Goal: Communication & Community: Answer question/provide support

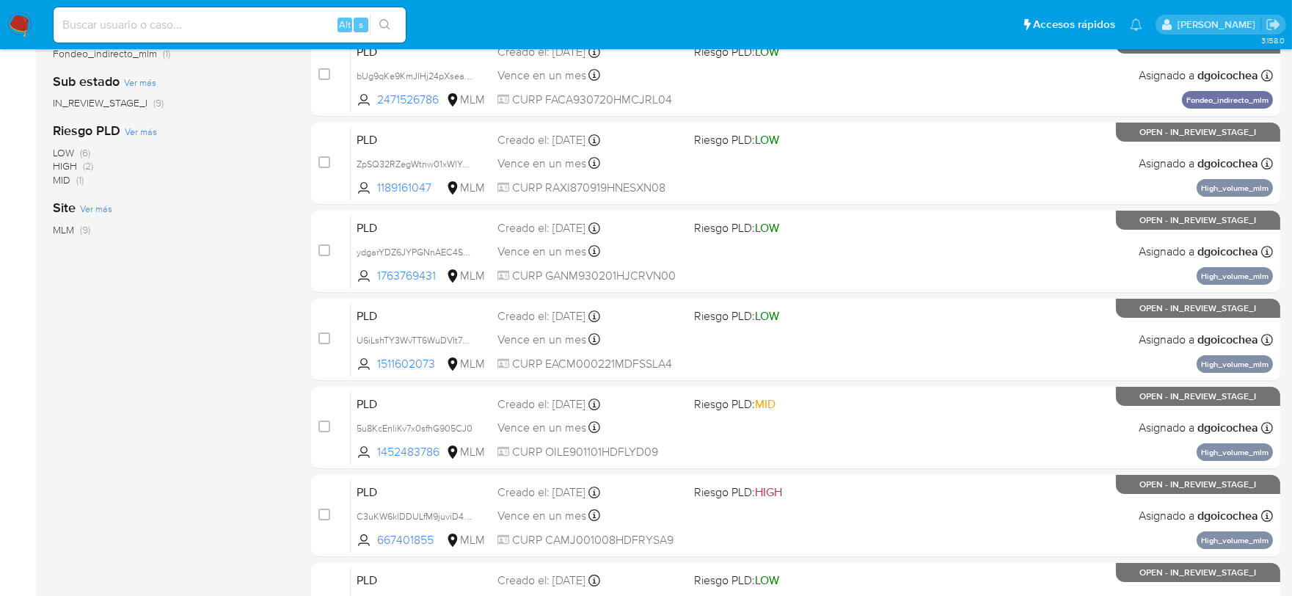
scroll to position [407, 0]
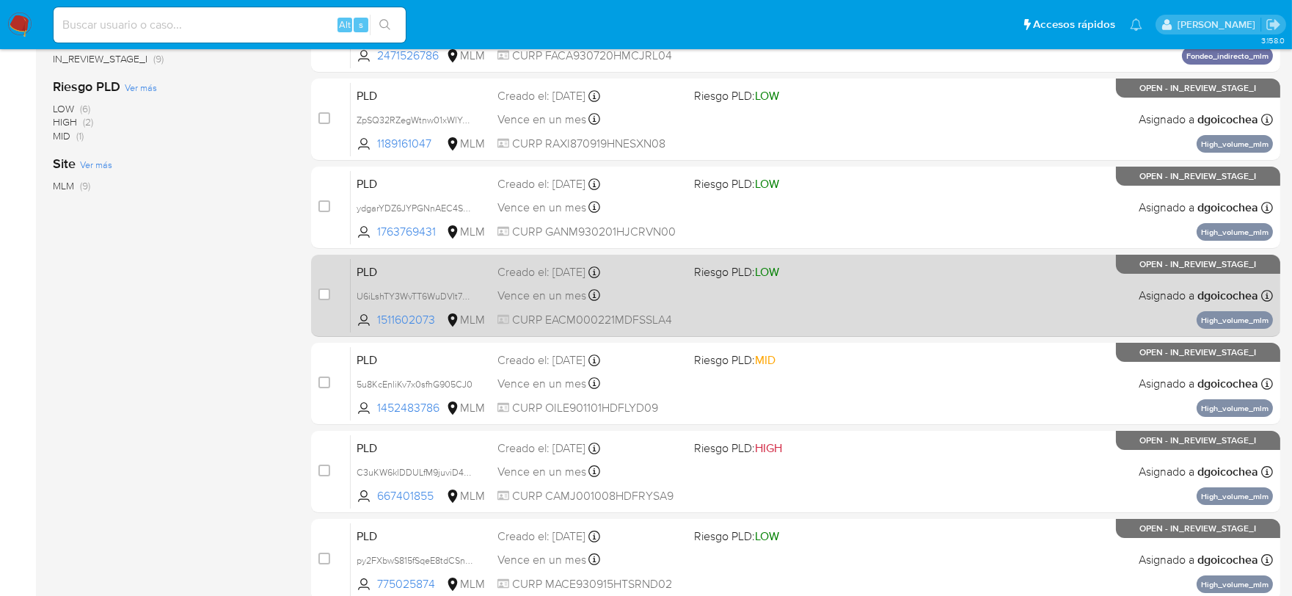
click at [374, 270] on span "PLD" at bounding box center [421, 270] width 129 height 19
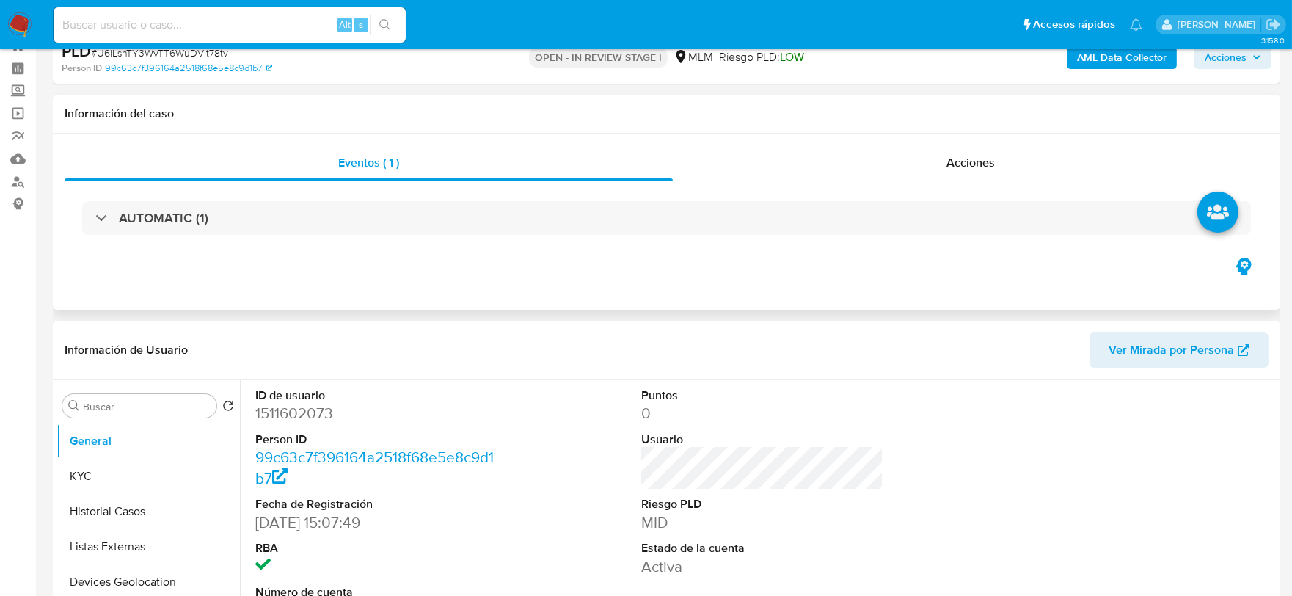
scroll to position [81, 0]
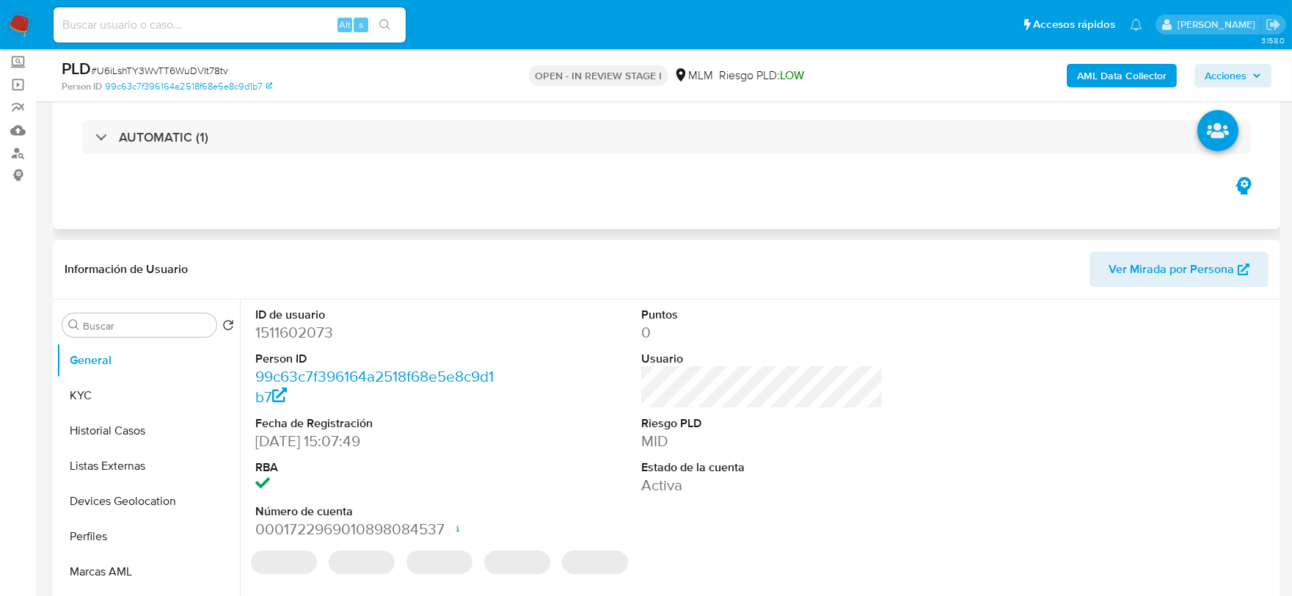
select select "10"
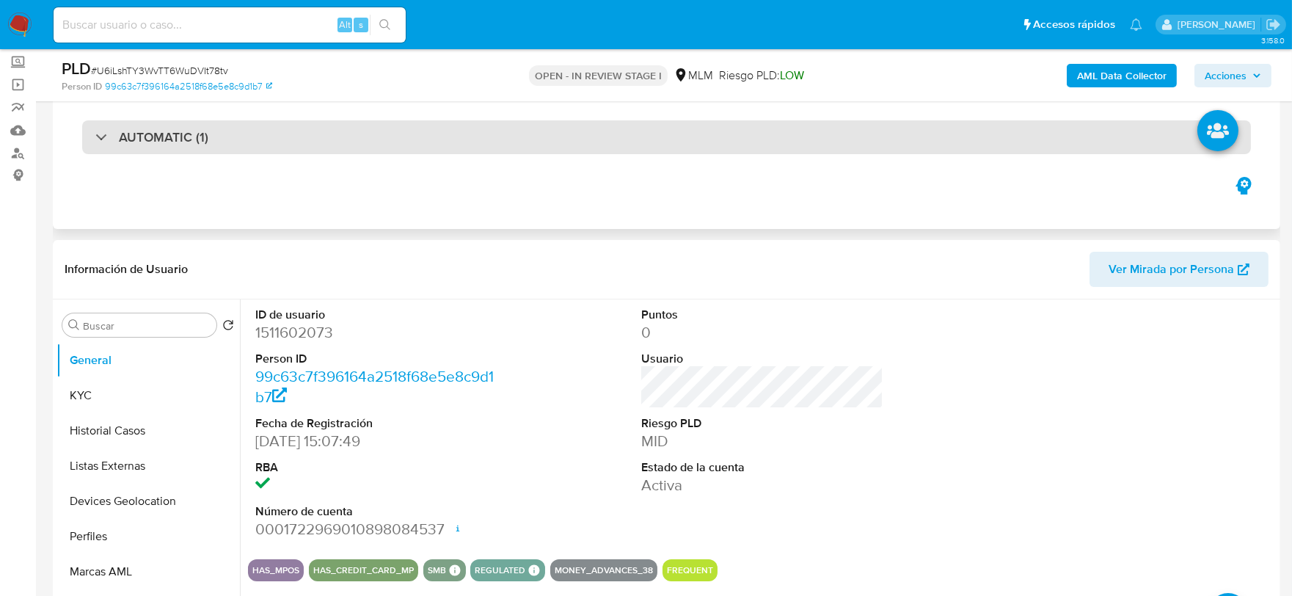
click at [155, 142] on h3 "AUTOMATIC (1)" at bounding box center [164, 137] width 90 height 16
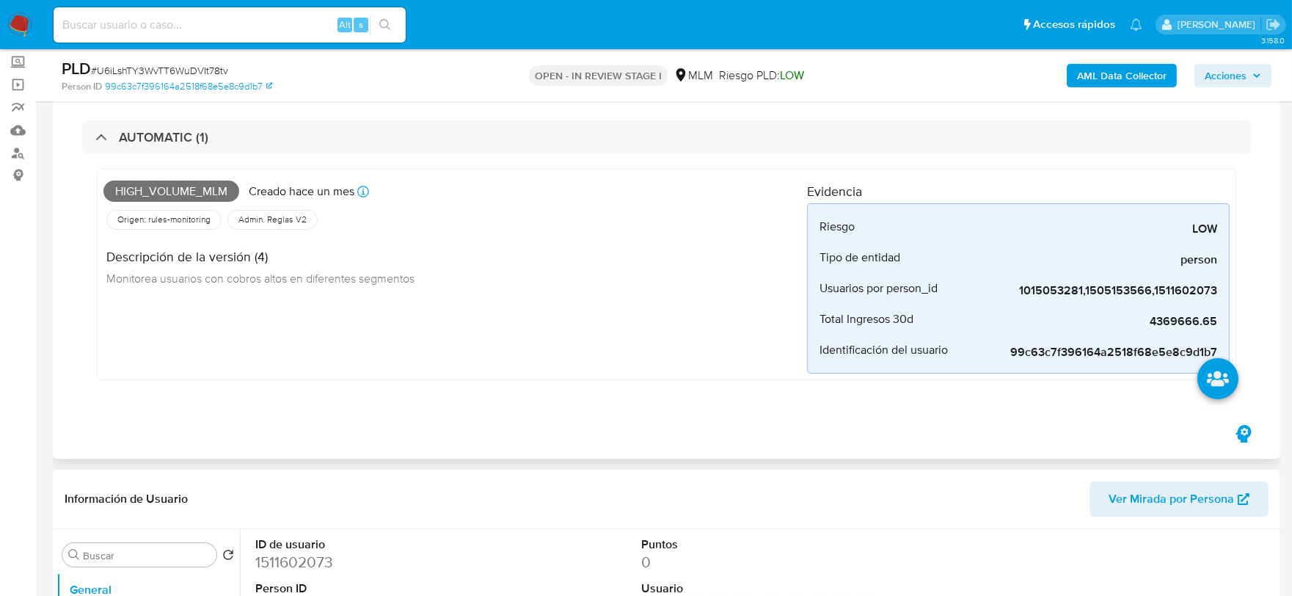
click at [417, 383] on div "High_volume_mlm Creado hace un mes Creado: 12/08/2025 03:08:25 Origen: rules-mo…" at bounding box center [666, 278] width 1169 height 248
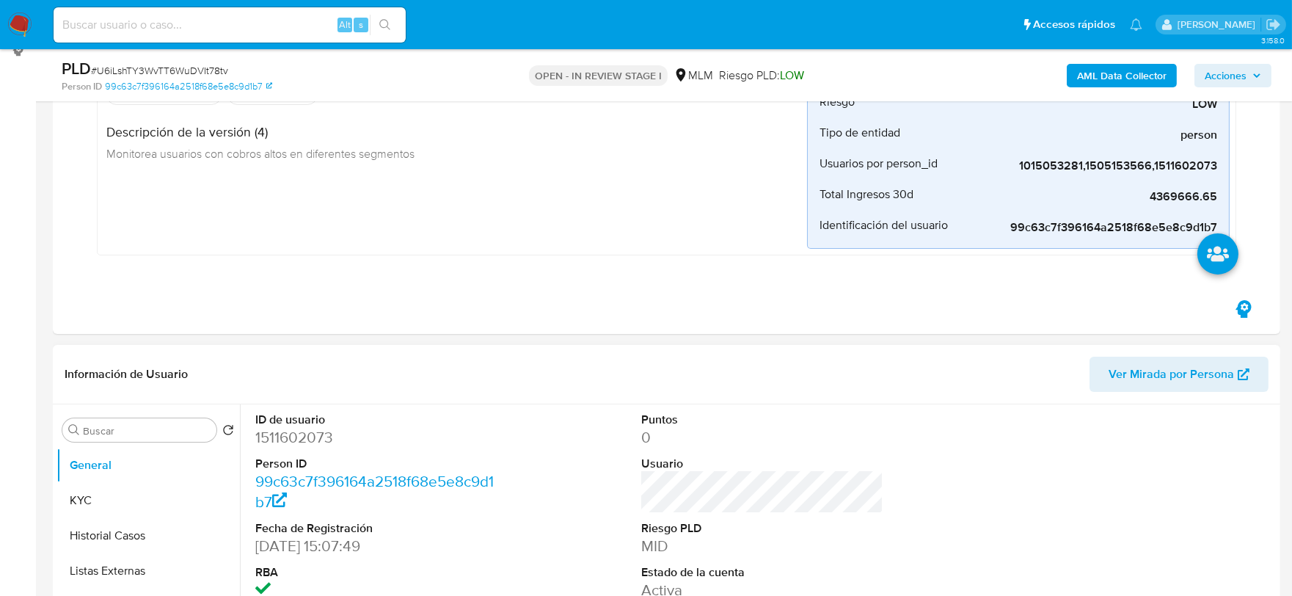
scroll to position [489, 0]
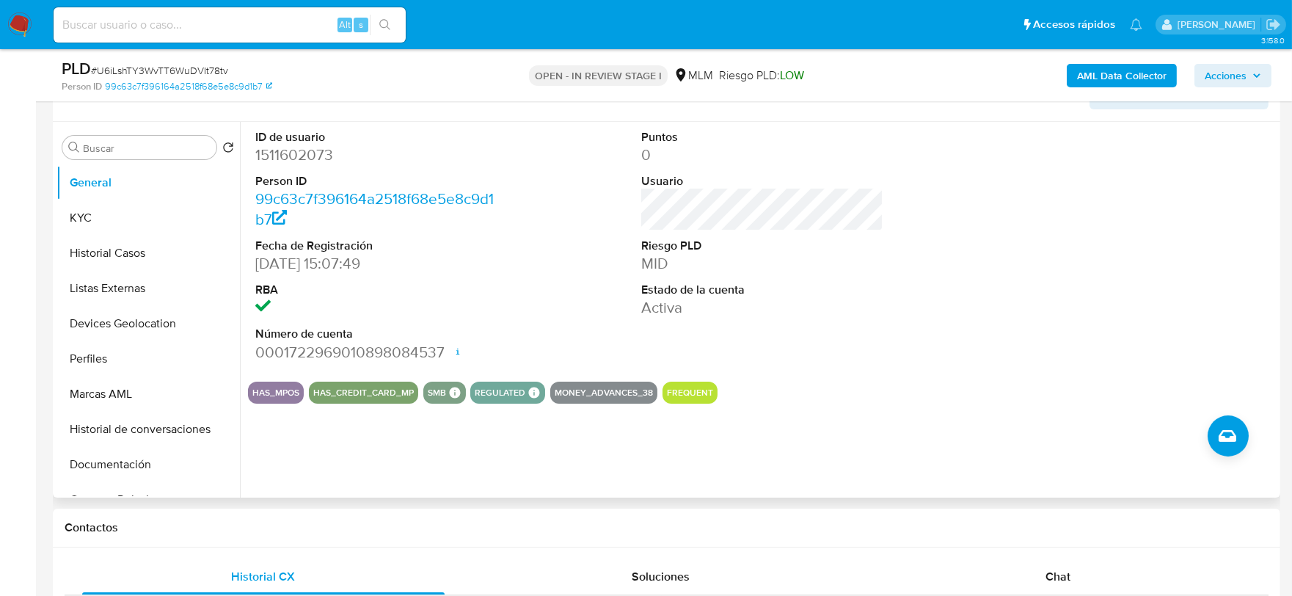
click at [869, 326] on div "Puntos 0 Usuario Riesgo PLD MID Estado de la cuenta Activa" at bounding box center [763, 246] width 258 height 248
click at [95, 209] on button "KYC" at bounding box center [142, 217] width 172 height 35
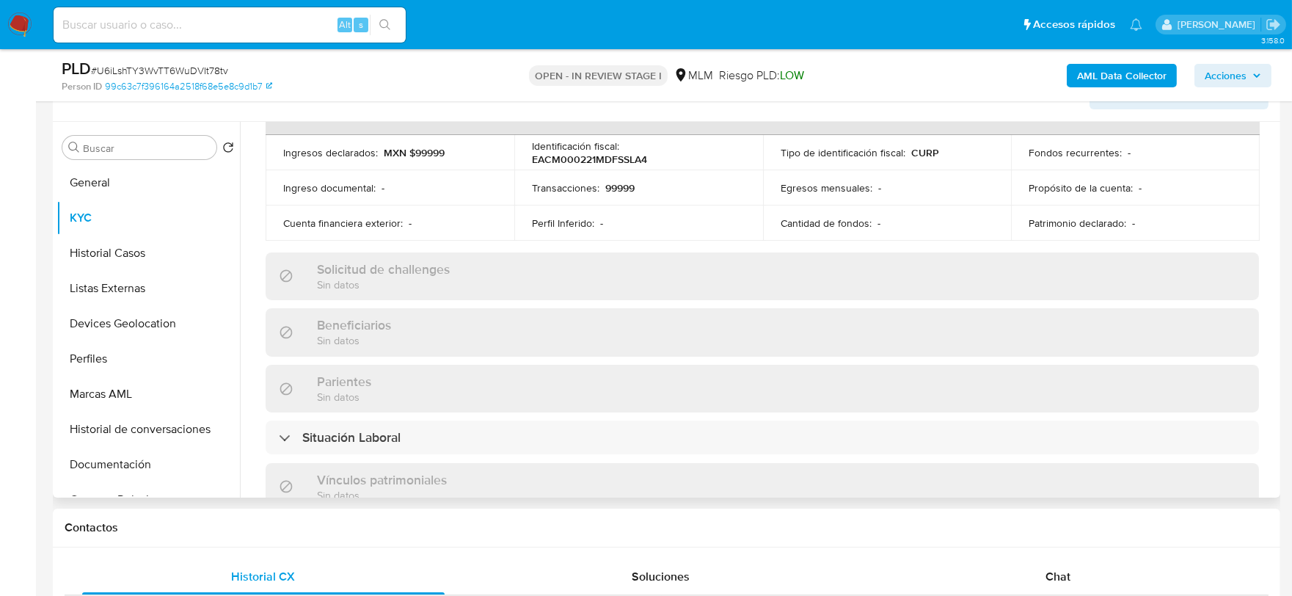
click at [262, 203] on div "Actualizado hace 5 meses Creado: 15/10/2023 14:08:00 Actualizado: 02/04/2025 11…" at bounding box center [762, 304] width 1029 height 1271
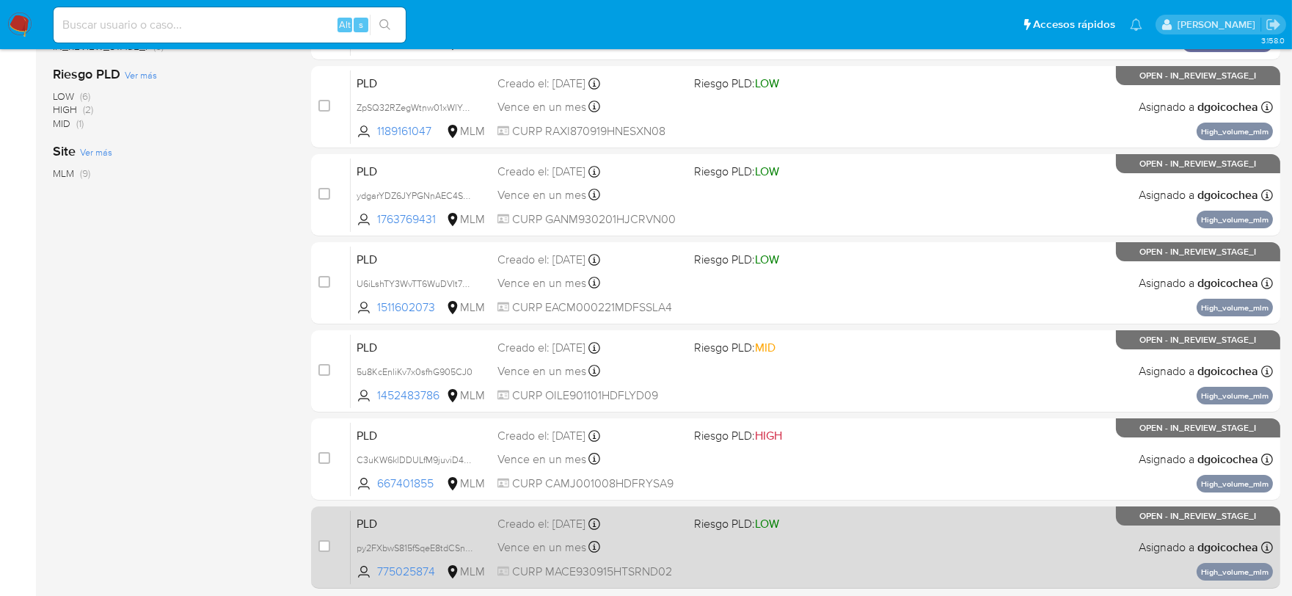
scroll to position [244, 0]
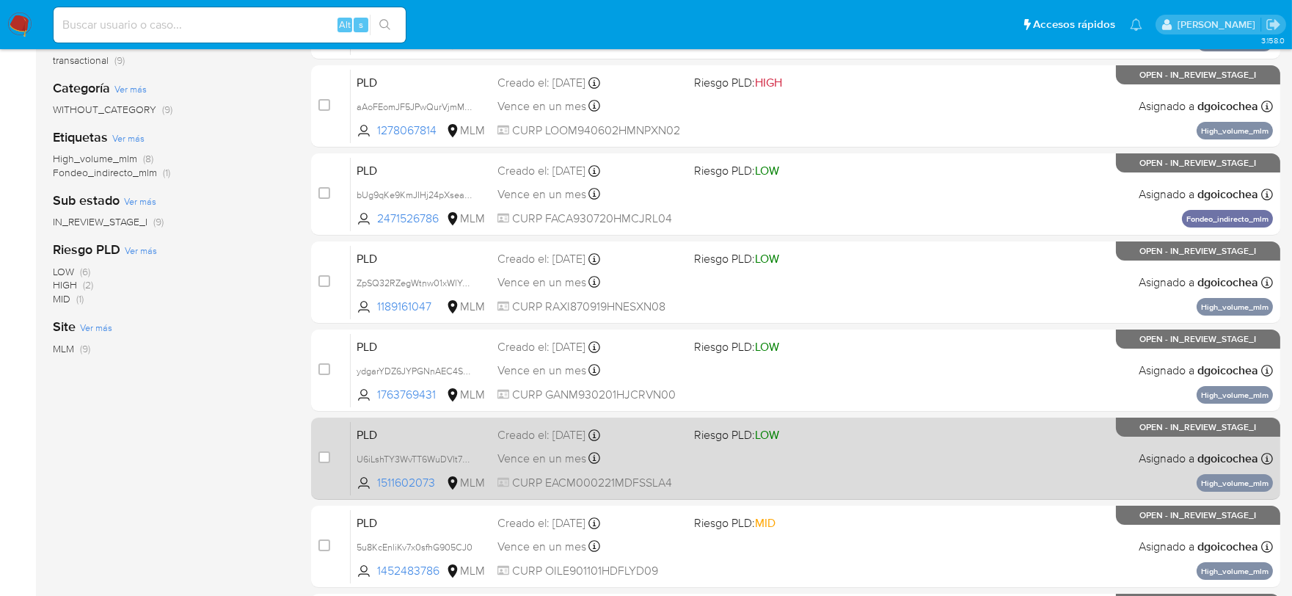
click at [367, 433] on span "PLD" at bounding box center [421, 433] width 129 height 19
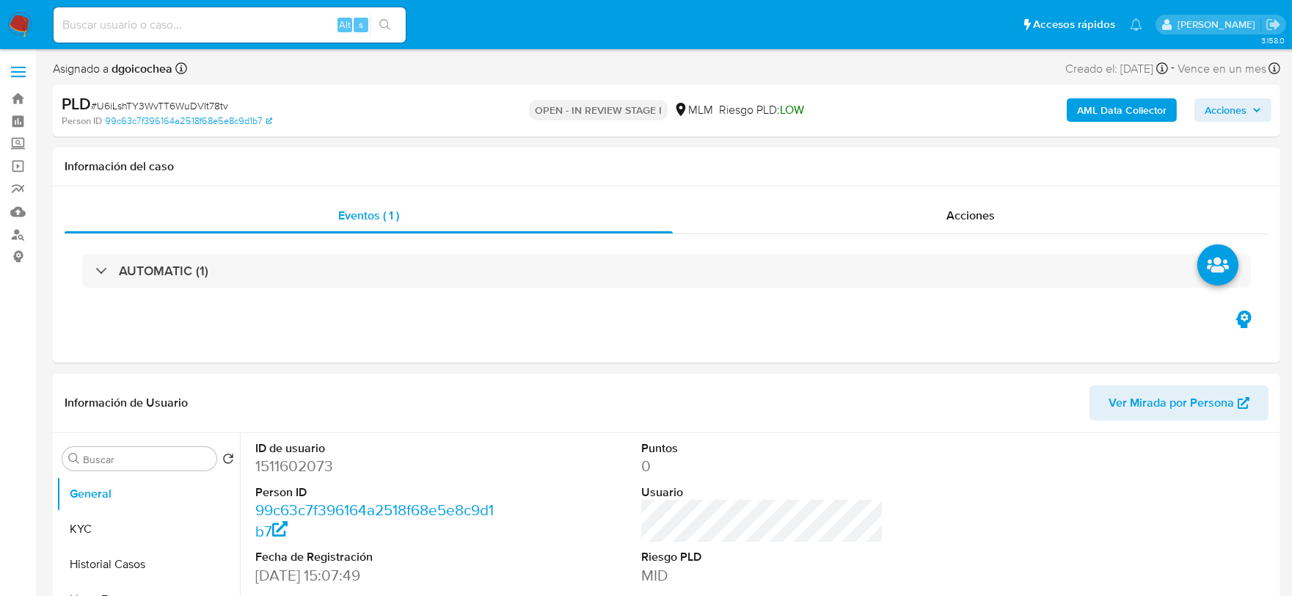
select select "10"
click at [87, 530] on button "KYC" at bounding box center [142, 528] width 172 height 35
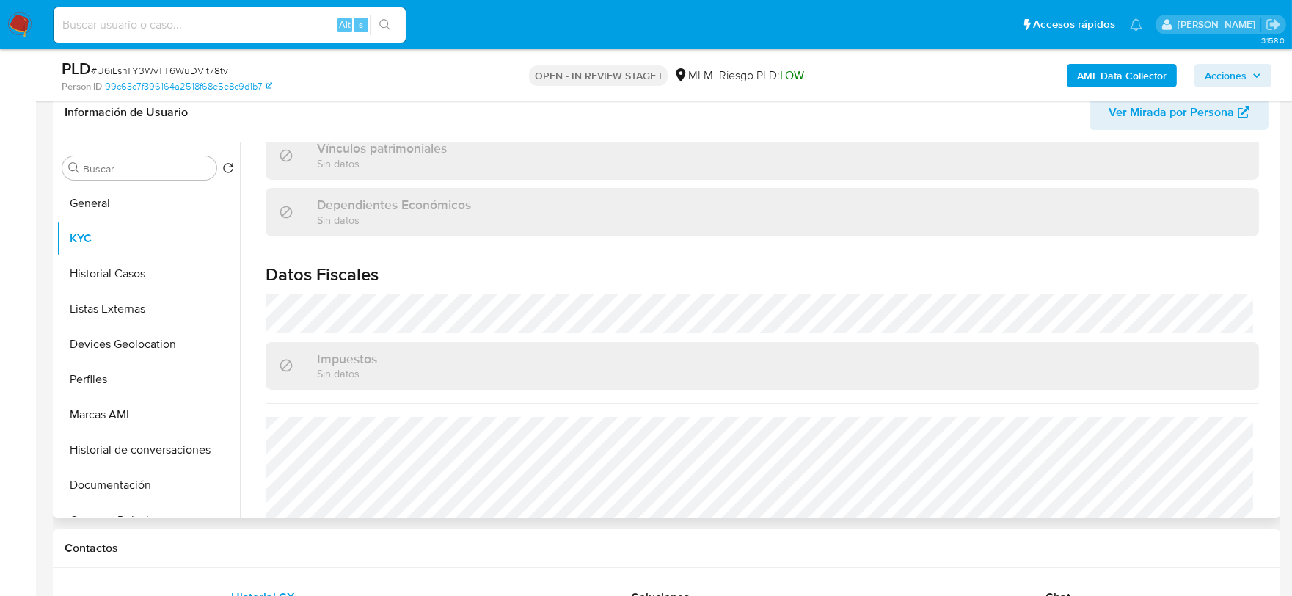
scroll to position [922, 0]
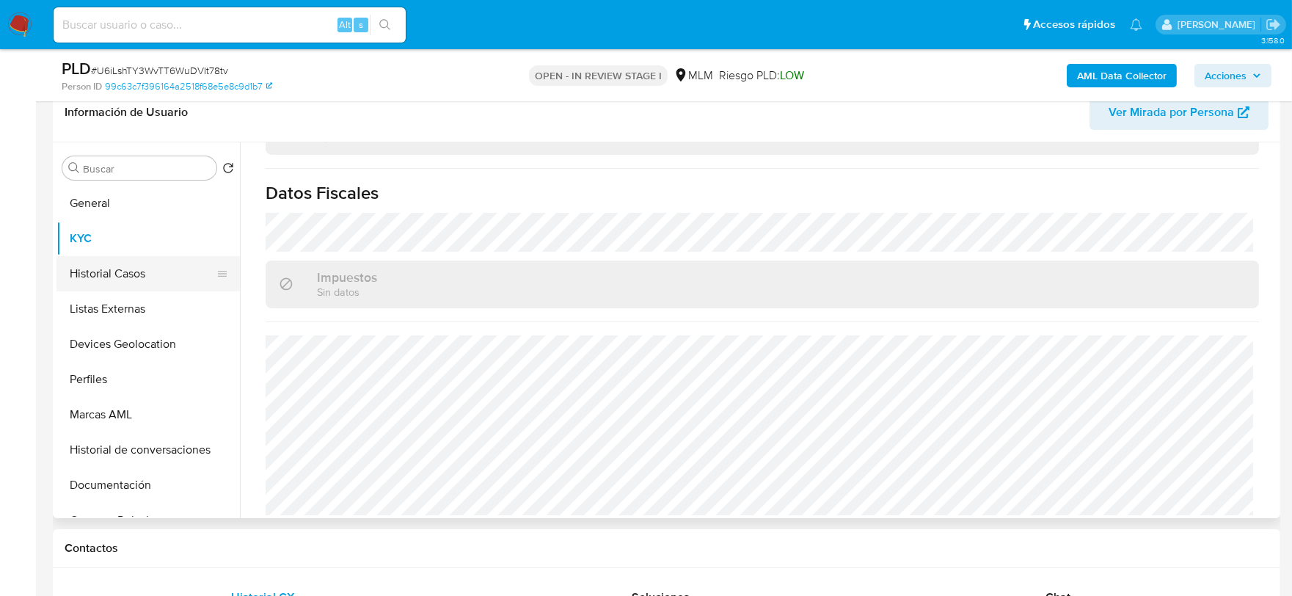
click at [125, 269] on button "Historial Casos" at bounding box center [142, 273] width 172 height 35
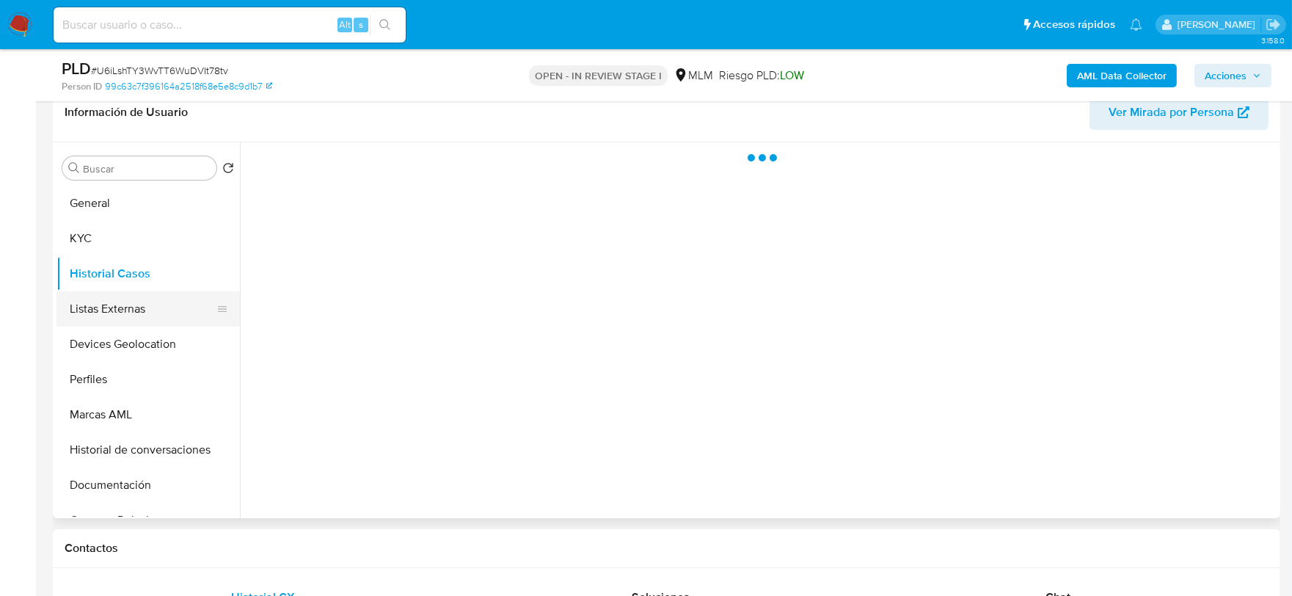
scroll to position [0, 0]
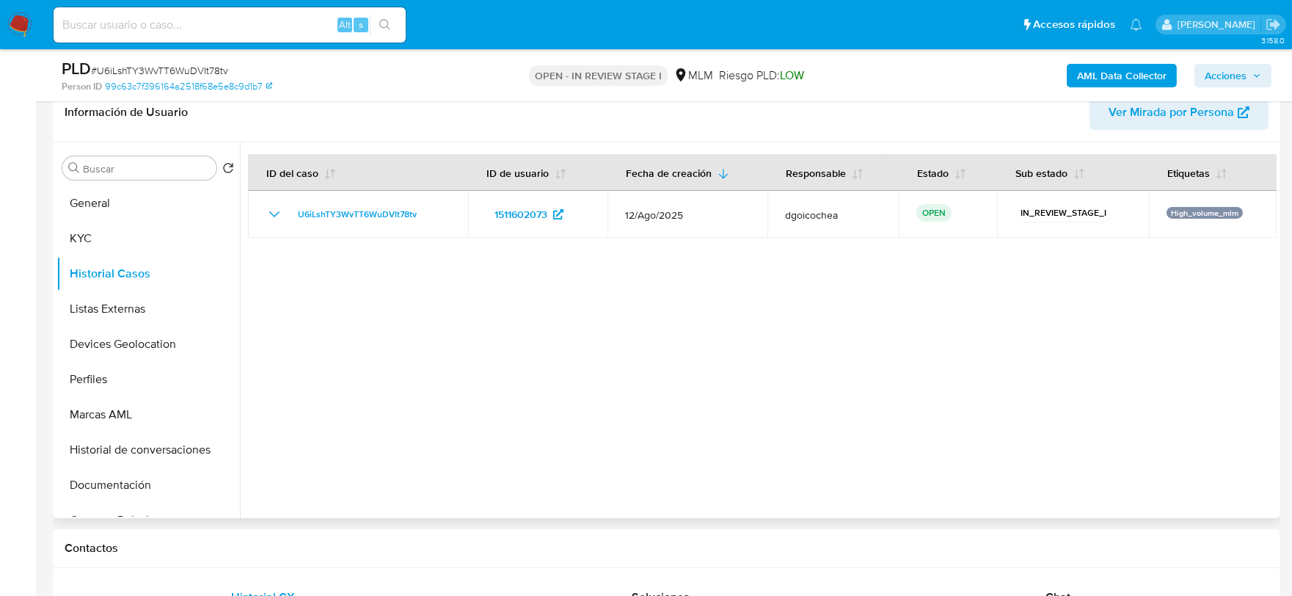
click at [561, 368] on div at bounding box center [758, 330] width 1037 height 376
click at [181, 313] on button "Listas Externas" at bounding box center [142, 308] width 172 height 35
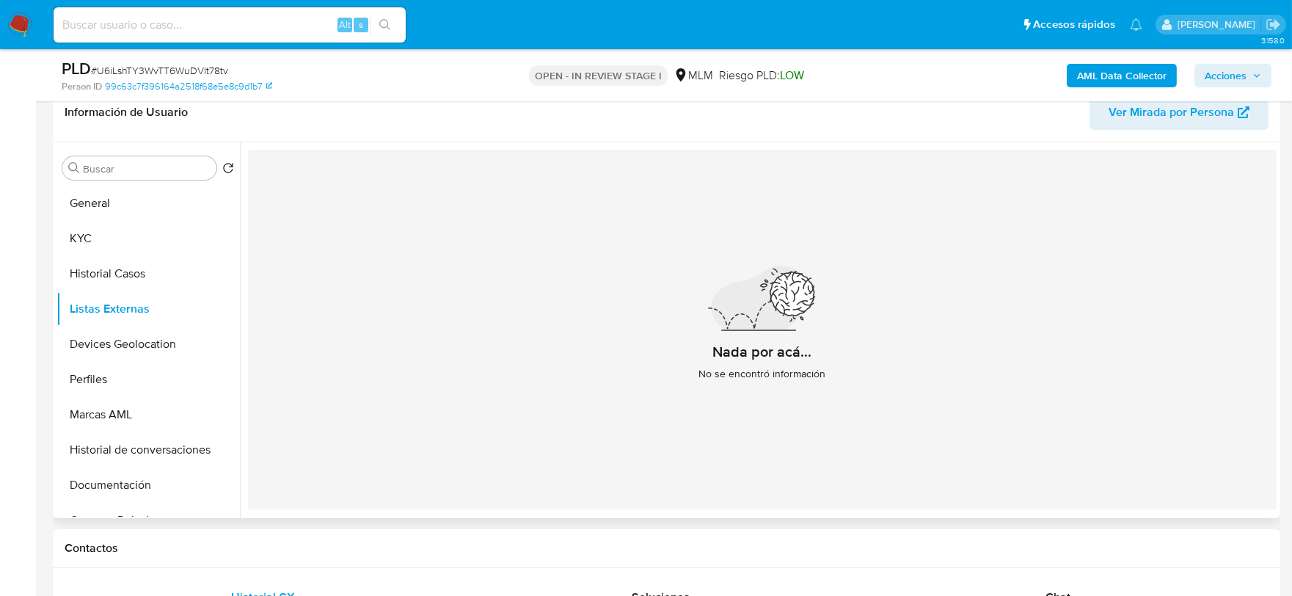
click at [465, 434] on div "Nada por acá... No se encontró información" at bounding box center [762, 330] width 1029 height 360
click at [193, 345] on button "Devices Geolocation" at bounding box center [142, 343] width 172 height 35
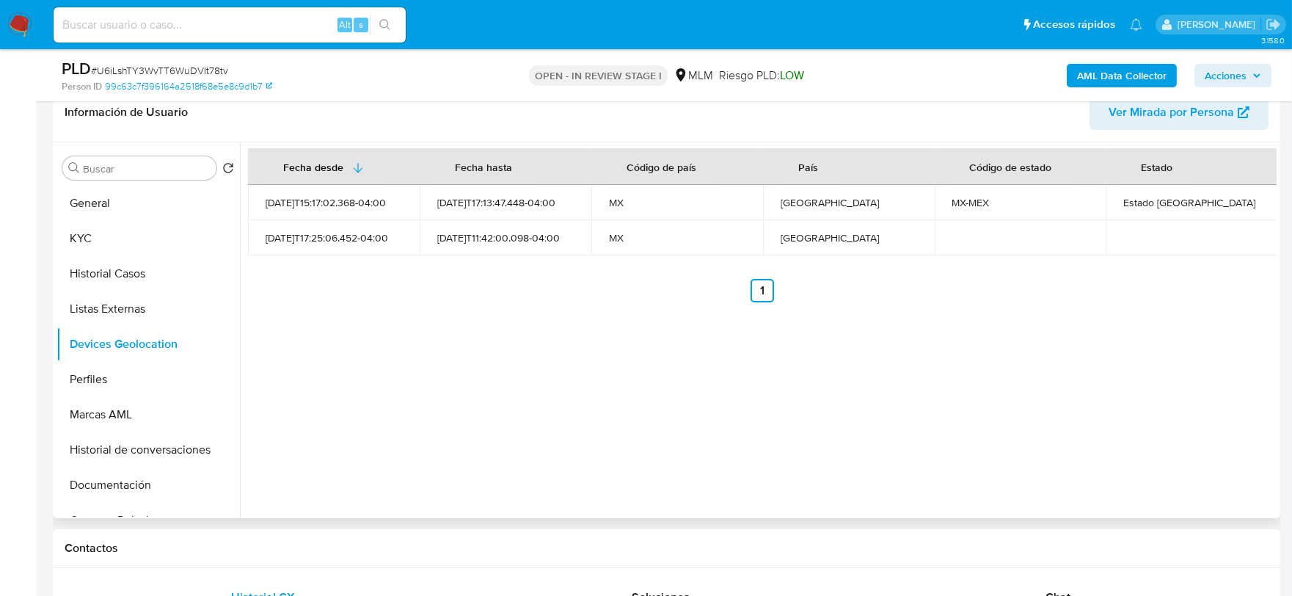
click at [521, 445] on div "Fecha desde Fecha hasta Código de país País Código de estado Estado 2023-10-15T…" at bounding box center [758, 330] width 1037 height 376
click at [131, 379] on button "Perfiles" at bounding box center [142, 379] width 172 height 35
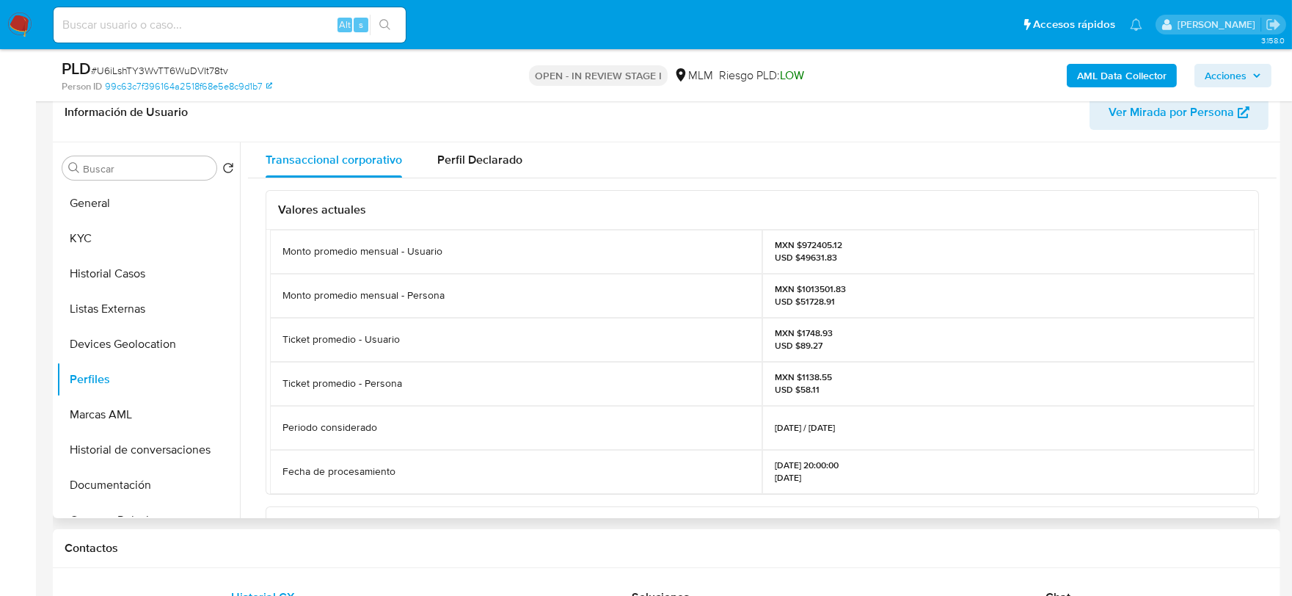
click at [262, 351] on div "Valores actuales Monto promedio mensual - Usuario MXN $972405.12 USD $49631.83 …" at bounding box center [762, 533] width 1029 height 710
click at [142, 489] on button "Documentación" at bounding box center [142, 484] width 172 height 35
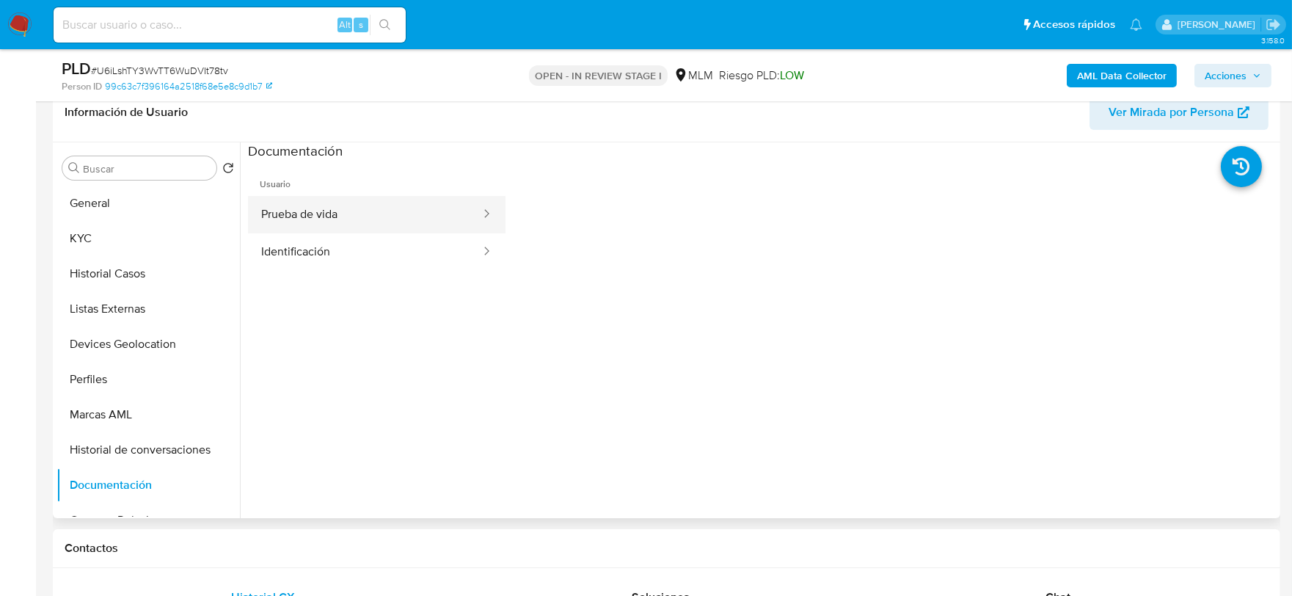
click at [324, 216] on button "Prueba de vida" at bounding box center [365, 214] width 234 height 37
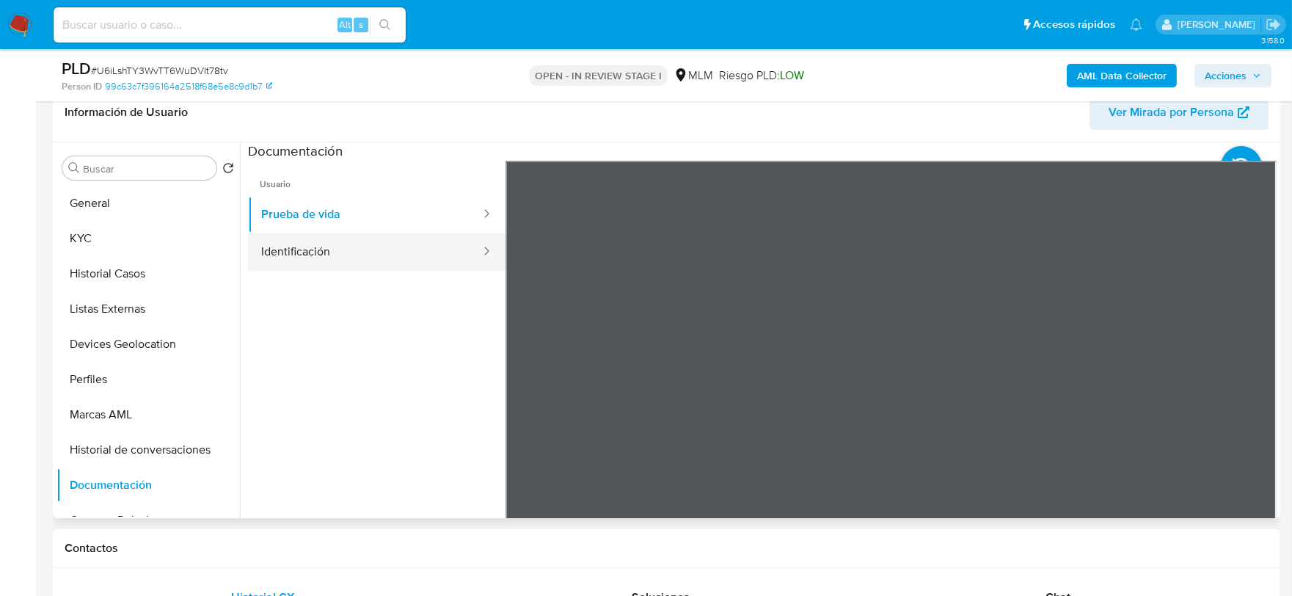
click at [384, 266] on button "Identificación" at bounding box center [365, 251] width 234 height 37
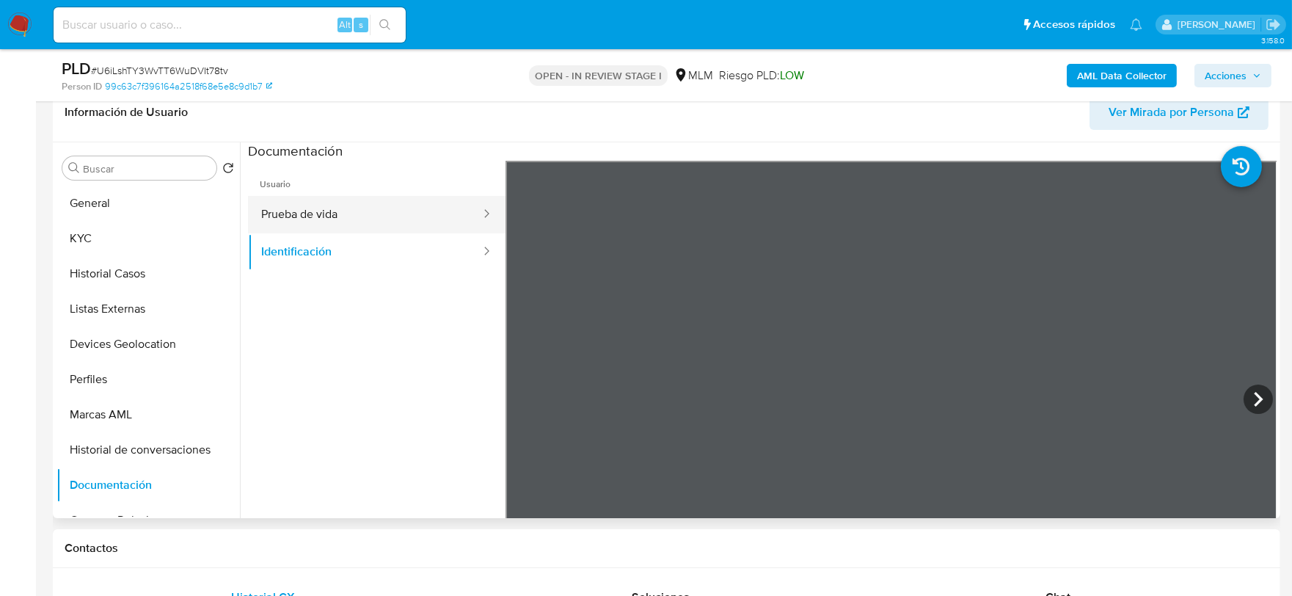
click at [333, 217] on button "Prueba de vida" at bounding box center [365, 214] width 234 height 37
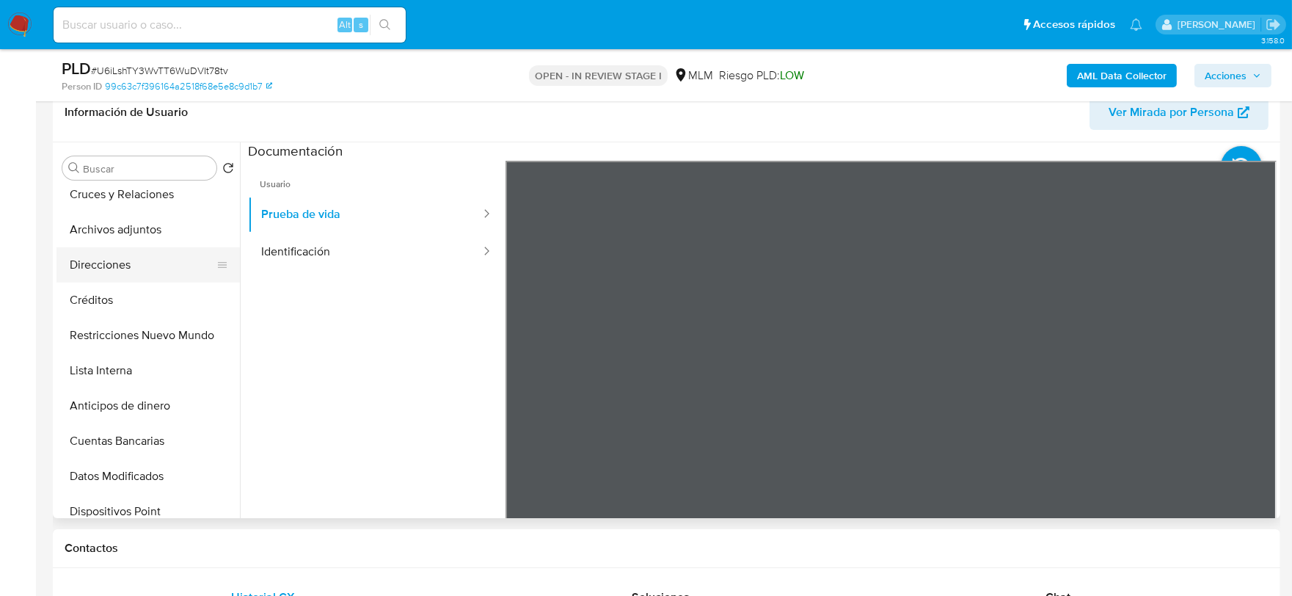
scroll to position [244, 0]
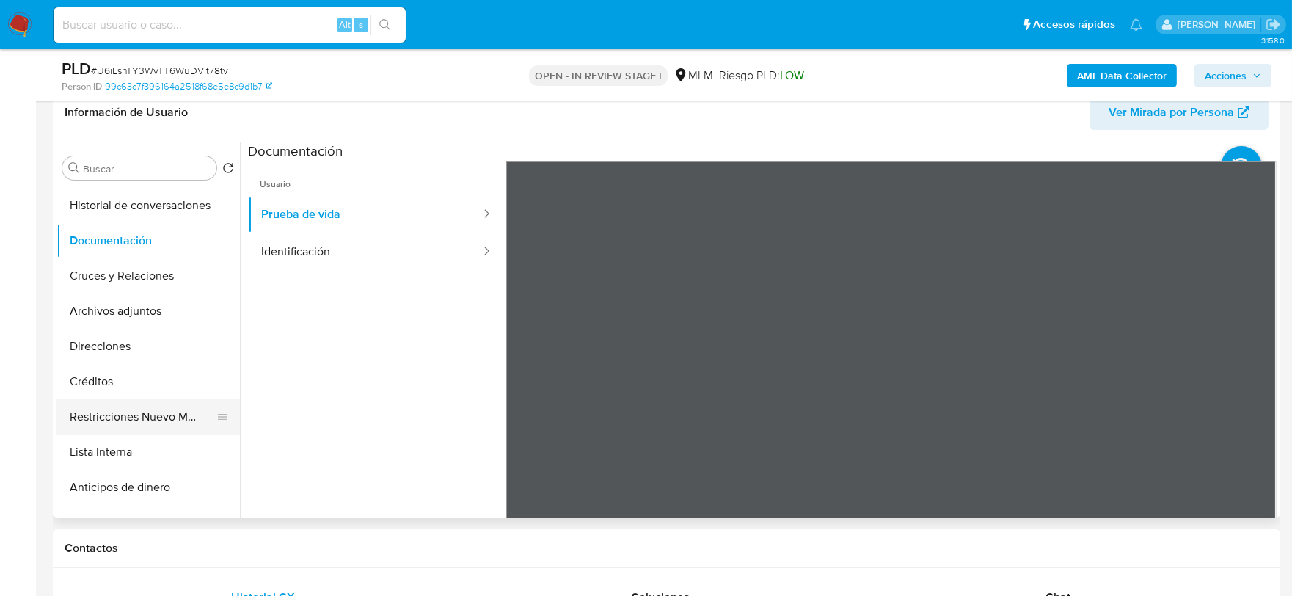
click at [193, 412] on button "Restricciones Nuevo Mundo" at bounding box center [142, 416] width 172 height 35
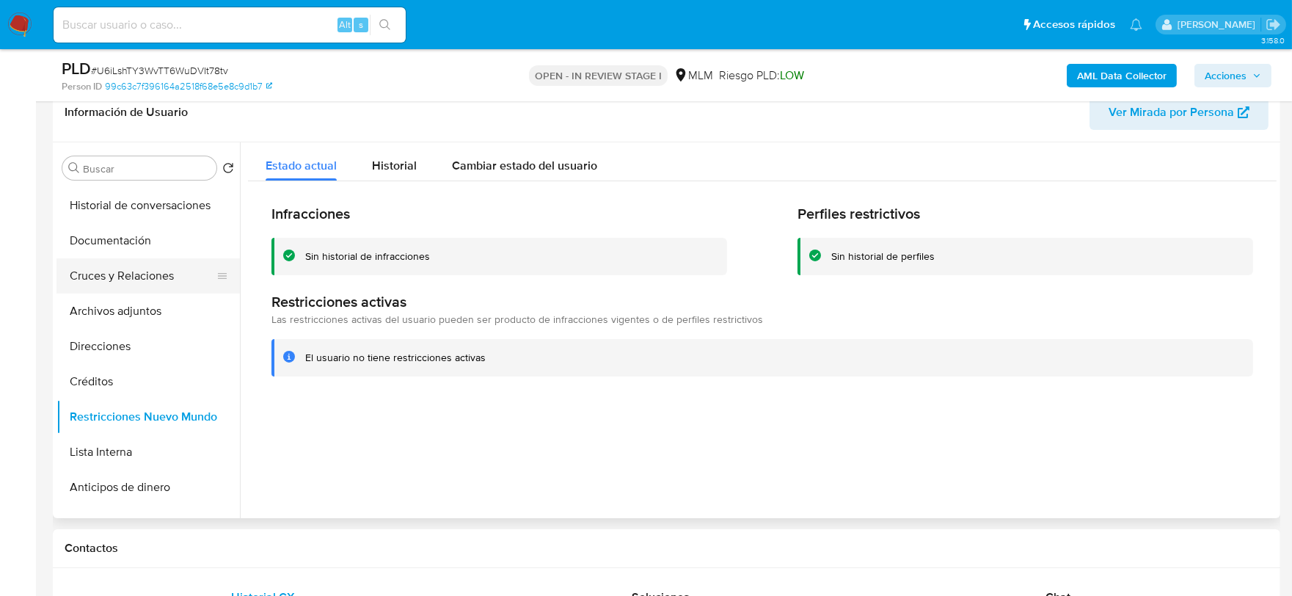
click at [129, 267] on button "Cruces y Relaciones" at bounding box center [142, 275] width 172 height 35
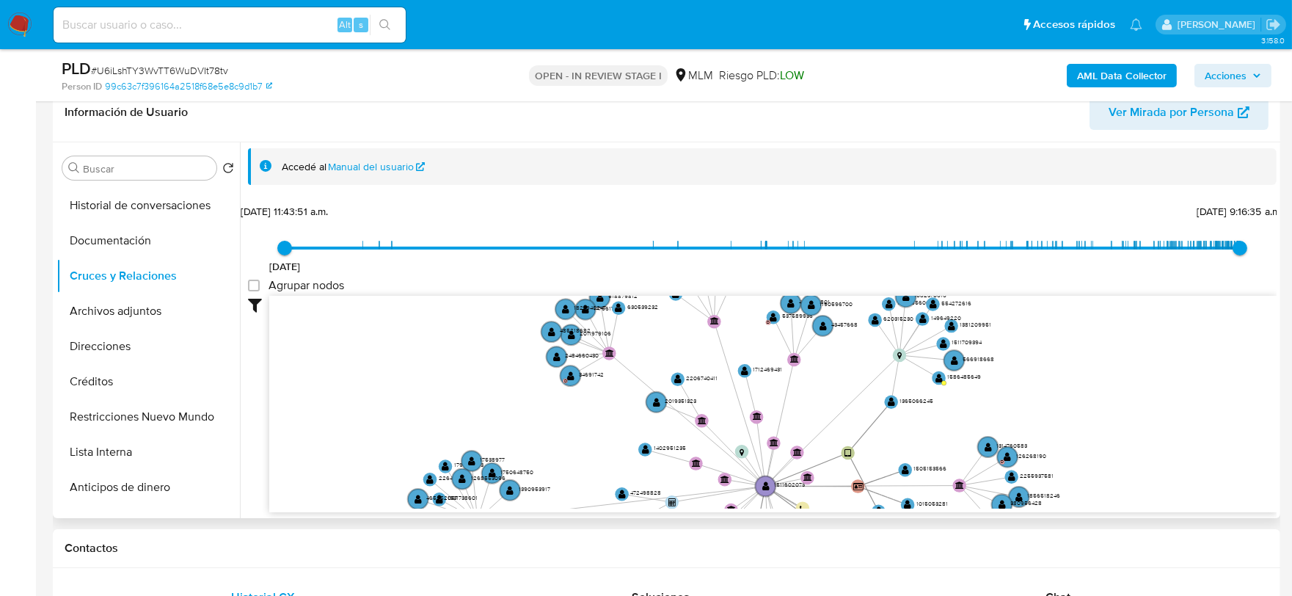
drag, startPoint x: 818, startPoint y: 395, endPoint x: 831, endPoint y: 445, distance: 52.3
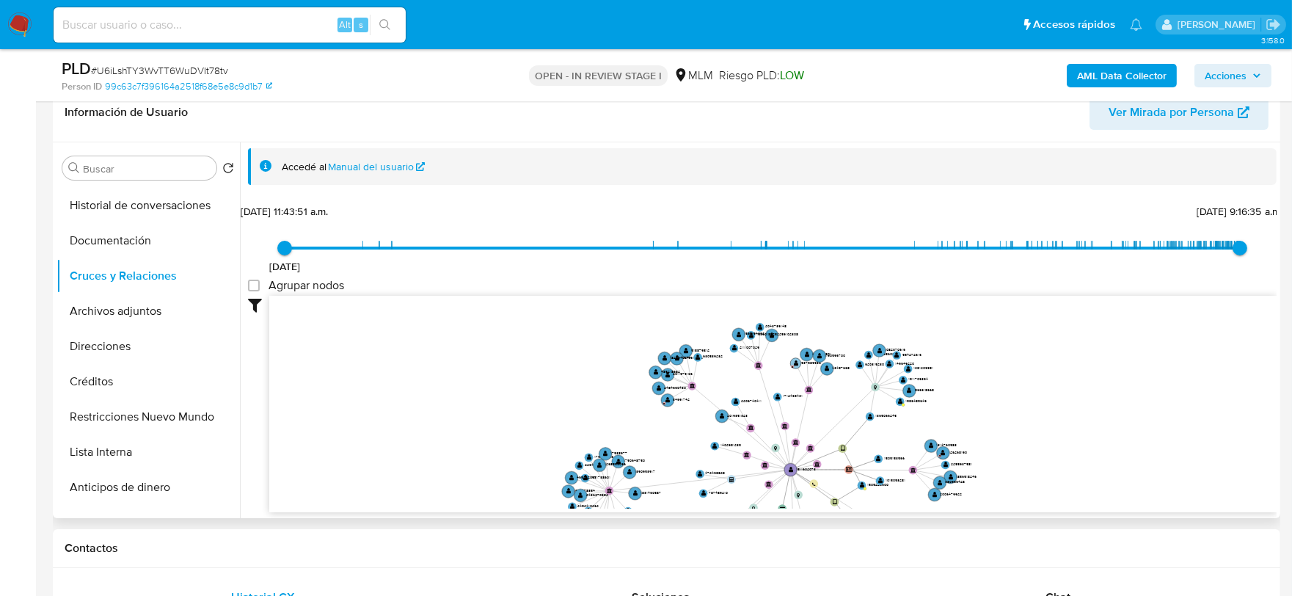
click at [797, 364] on text "" at bounding box center [796, 363] width 4 height 6
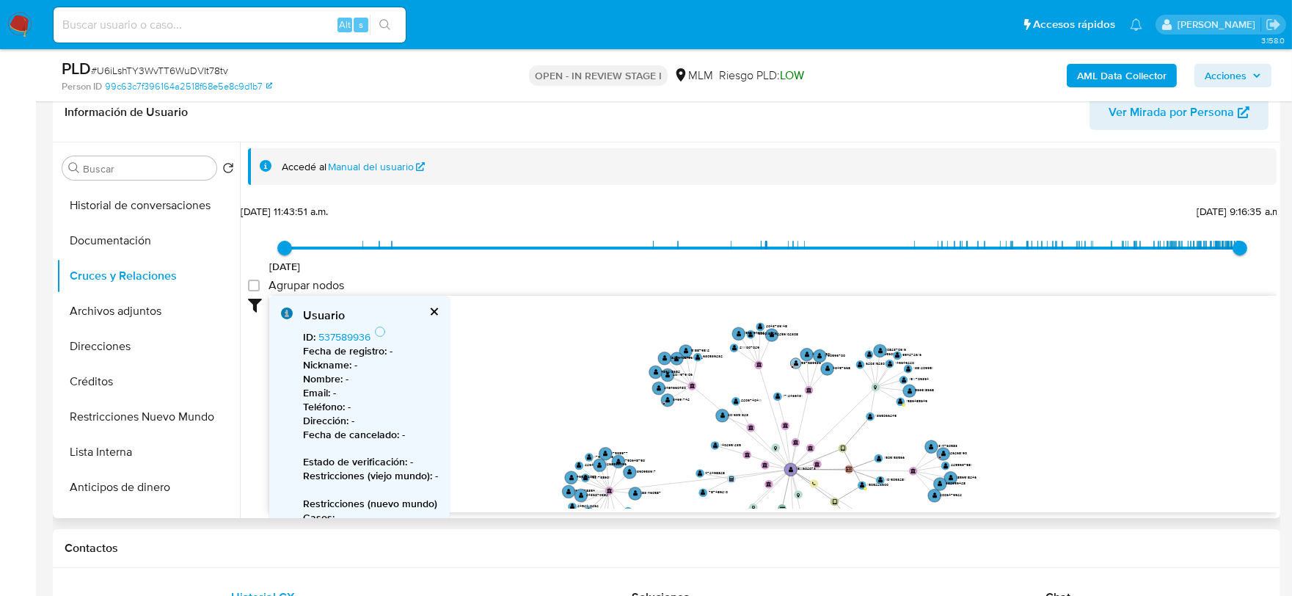
click at [797, 364] on text "" at bounding box center [796, 363] width 4 height 6
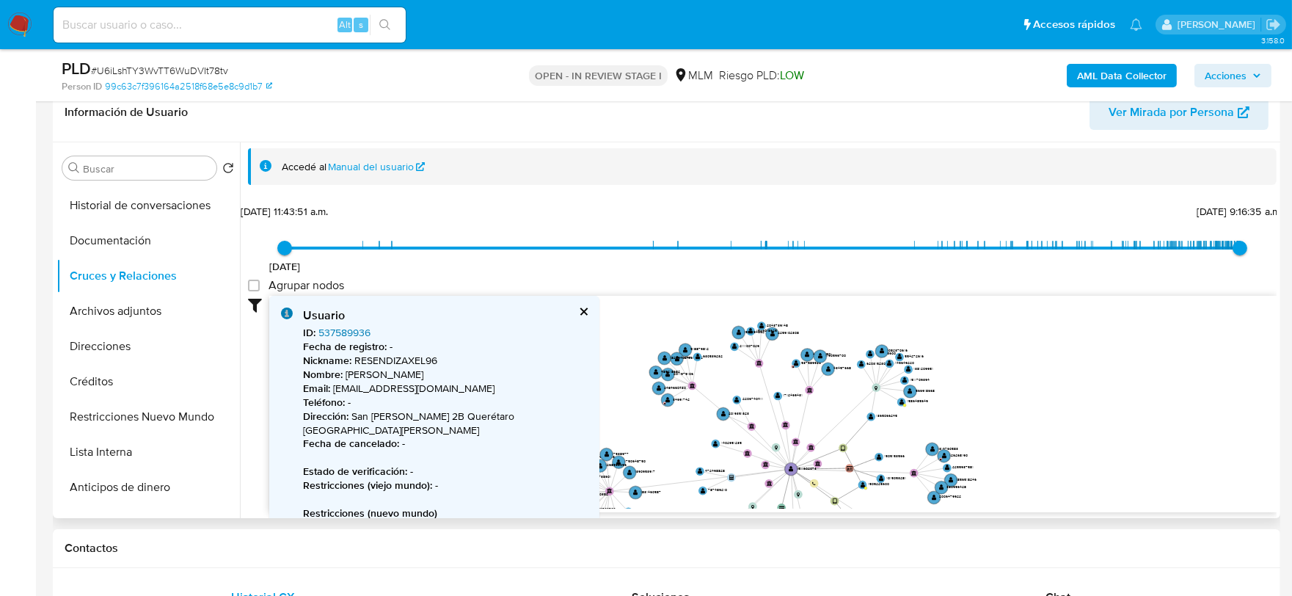
click at [335, 326] on link "537589936" at bounding box center [344, 332] width 52 height 15
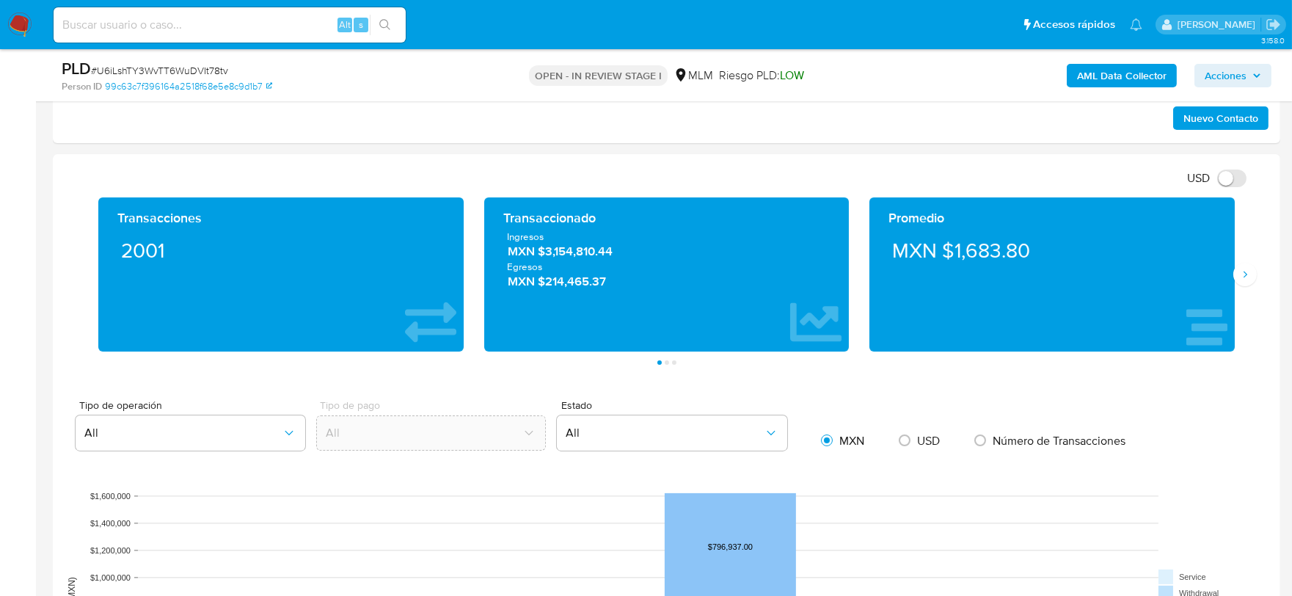
scroll to position [809, 0]
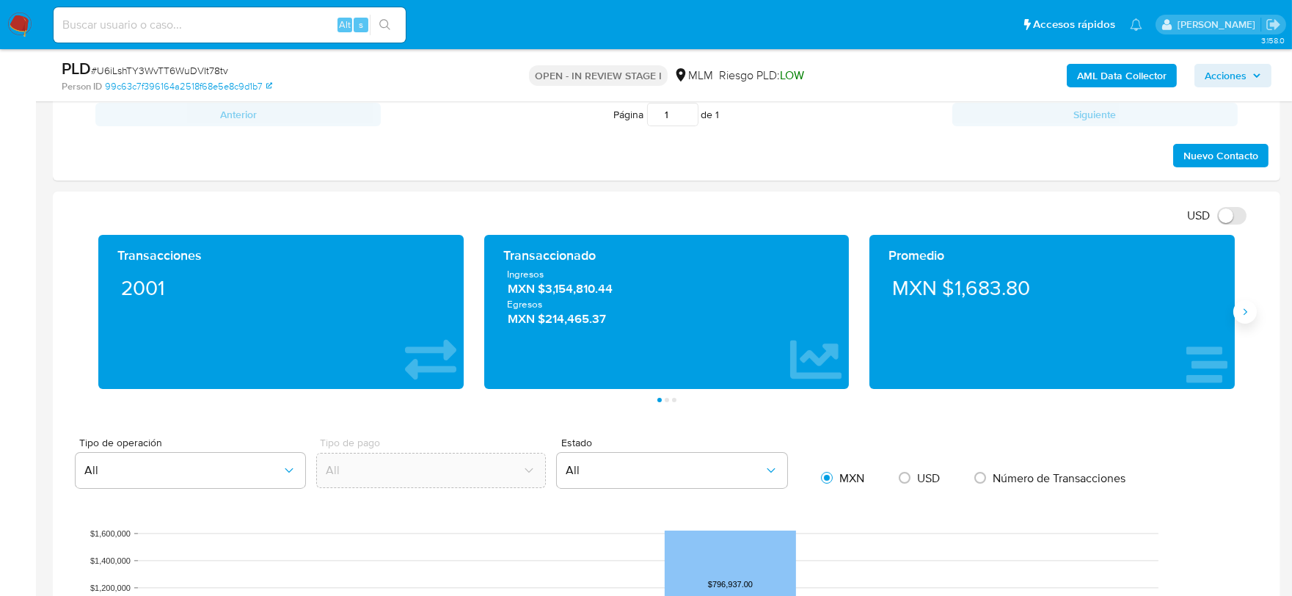
click at [1249, 312] on icon "Siguiente" at bounding box center [1245, 312] width 12 height 12
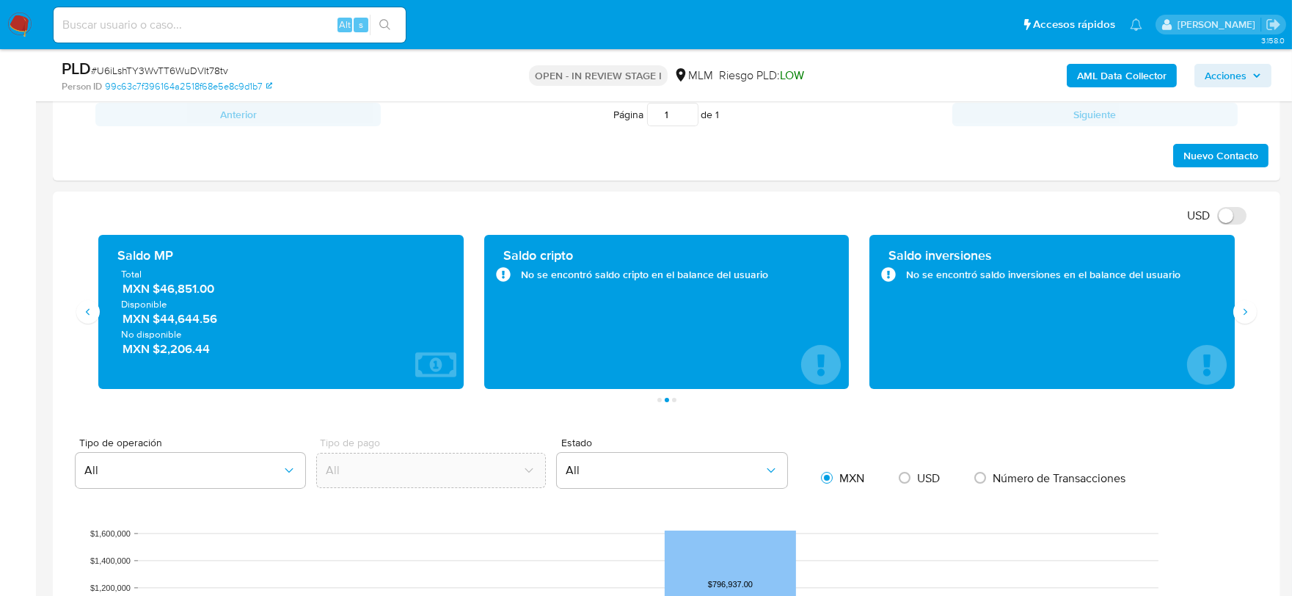
click at [698, 213] on div "USD Cambiar entre moneda local y dolar" at bounding box center [661, 215] width 1193 height 24
drag, startPoint x: 223, startPoint y: 291, endPoint x: 158, endPoint y: 296, distance: 64.8
click at [158, 296] on span "MXN $46,851.00" at bounding box center [282, 289] width 318 height 17
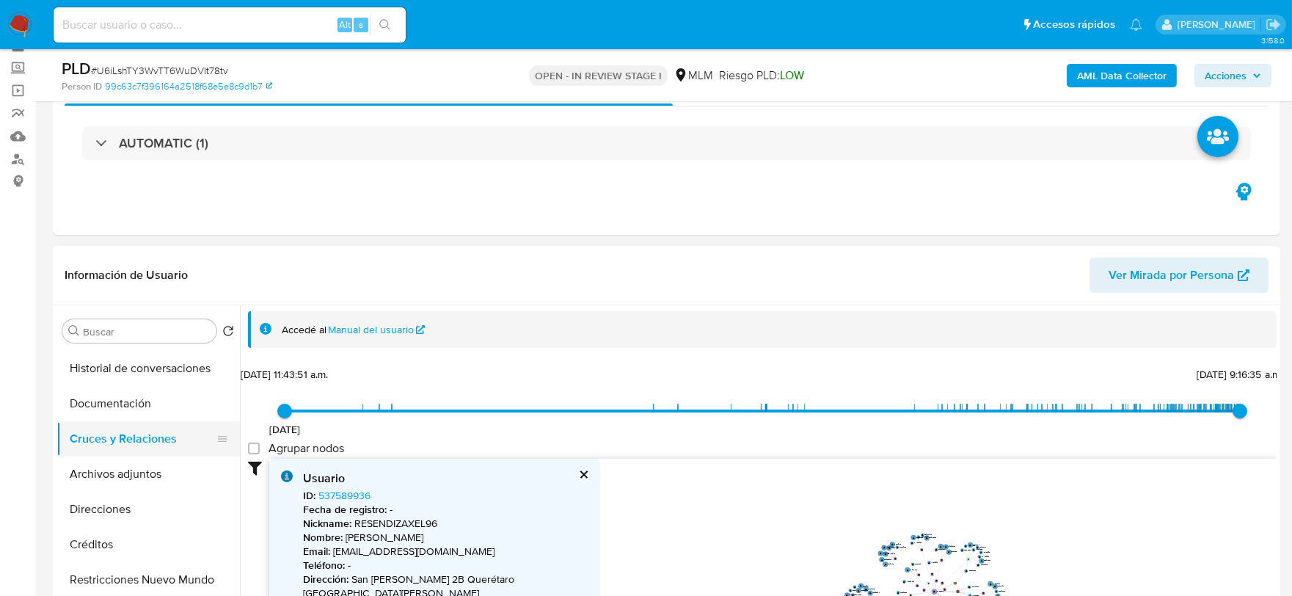
scroll to position [0, 0]
click at [101, 400] on button "KYC" at bounding box center [142, 401] width 172 height 35
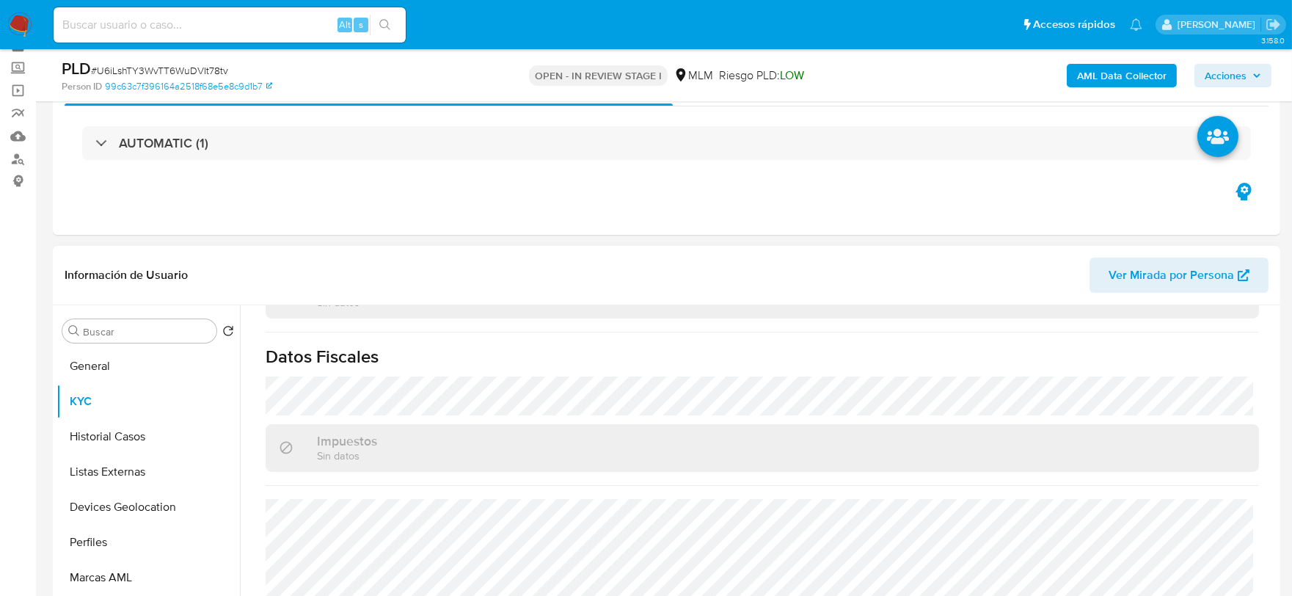
scroll to position [922, 0]
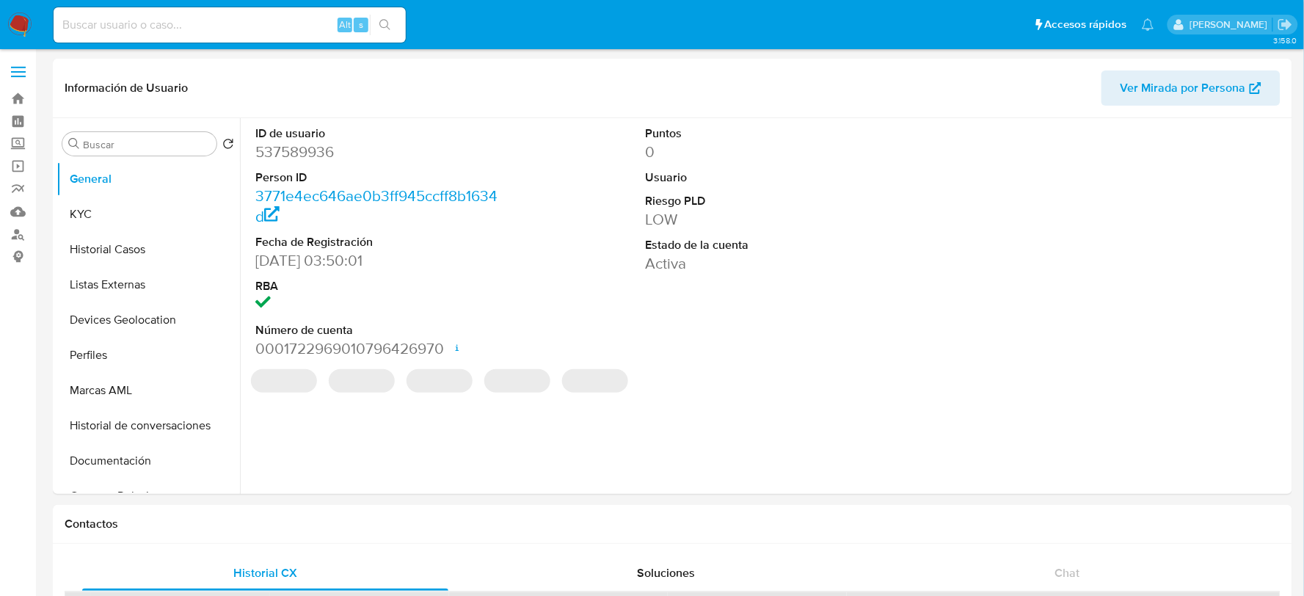
select select "10"
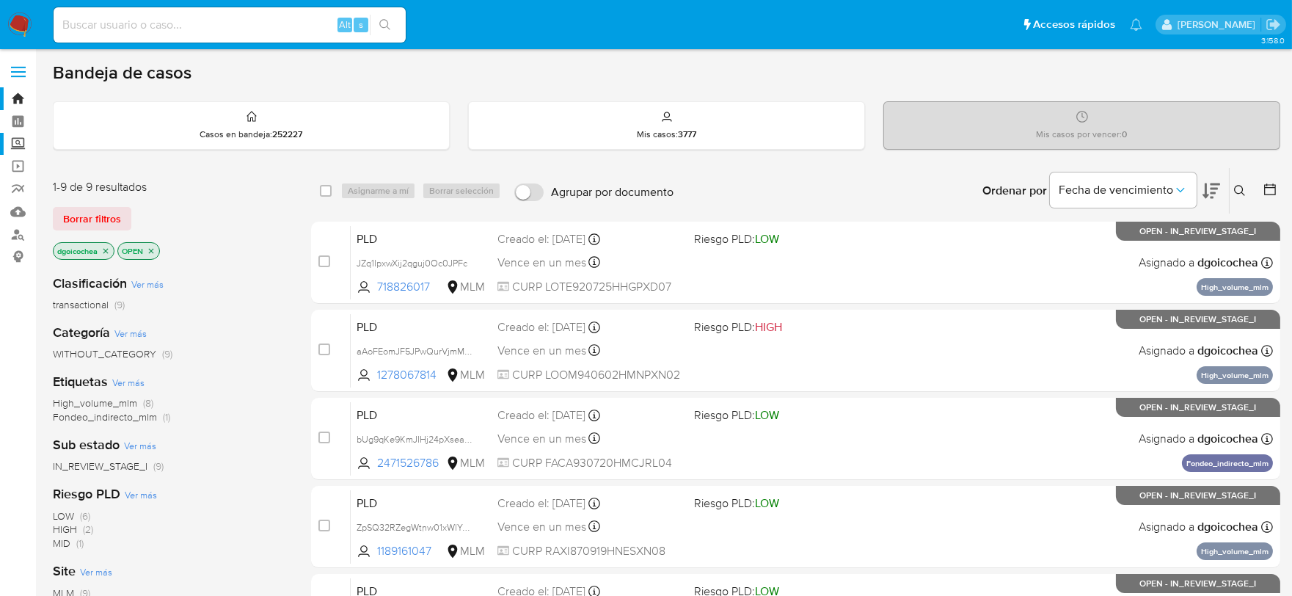
click at [18, 147] on label "Screening" at bounding box center [87, 144] width 175 height 23
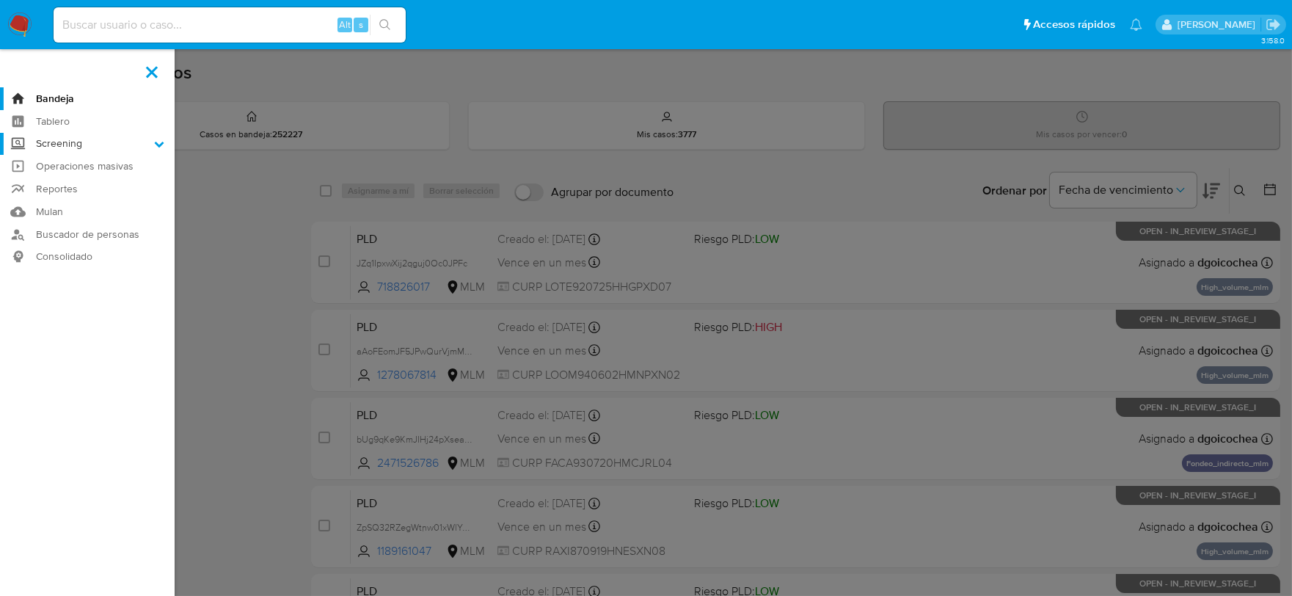
click at [0, 0] on input "Screening" at bounding box center [0, 0] width 0 height 0
click at [59, 203] on link "Herramientas" at bounding box center [87, 201] width 175 height 18
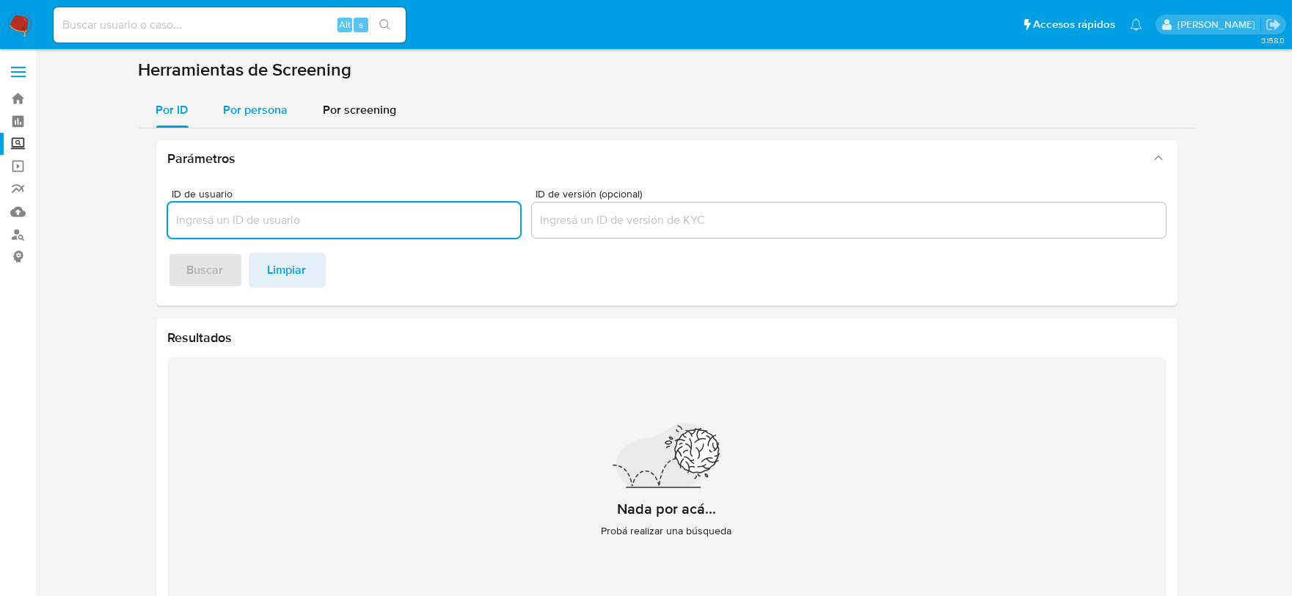
click at [266, 105] on span "Por persona" at bounding box center [256, 109] width 65 height 17
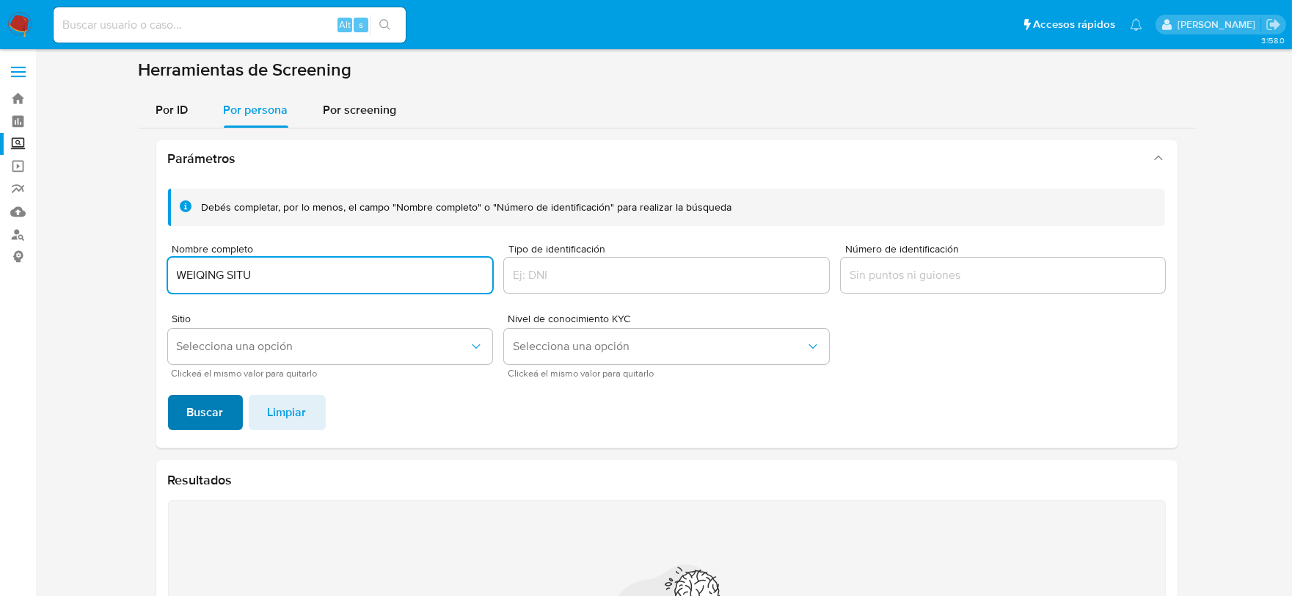
click at [214, 419] on span "Buscar" at bounding box center [205, 412] width 37 height 32
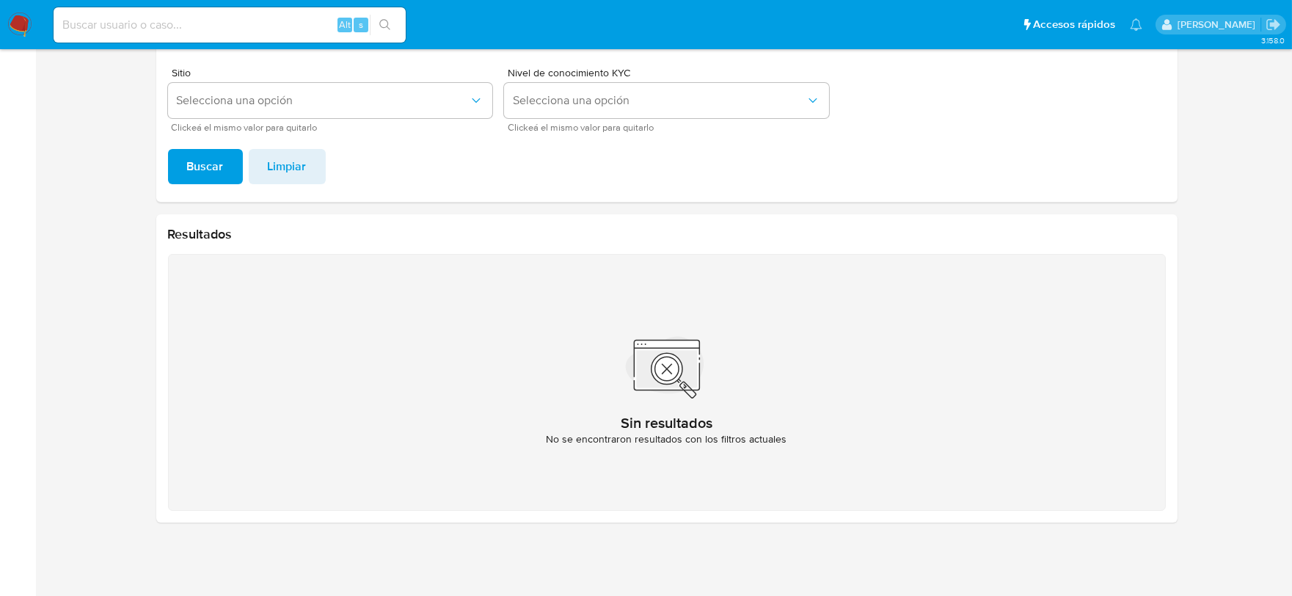
drag, startPoint x: 247, startPoint y: 29, endPoint x: 261, endPoint y: 40, distance: 17.8
click at [247, 29] on input at bounding box center [230, 24] width 352 height 19
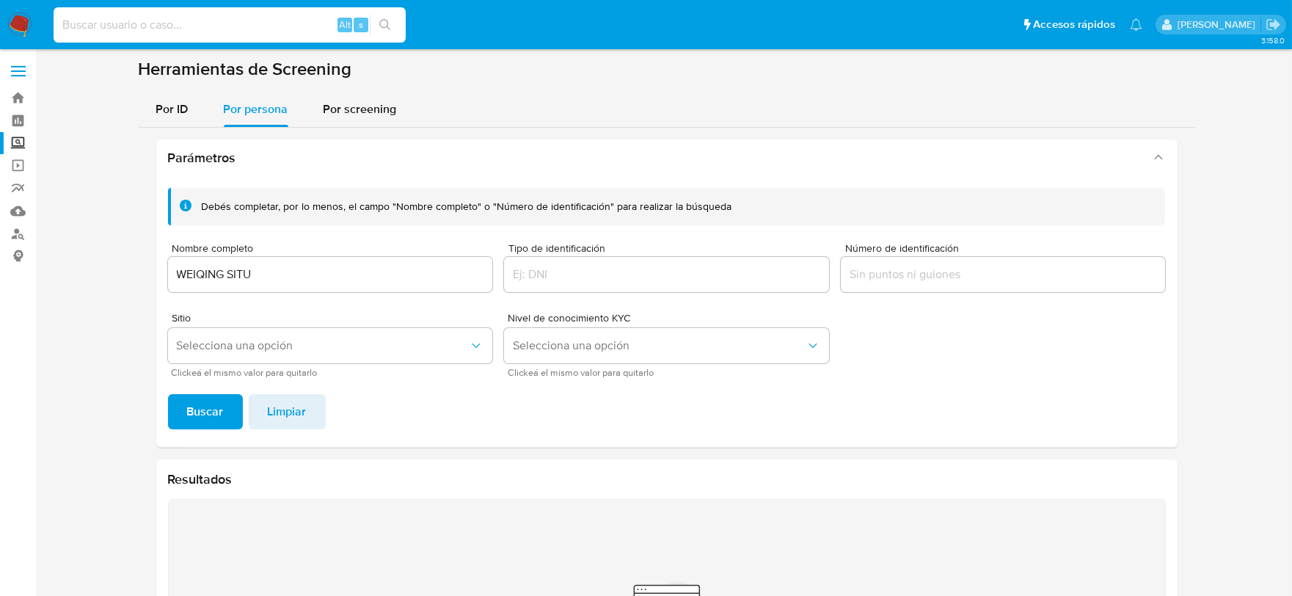
scroll to position [0, 0]
click at [274, 281] on input "WEIQING SITU" at bounding box center [330, 275] width 325 height 19
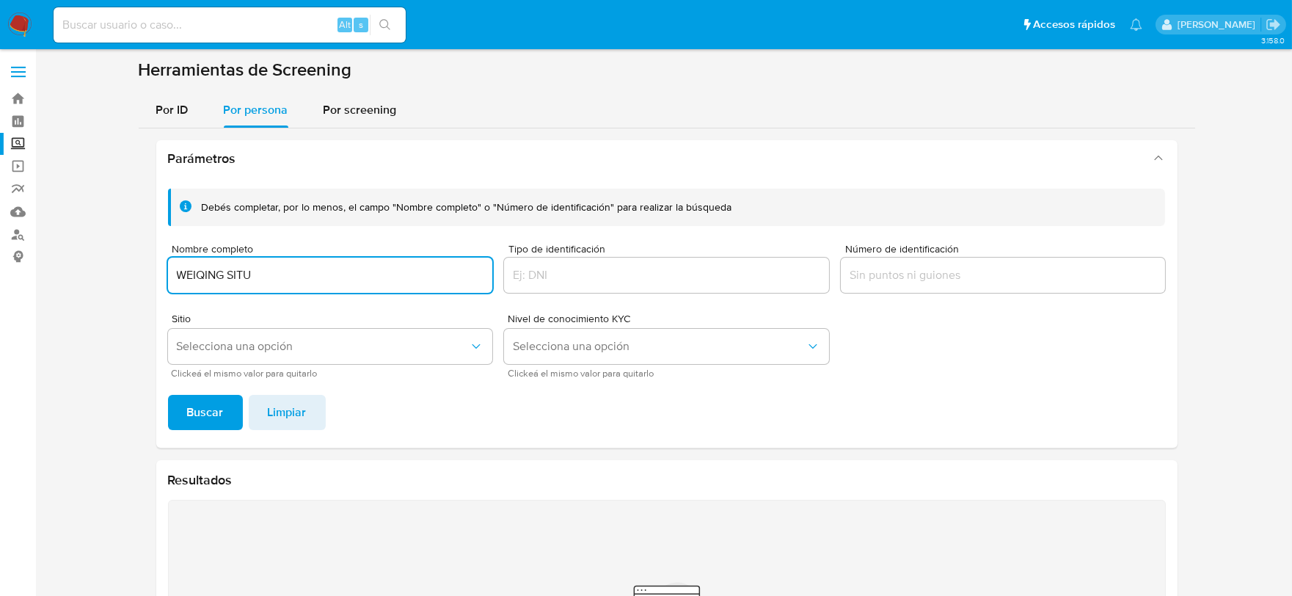
click at [274, 281] on input "WEIQING SITU" at bounding box center [330, 275] width 325 height 19
paste input "[PERSON_NAME]"
type input "[PERSON_NAME]"
click at [194, 406] on span "Buscar" at bounding box center [205, 412] width 37 height 32
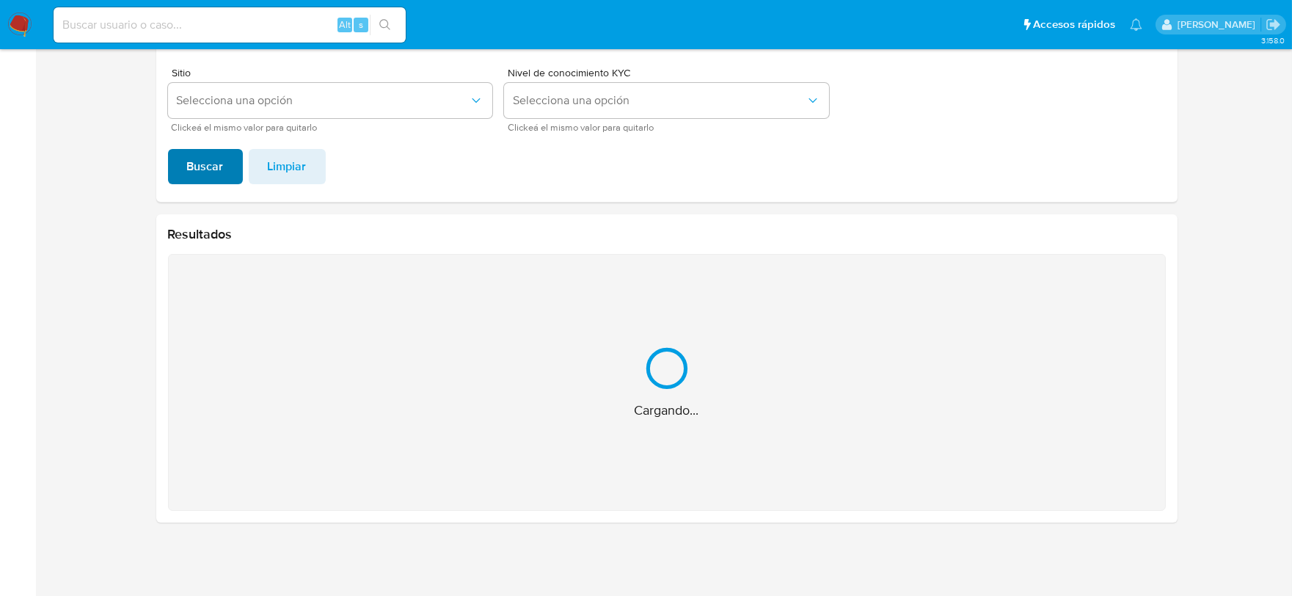
scroll to position [12, 0]
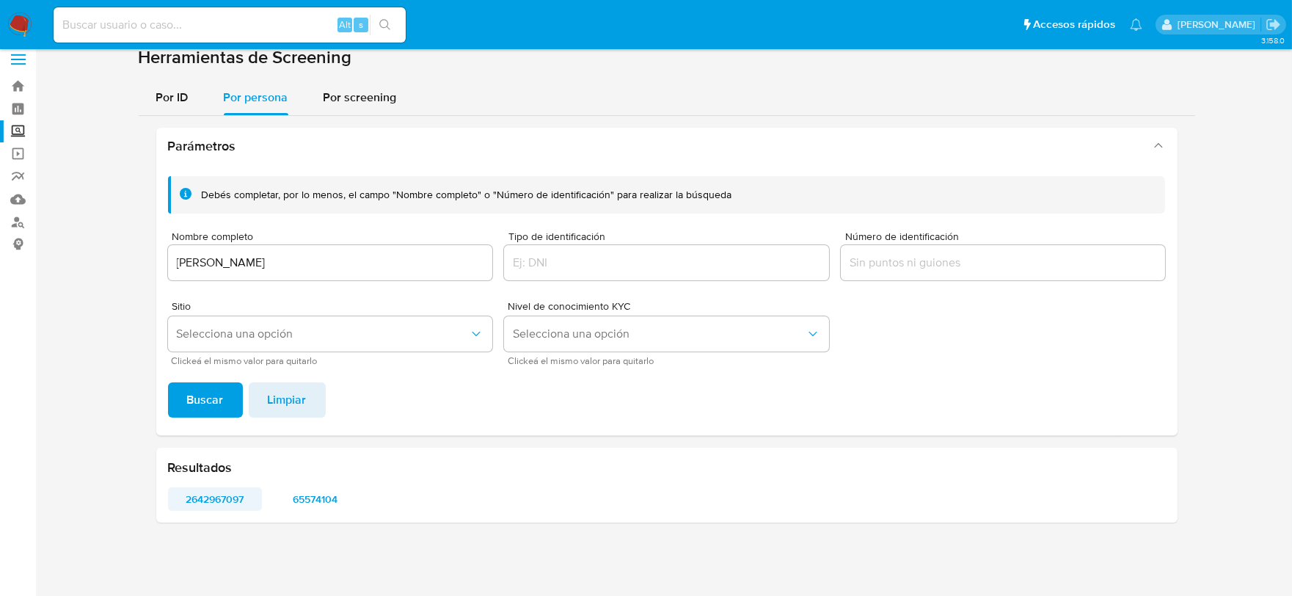
click at [200, 501] on span "2642967097" at bounding box center [215, 499] width 74 height 21
click at [309, 492] on span "65574104" at bounding box center [315, 499] width 74 height 21
click at [855, 253] on input "Número de identificación" at bounding box center [1003, 262] width 325 height 19
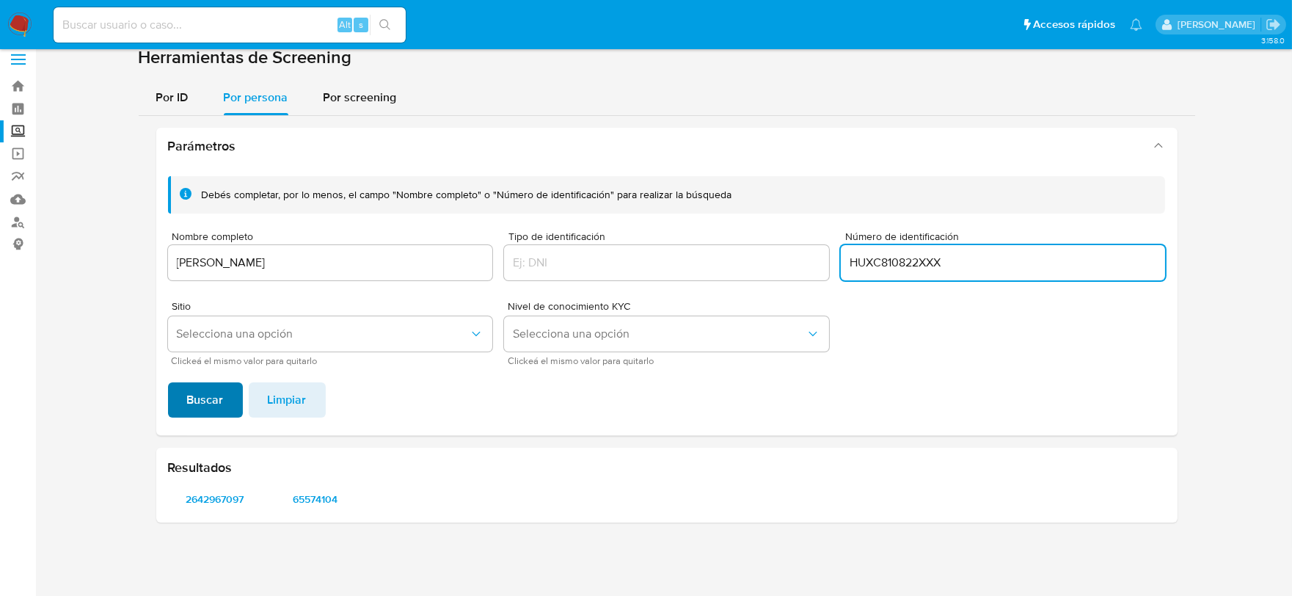
type input "HUXC810822XXX"
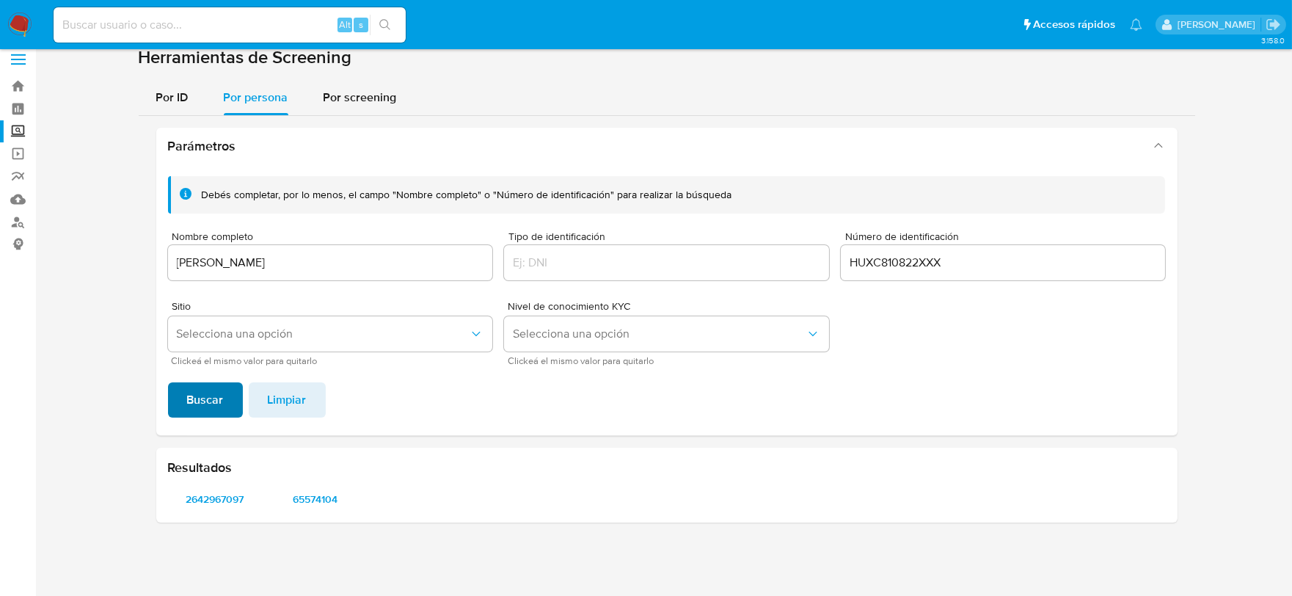
click at [218, 395] on span "Buscar" at bounding box center [205, 400] width 37 height 32
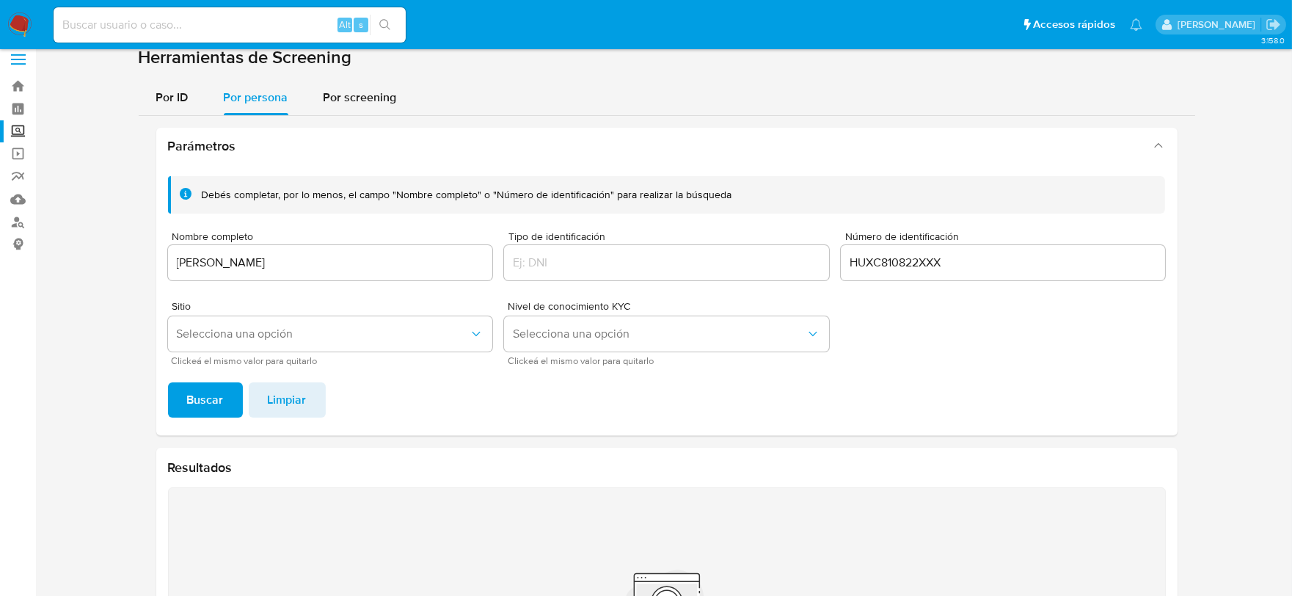
click at [894, 253] on input "HUXC810822XXX" at bounding box center [1003, 262] width 325 height 19
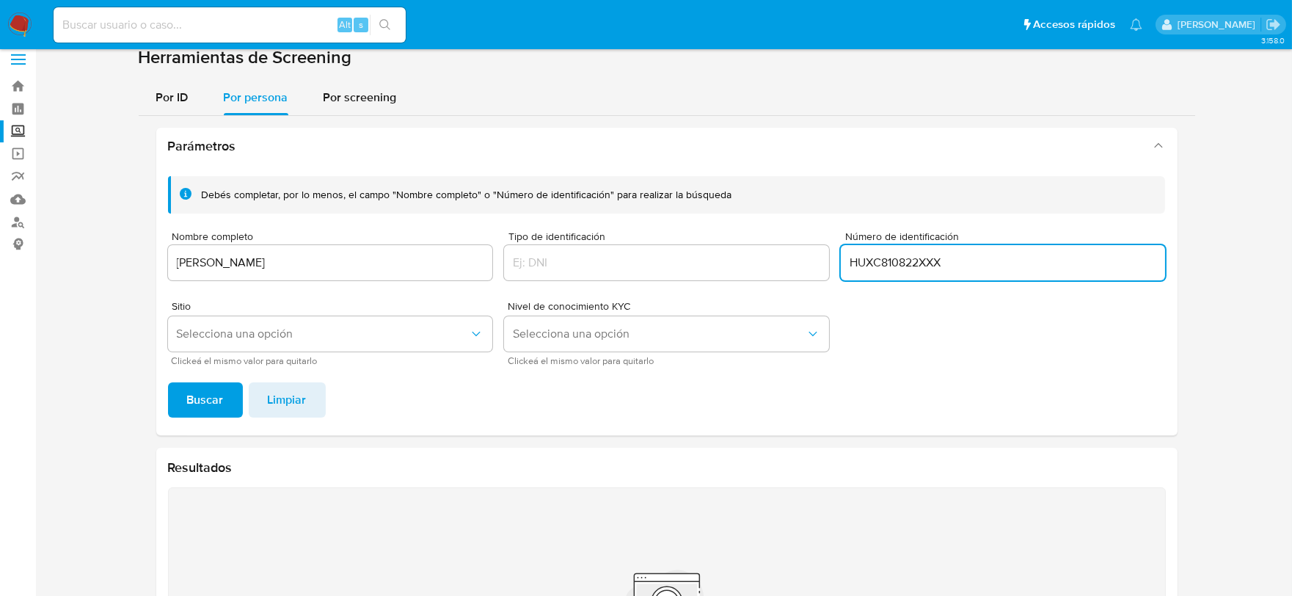
click at [894, 253] on input "HUXC810822XXX" at bounding box center [1003, 262] width 325 height 19
click at [268, 398] on span "Limpiar" at bounding box center [287, 400] width 39 height 32
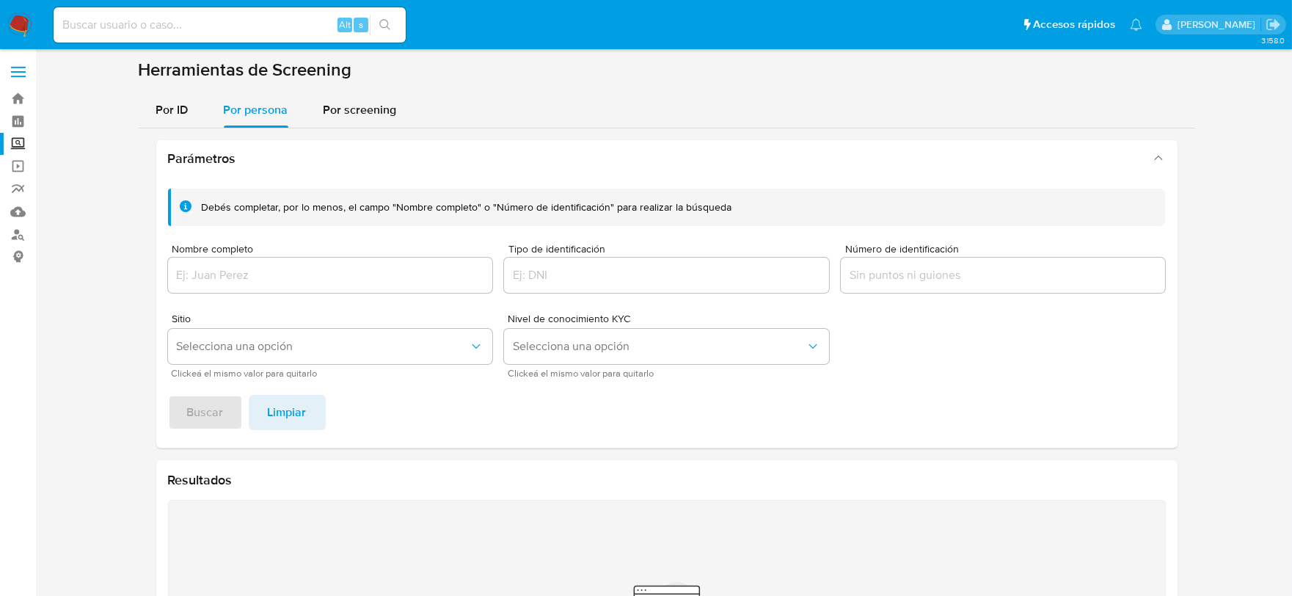
click at [905, 282] on input "Número de identificación" at bounding box center [1003, 275] width 325 height 19
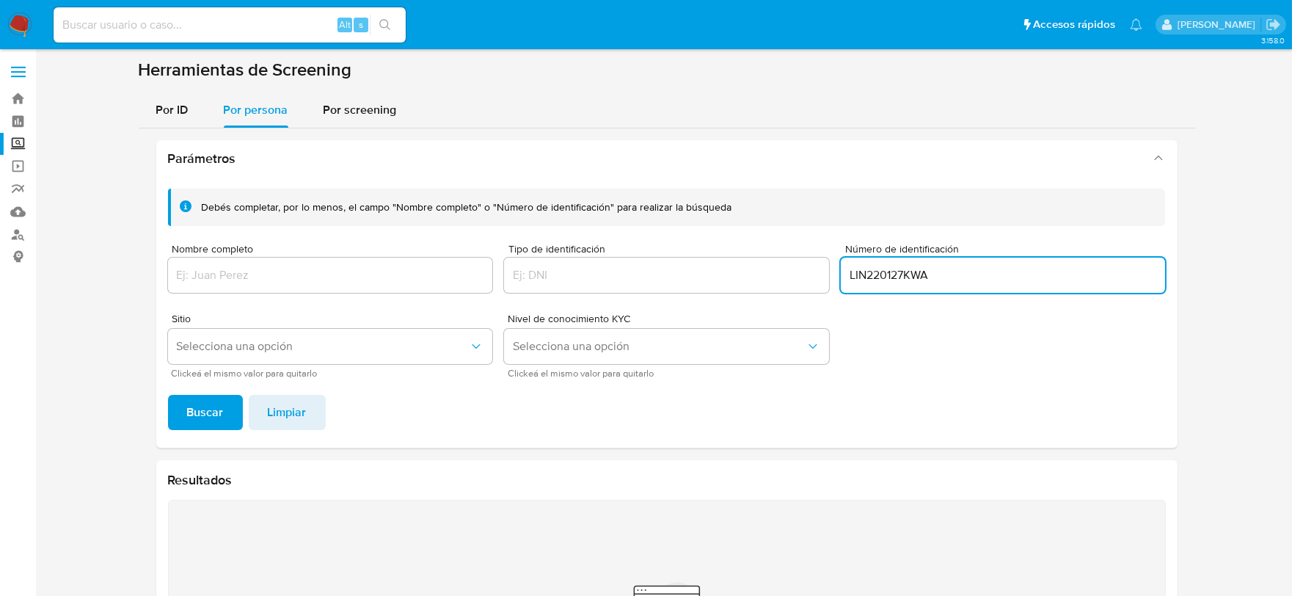
type input "LIN220127KWA"
click at [207, 407] on span "Buscar" at bounding box center [205, 412] width 37 height 32
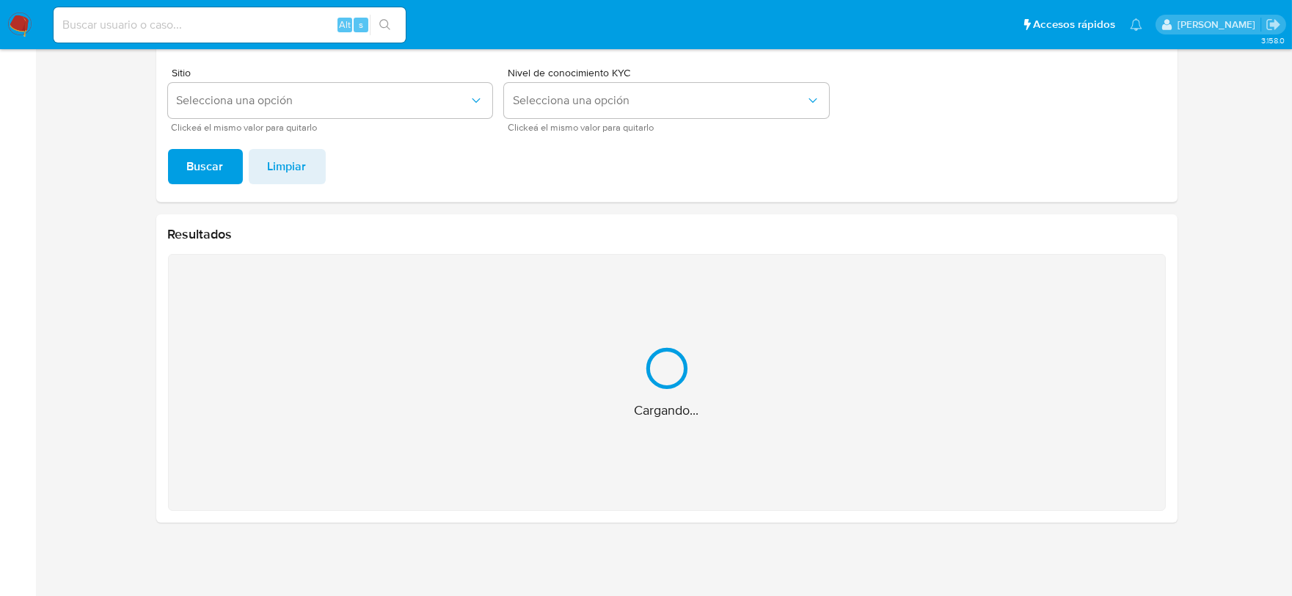
scroll to position [12, 0]
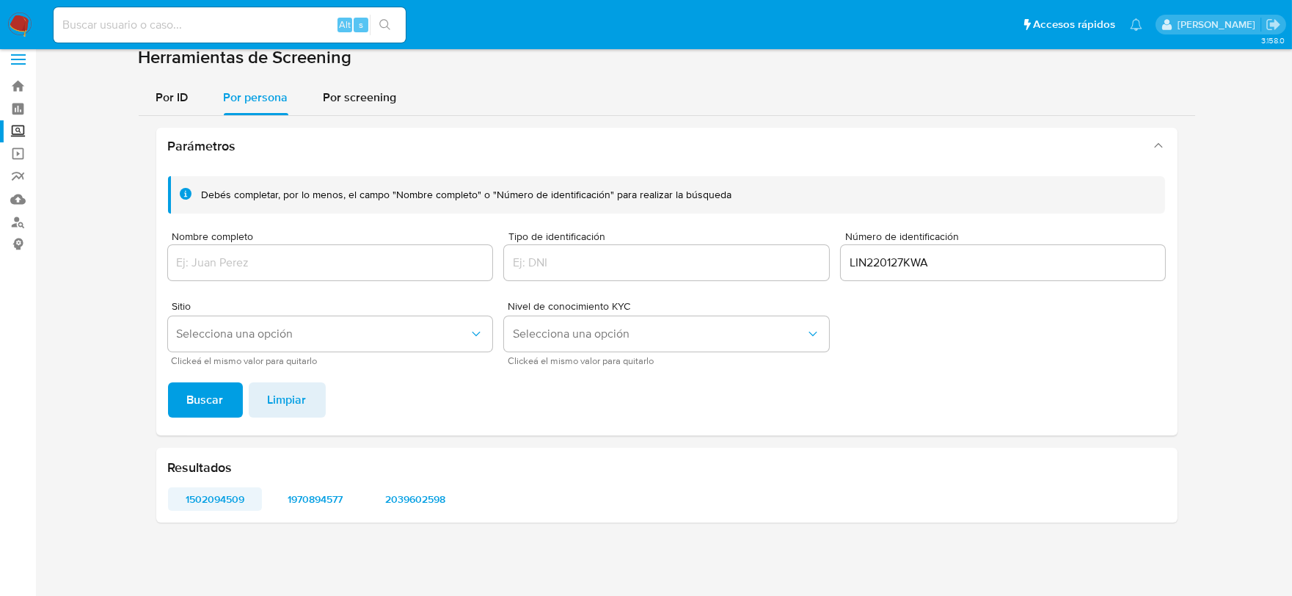
click at [223, 504] on span "1502094509" at bounding box center [215, 499] width 74 height 21
click at [343, 500] on span "1970894577" at bounding box center [315, 499] width 74 height 21
click at [414, 497] on span "2039602598" at bounding box center [416, 499] width 74 height 21
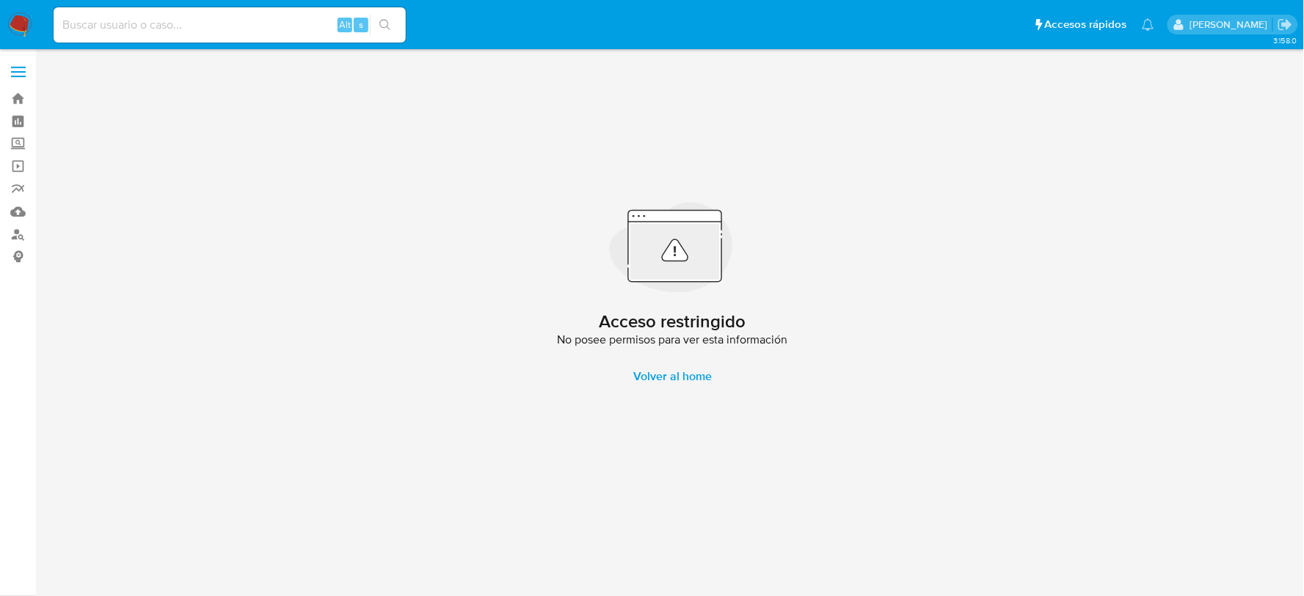
click at [23, 13] on img at bounding box center [19, 24] width 25 height 25
click at [189, 23] on input at bounding box center [230, 24] width 352 height 19
paste input "1536018625"
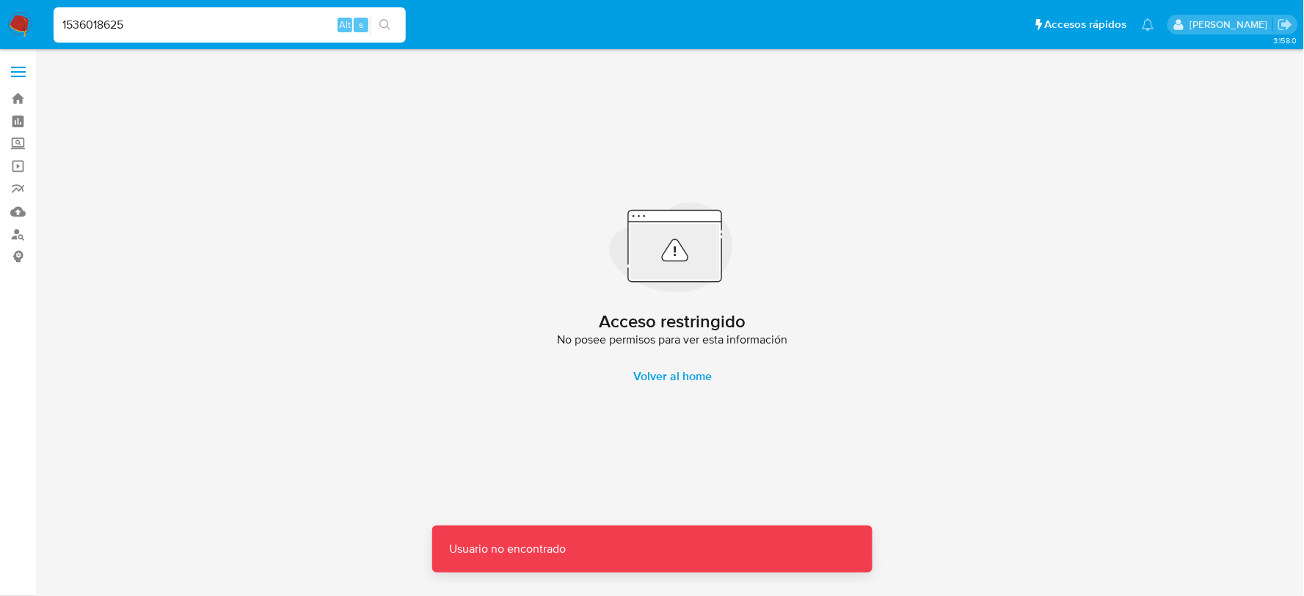
click at [189, 23] on input "1536018625" at bounding box center [230, 24] width 352 height 19
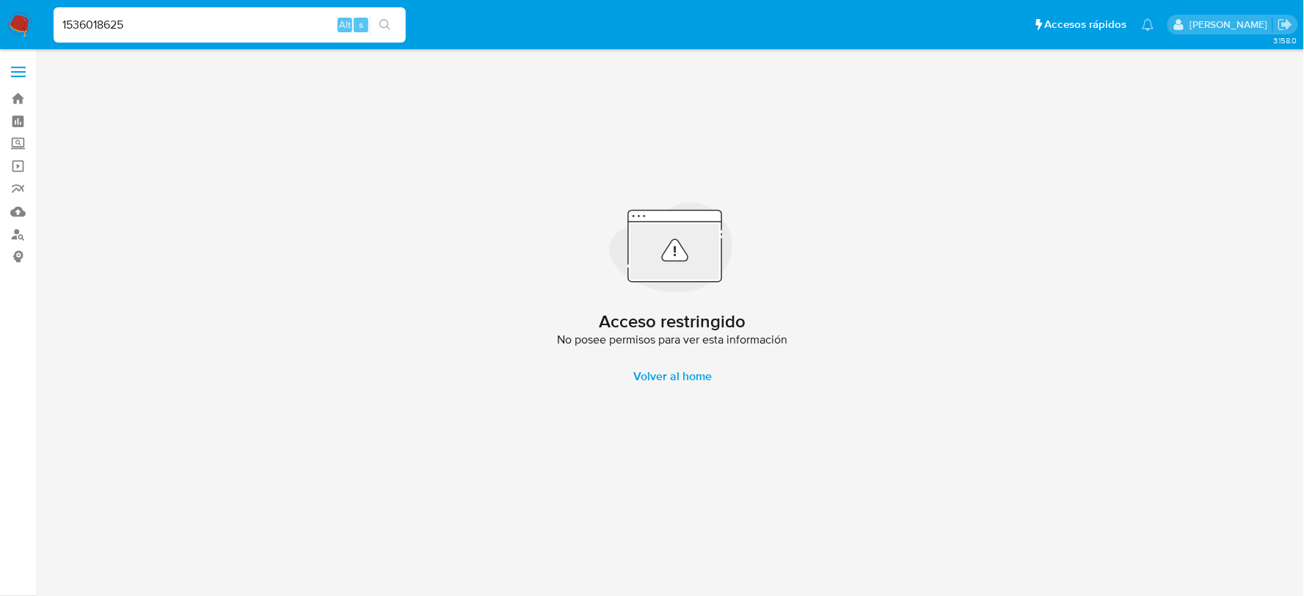
type input "1536018625"
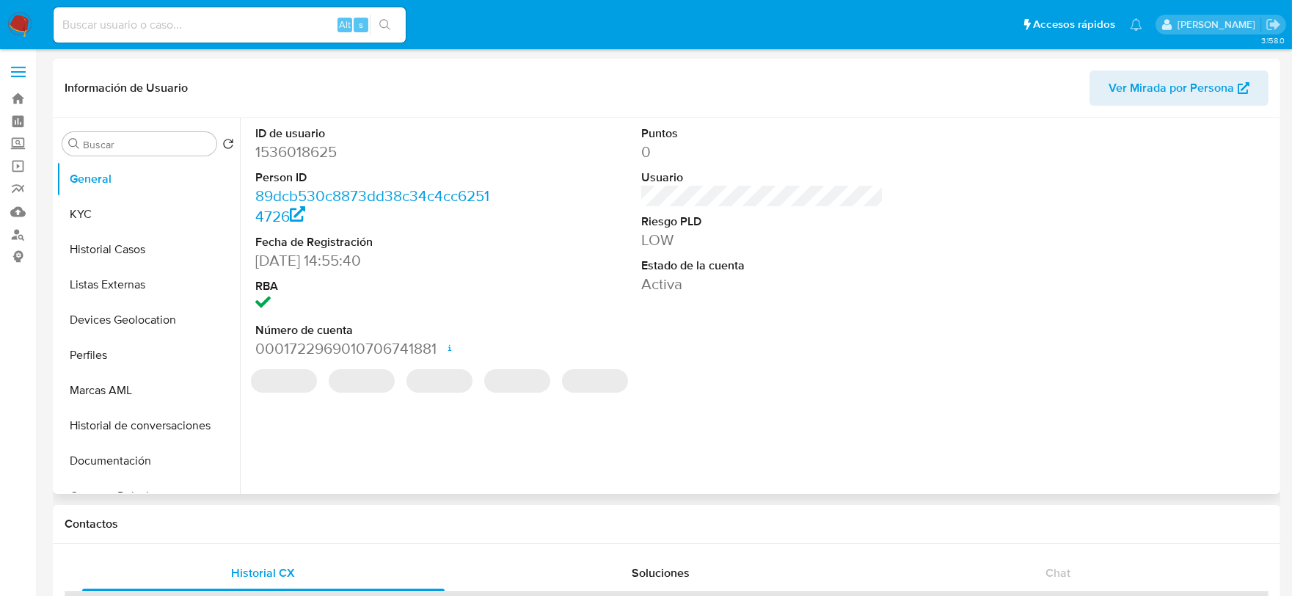
select select "10"
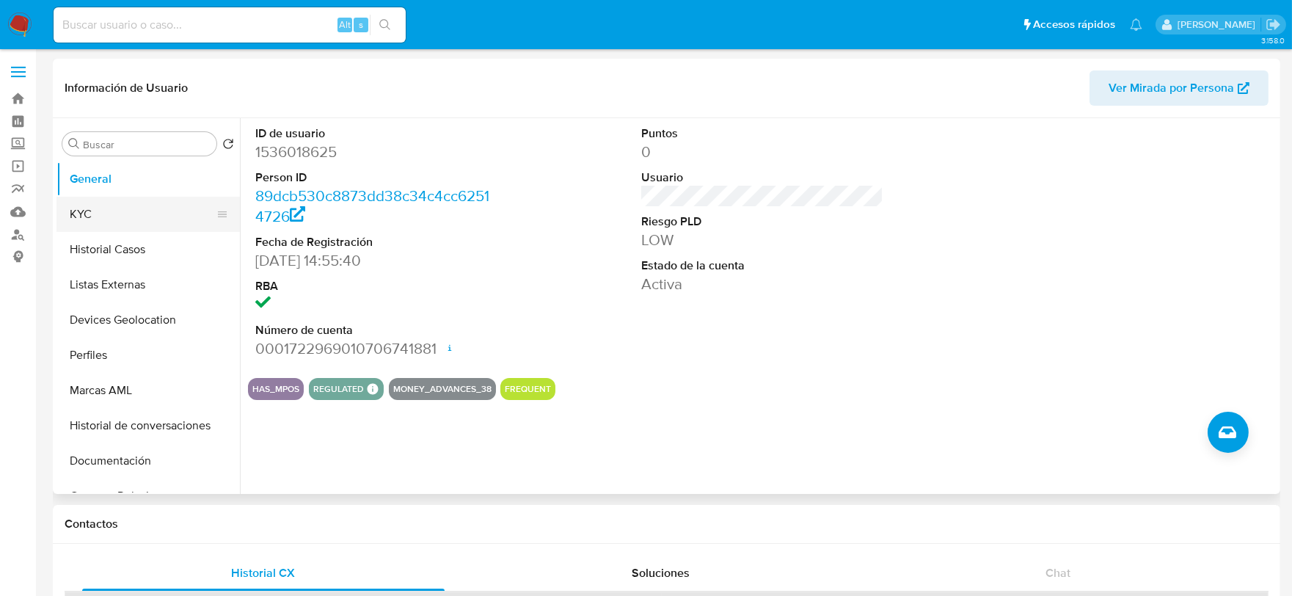
click at [136, 207] on button "KYC" at bounding box center [142, 214] width 172 height 35
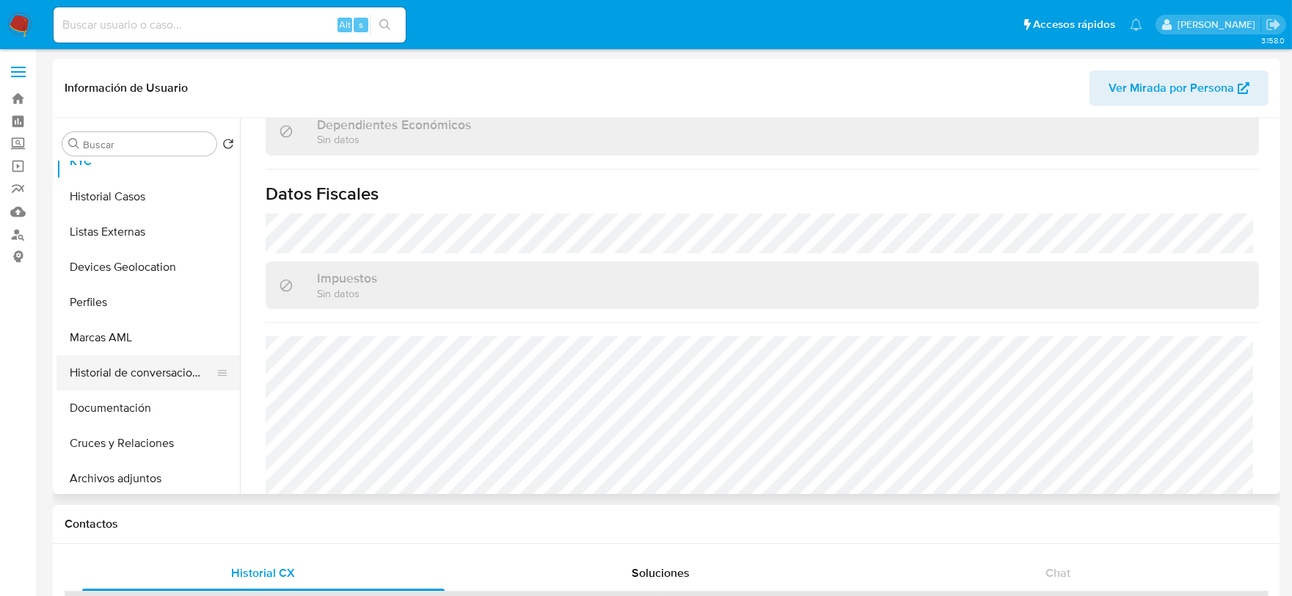
scroll to position [81, 0]
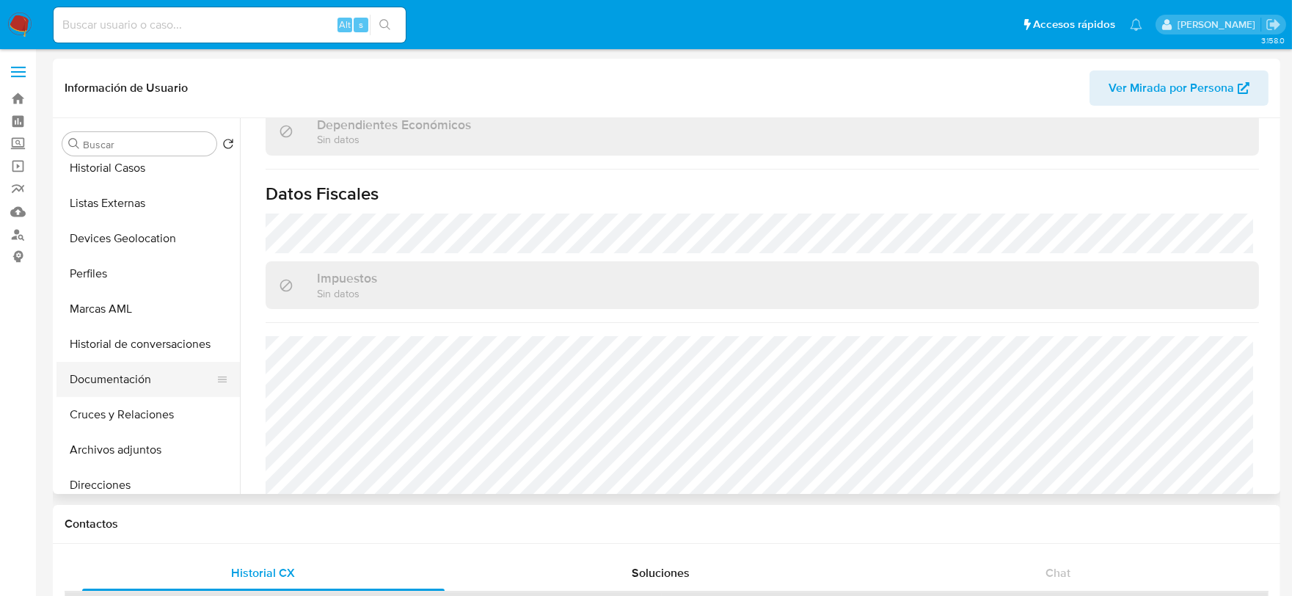
click at [128, 387] on button "Documentación" at bounding box center [142, 379] width 172 height 35
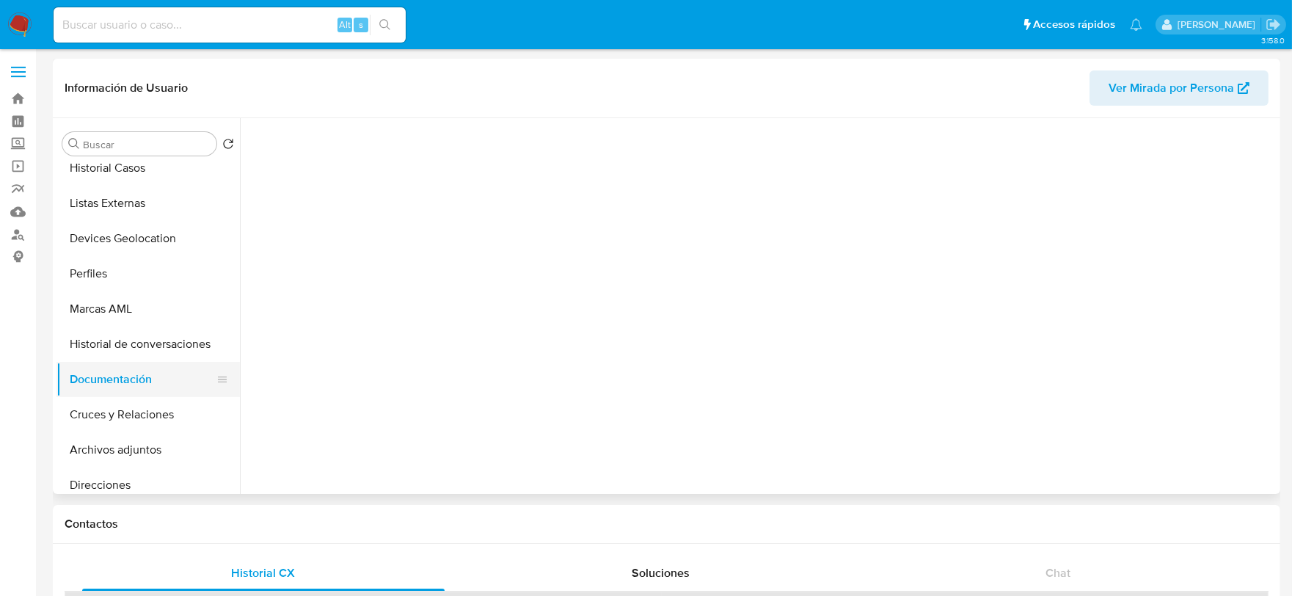
scroll to position [0, 0]
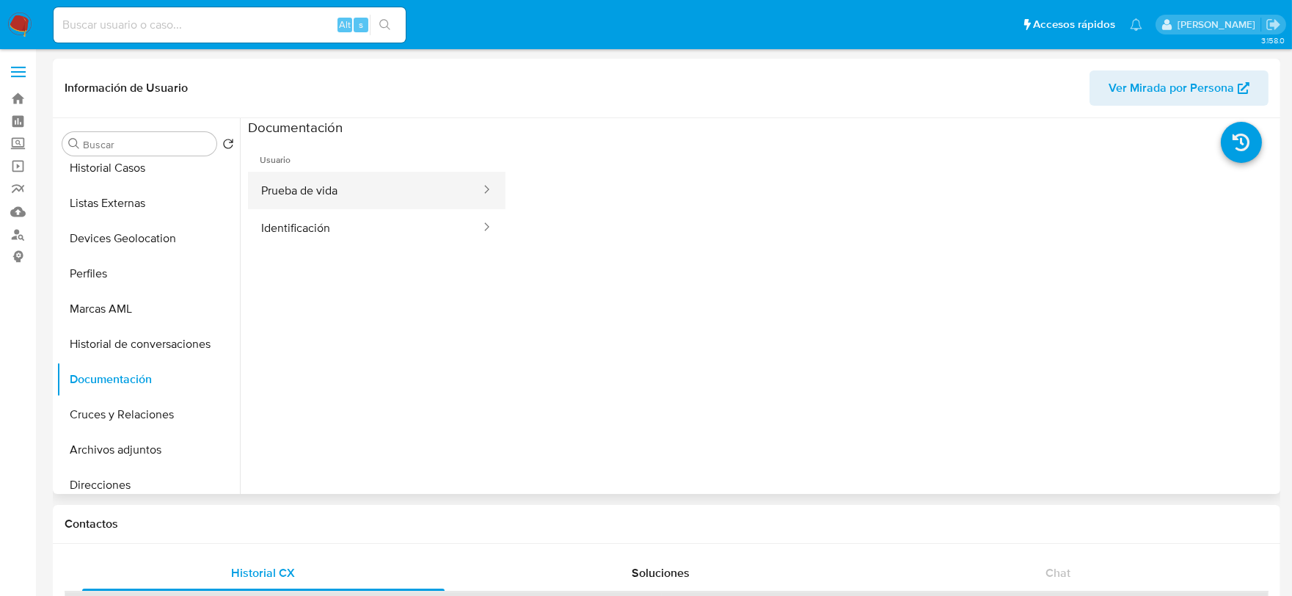
click at [314, 186] on button "Prueba de vida" at bounding box center [365, 190] width 234 height 37
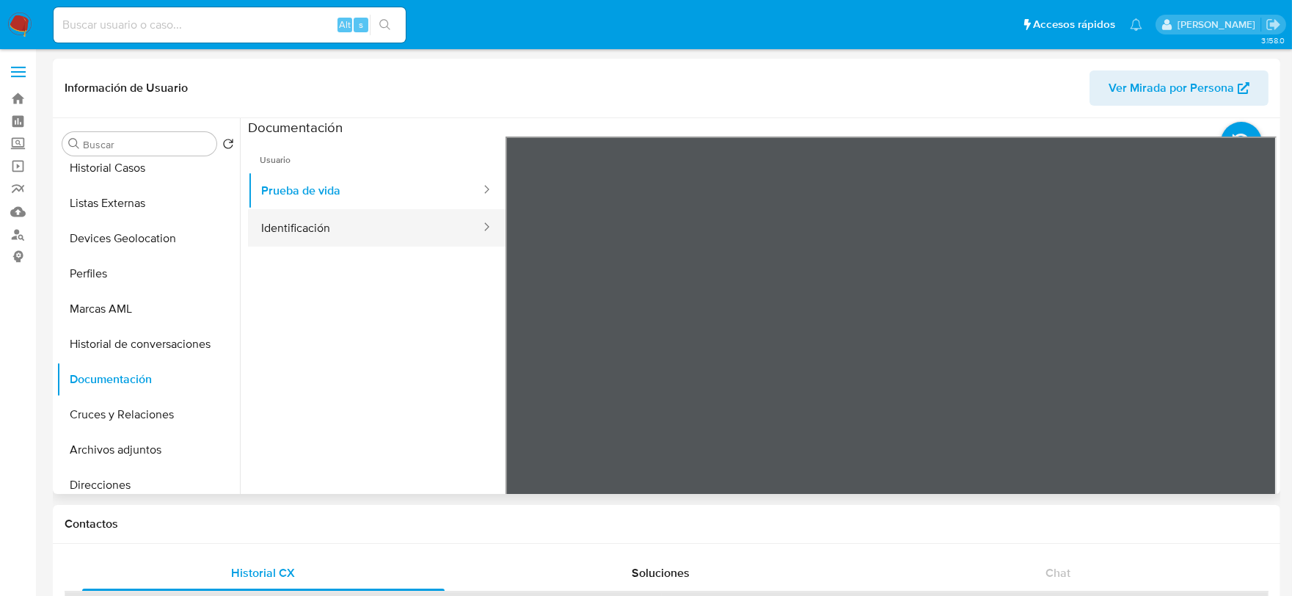
click at [392, 220] on button "Identificación" at bounding box center [365, 227] width 234 height 37
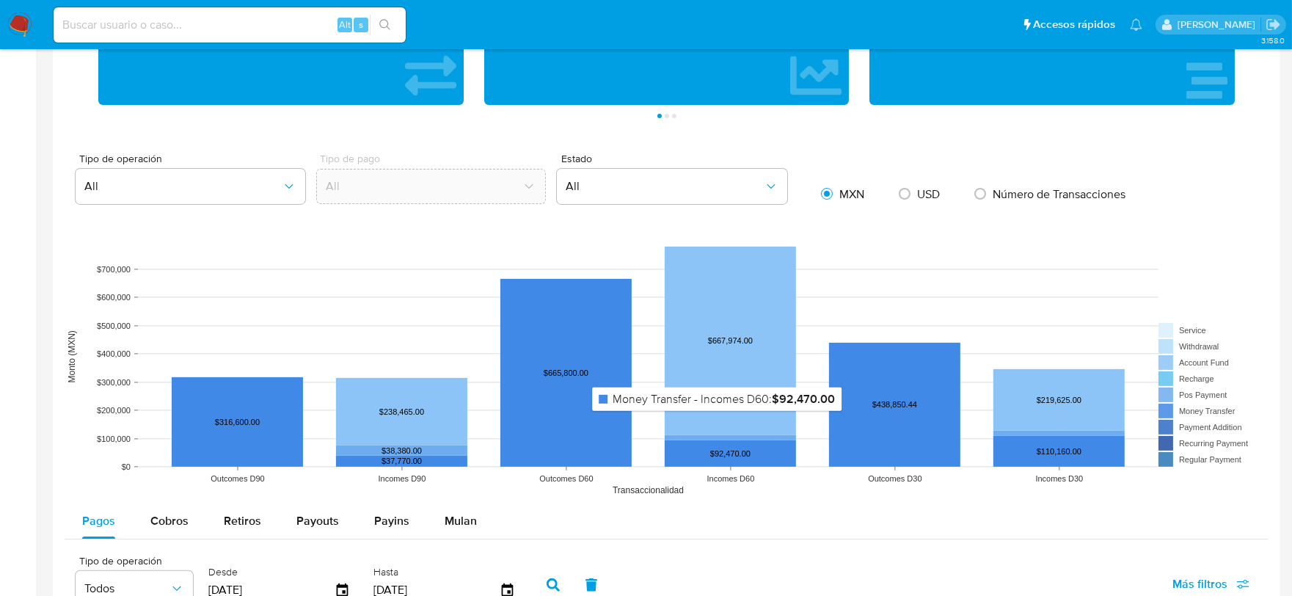
scroll to position [897, 0]
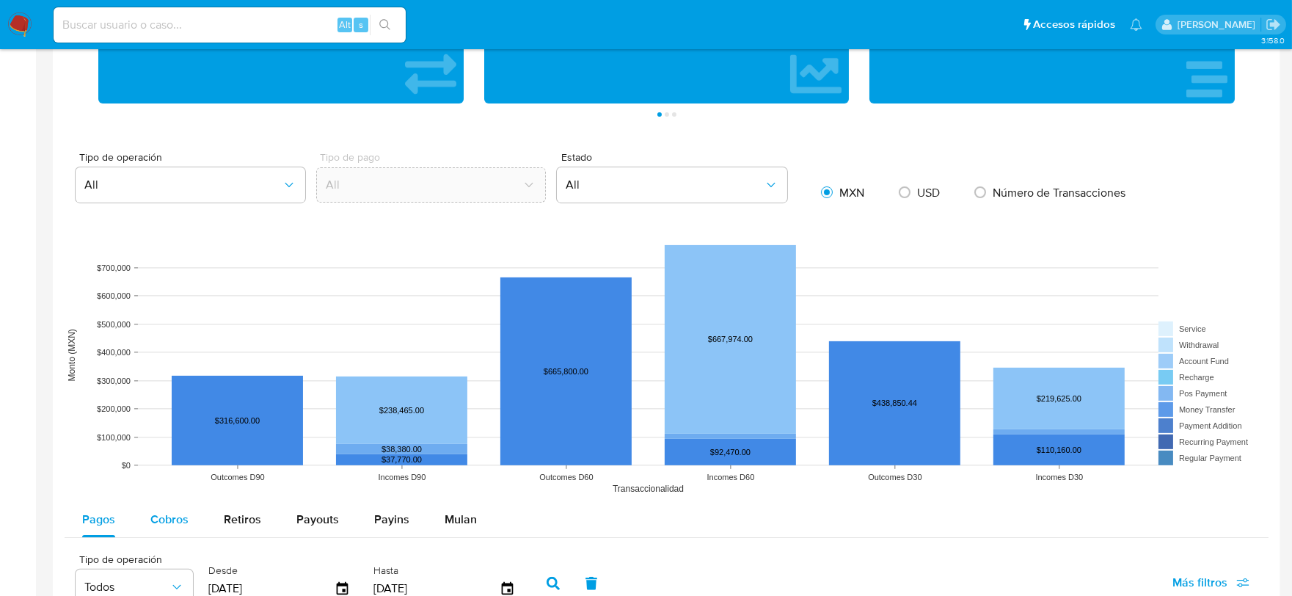
click at [182, 516] on span "Cobros" at bounding box center [169, 519] width 38 height 17
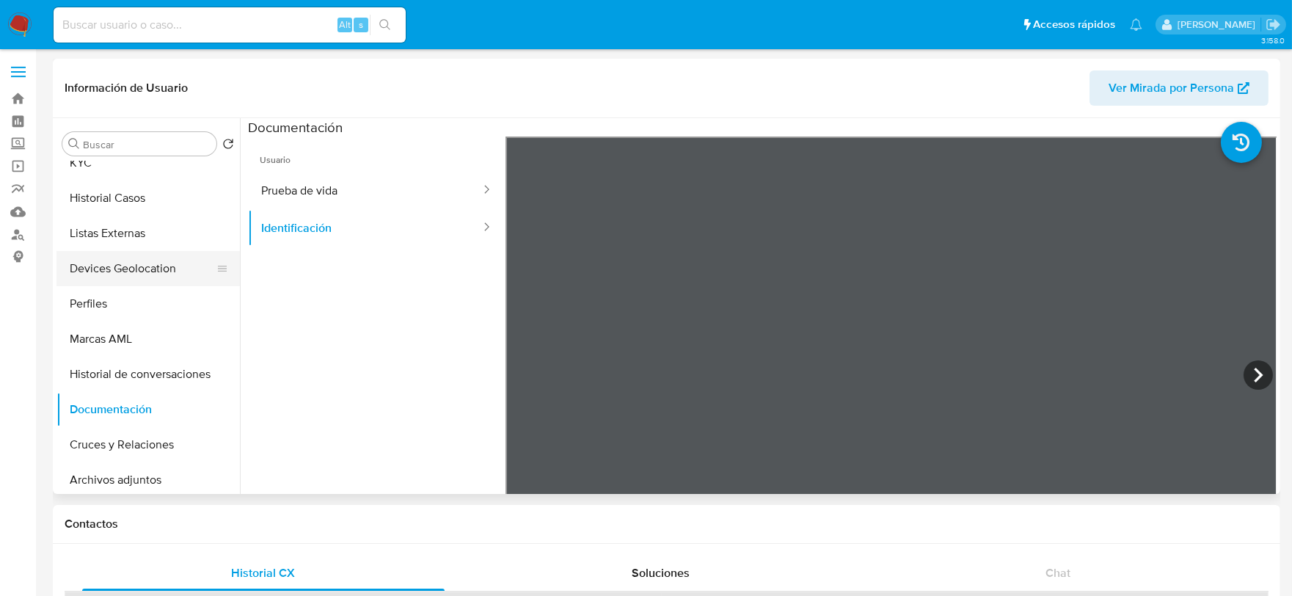
scroll to position [0, 0]
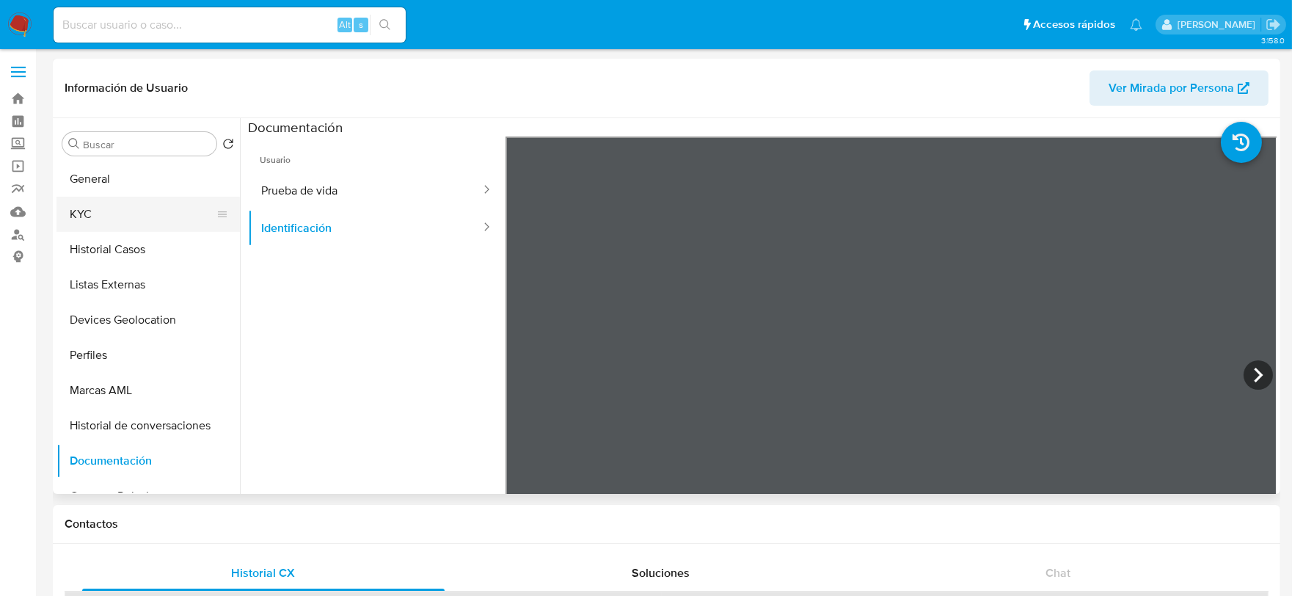
click at [100, 200] on button "KYC" at bounding box center [142, 214] width 172 height 35
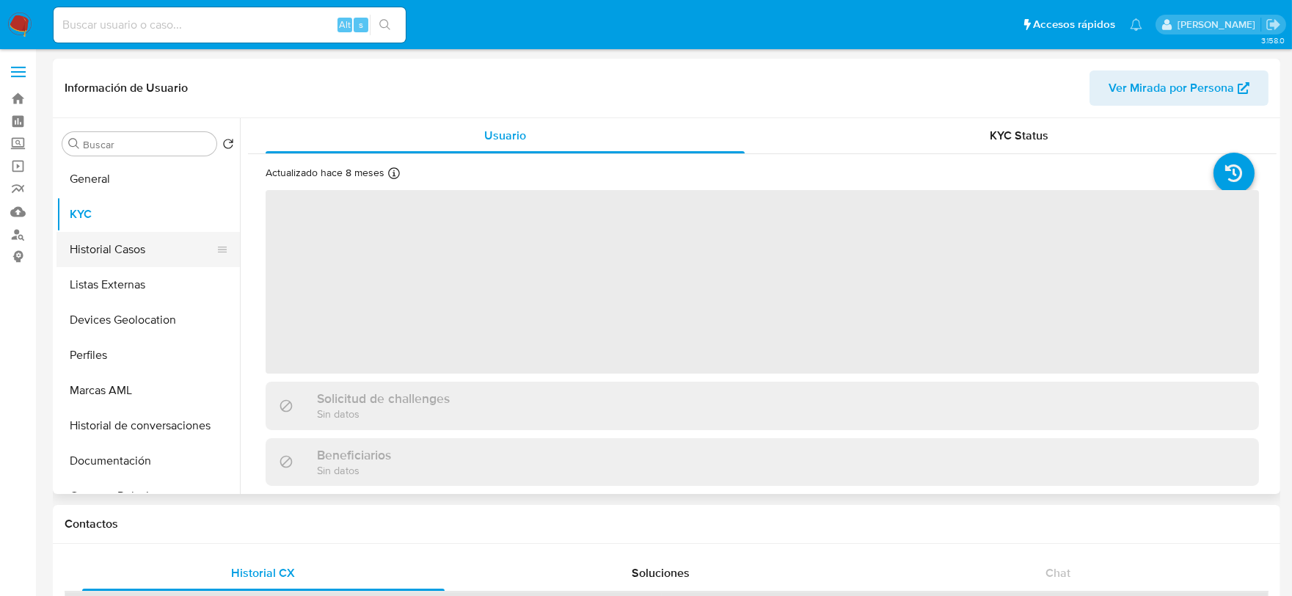
click at [119, 244] on button "Historial Casos" at bounding box center [142, 249] width 172 height 35
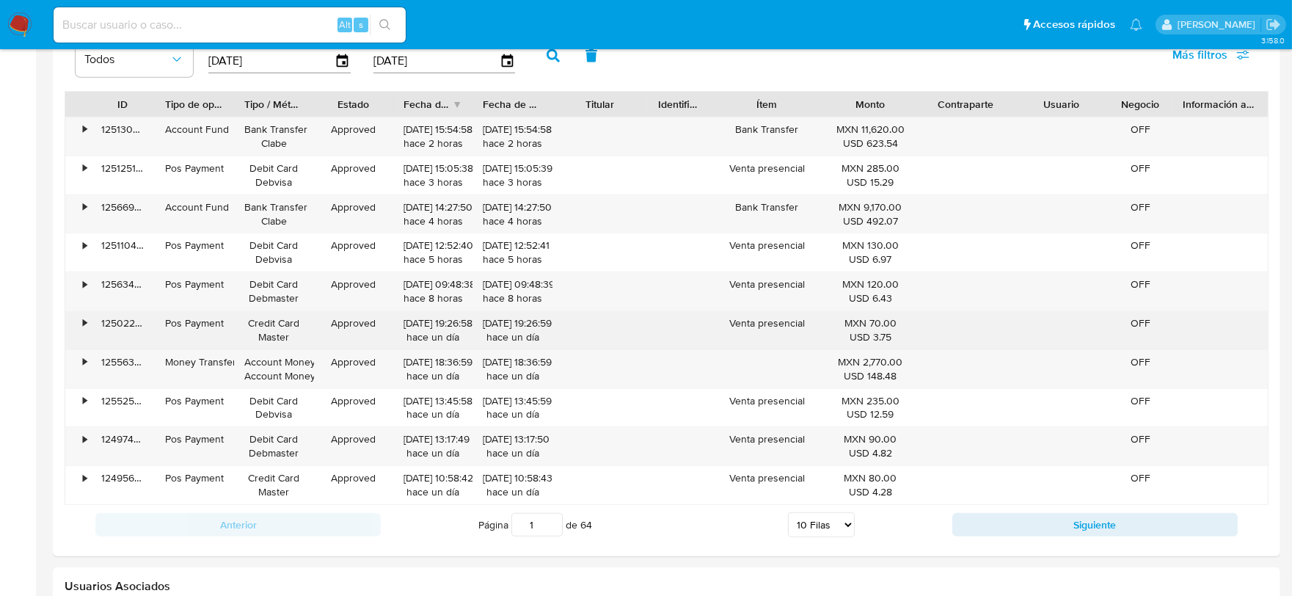
scroll to position [1385, 0]
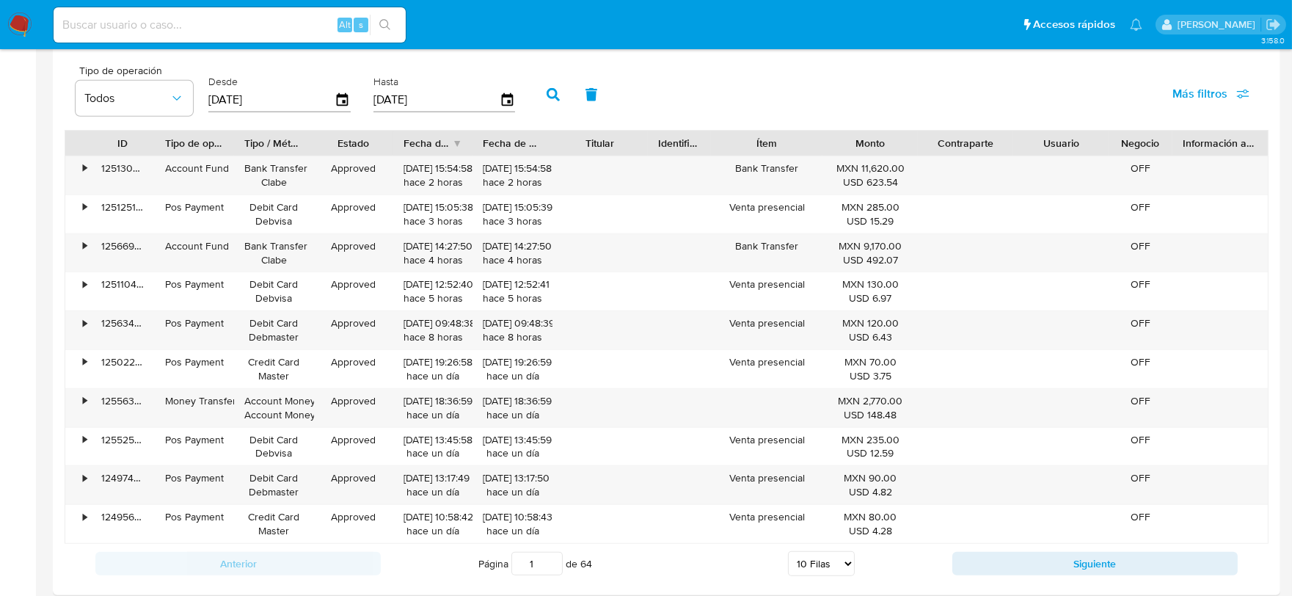
click at [830, 573] on select "5 Filas 10 Filas 20 Filas 25 Filas 50 Filas 100 Filas" at bounding box center [821, 563] width 67 height 25
select select "100"
click at [788, 553] on select "5 Filas 10 Filas 20 Filas 25 Filas 50 Filas 100 Filas" at bounding box center [821, 563] width 67 height 25
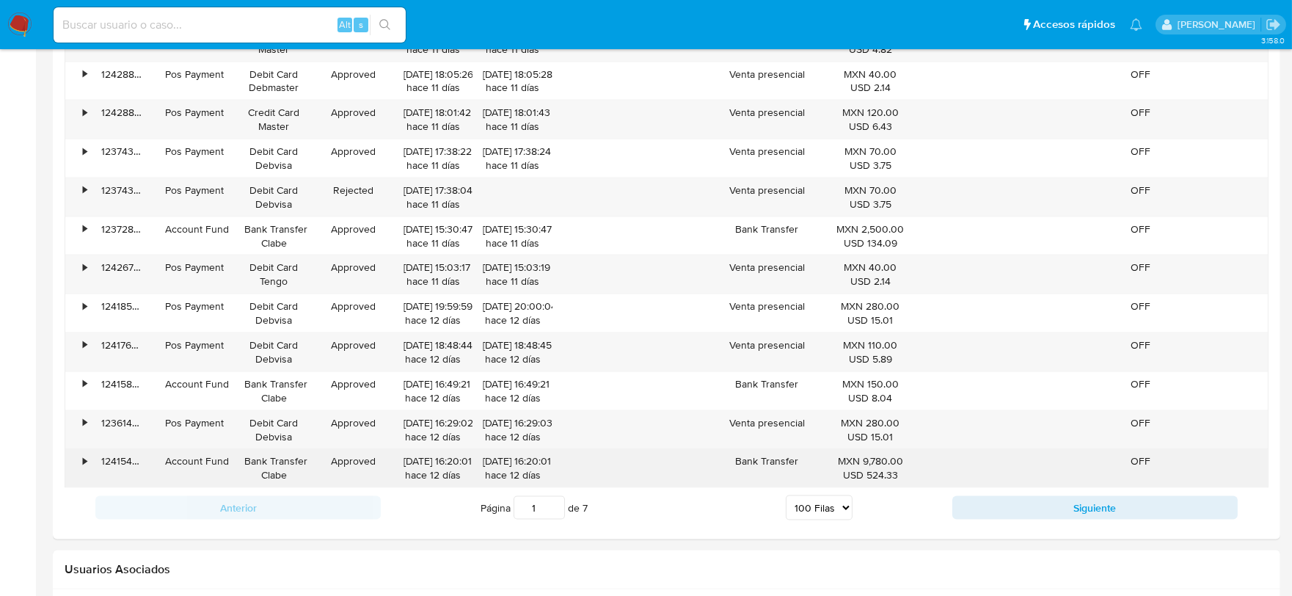
scroll to position [4958, 0]
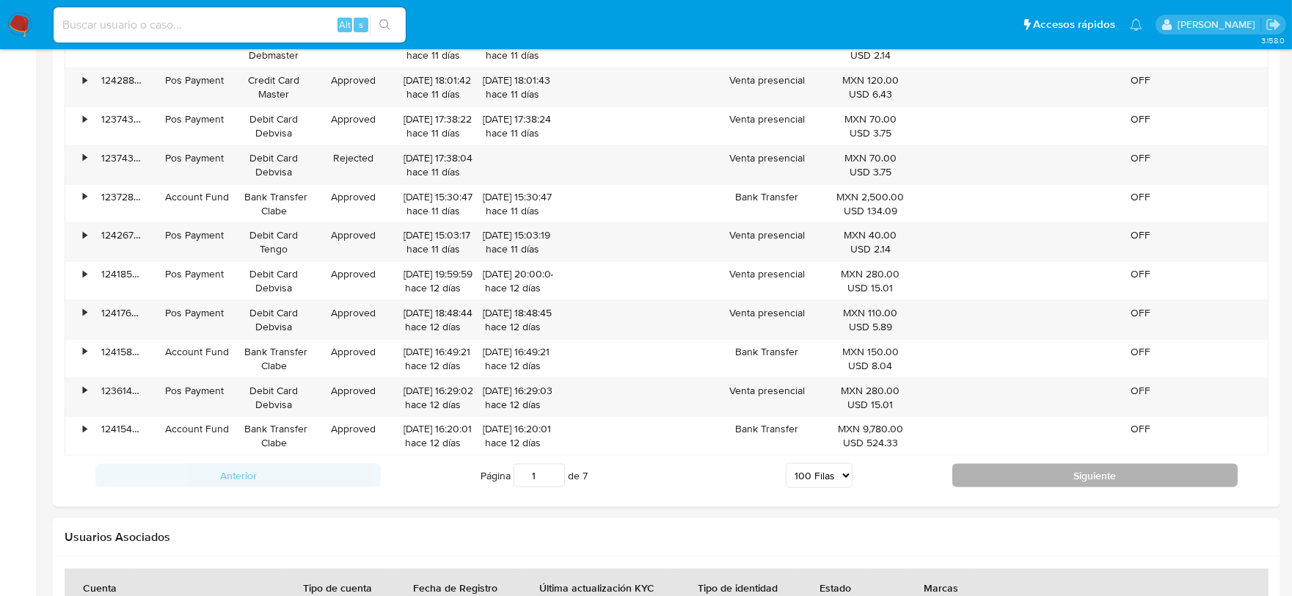
click at [958, 482] on button "Siguiente" at bounding box center [1094, 475] width 285 height 23
type input "2"
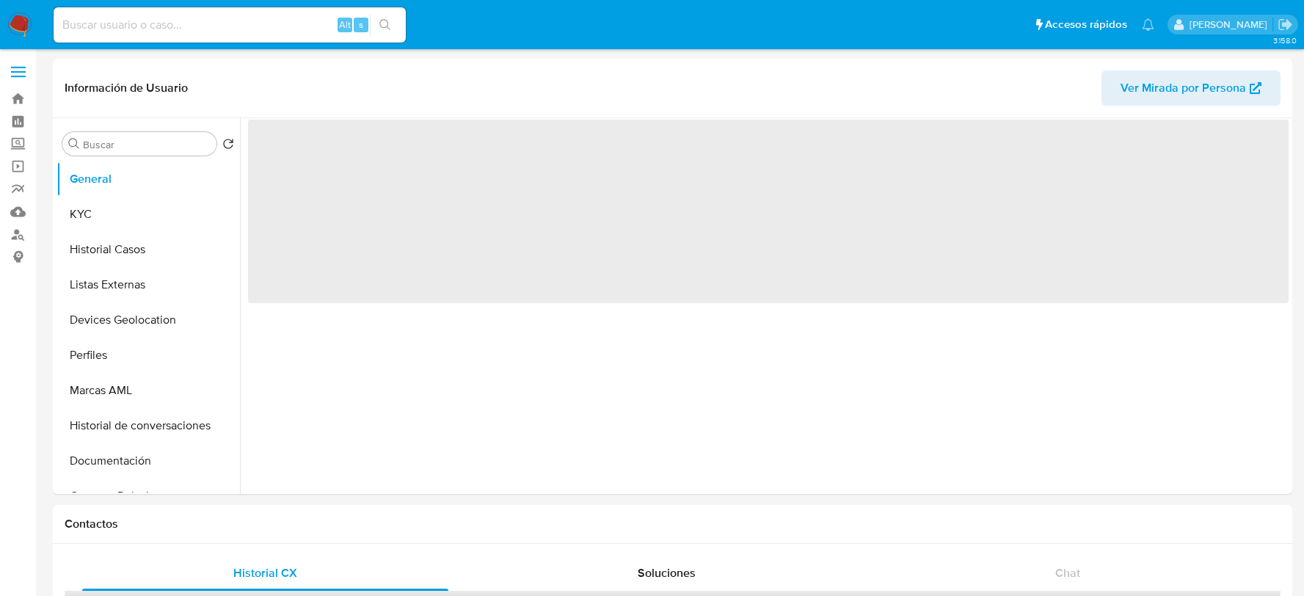
select select "10"
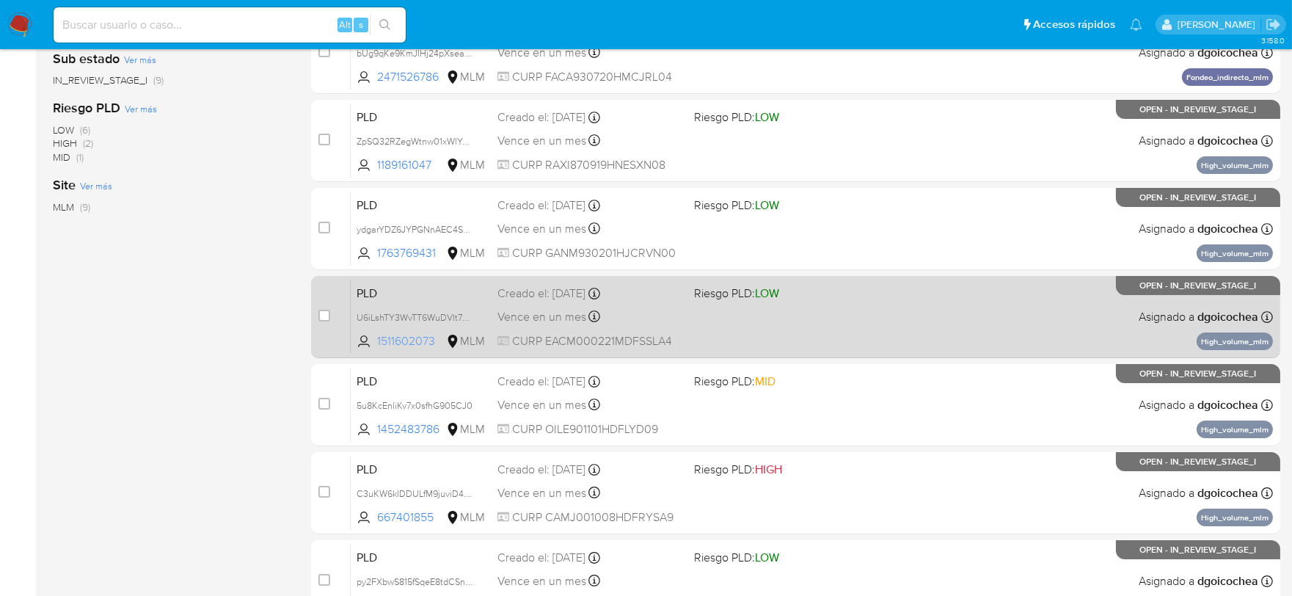
scroll to position [363, 0]
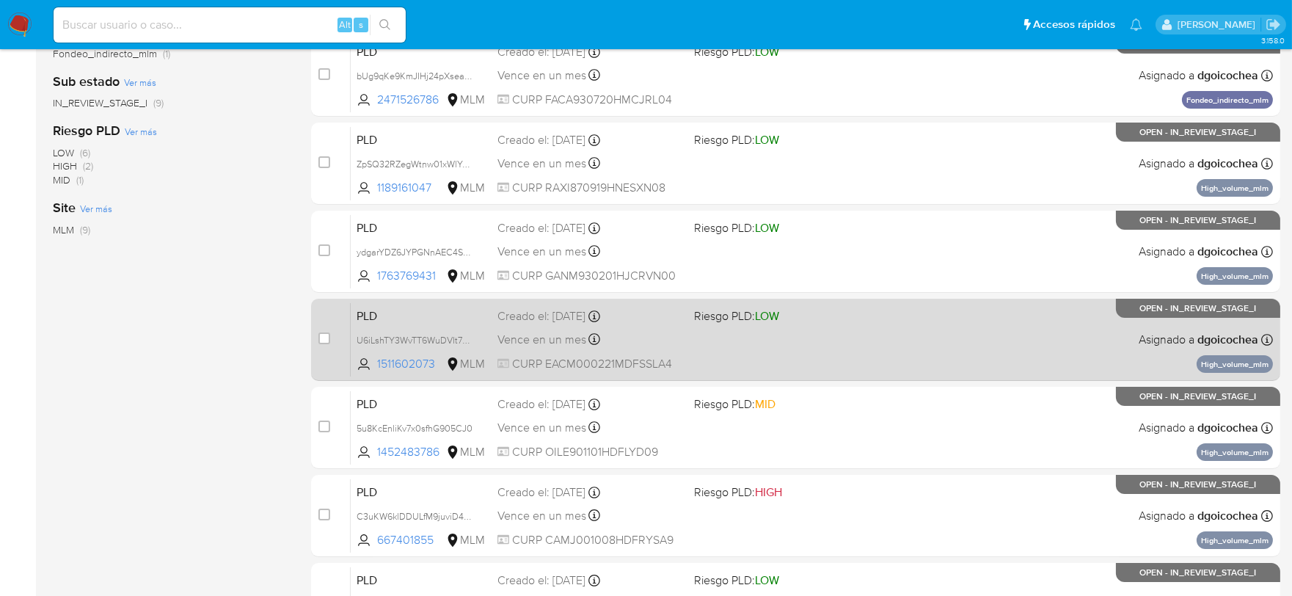
click at [365, 317] on span "PLD" at bounding box center [421, 314] width 129 height 19
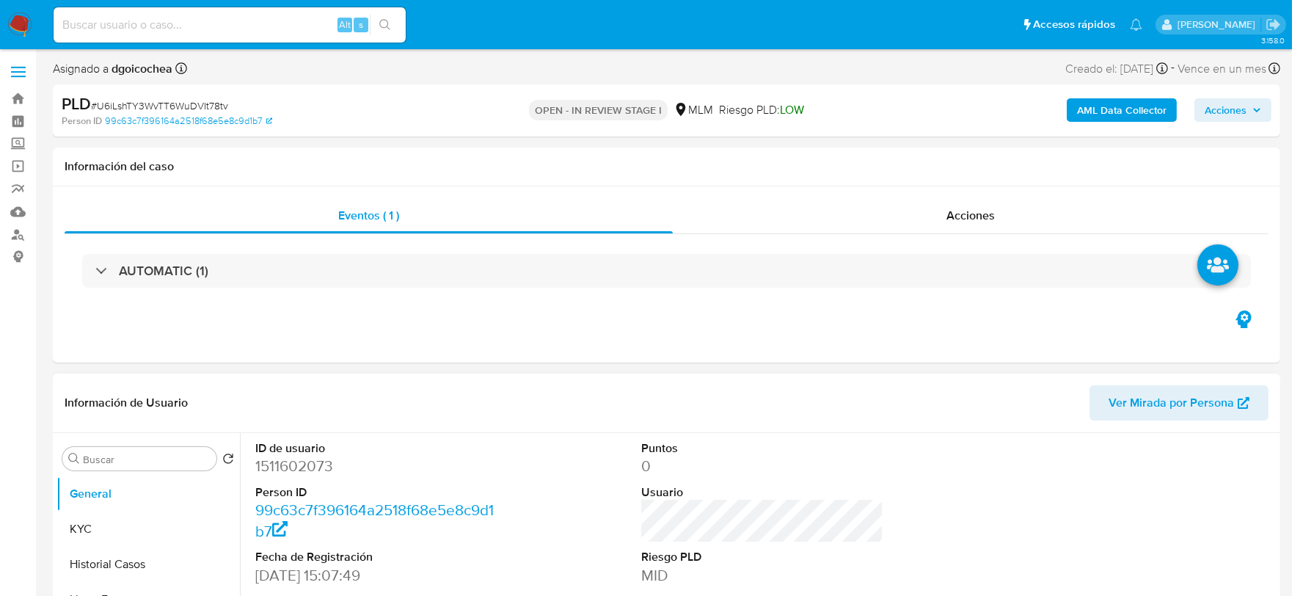
select select "10"
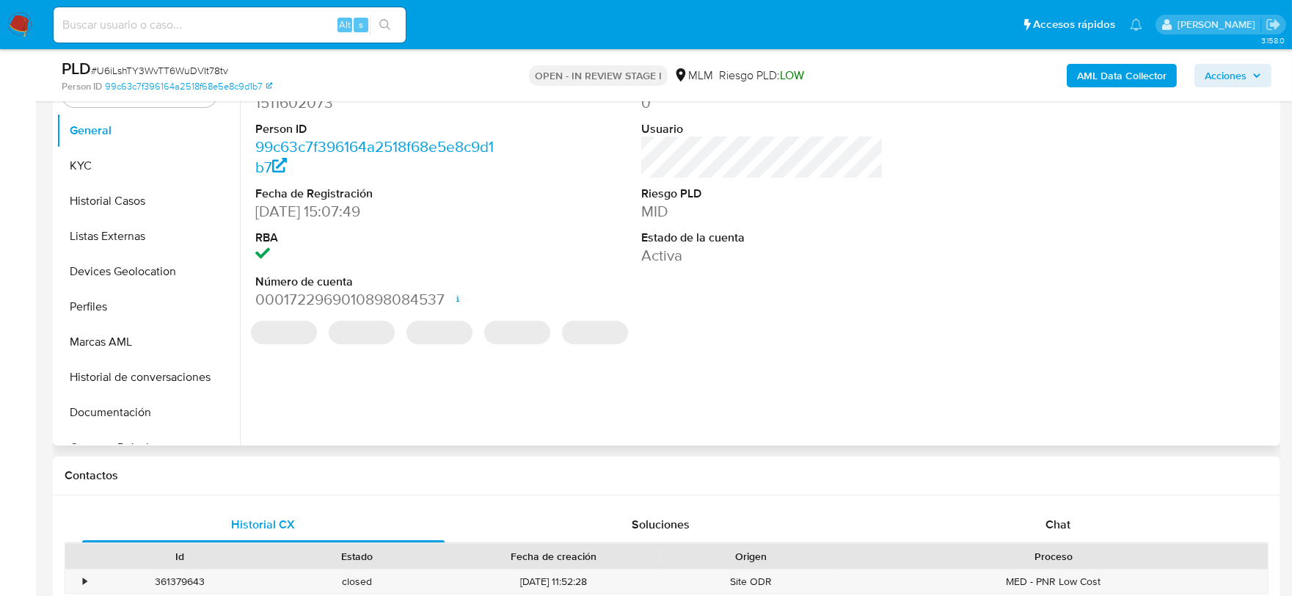
scroll to position [326, 0]
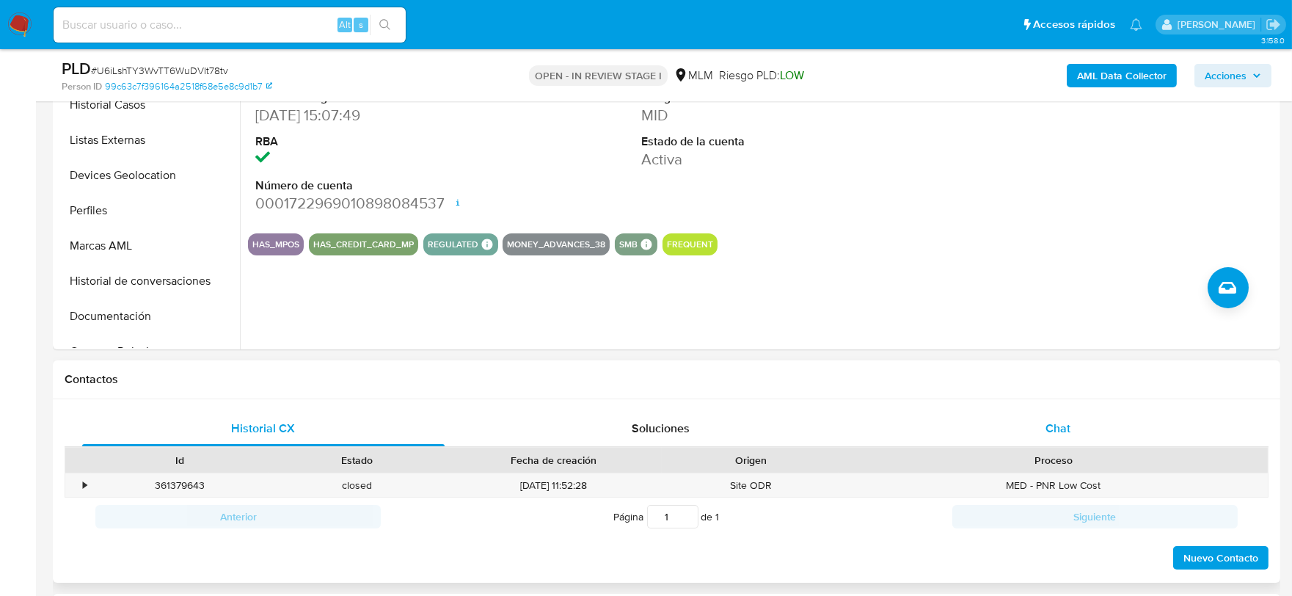
click at [1055, 428] on span "Chat" at bounding box center [1058, 428] width 25 height 17
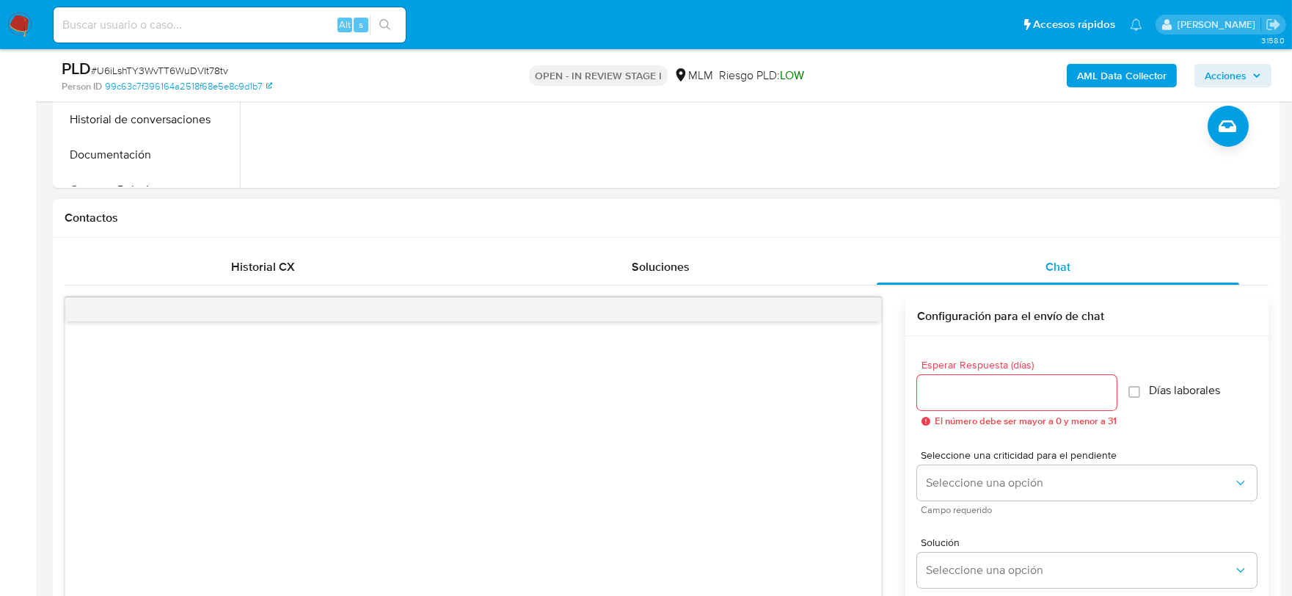
scroll to position [570, 0]
click at [1016, 392] on input "Esperar Respuesta (días)" at bounding box center [1017, 391] width 200 height 19
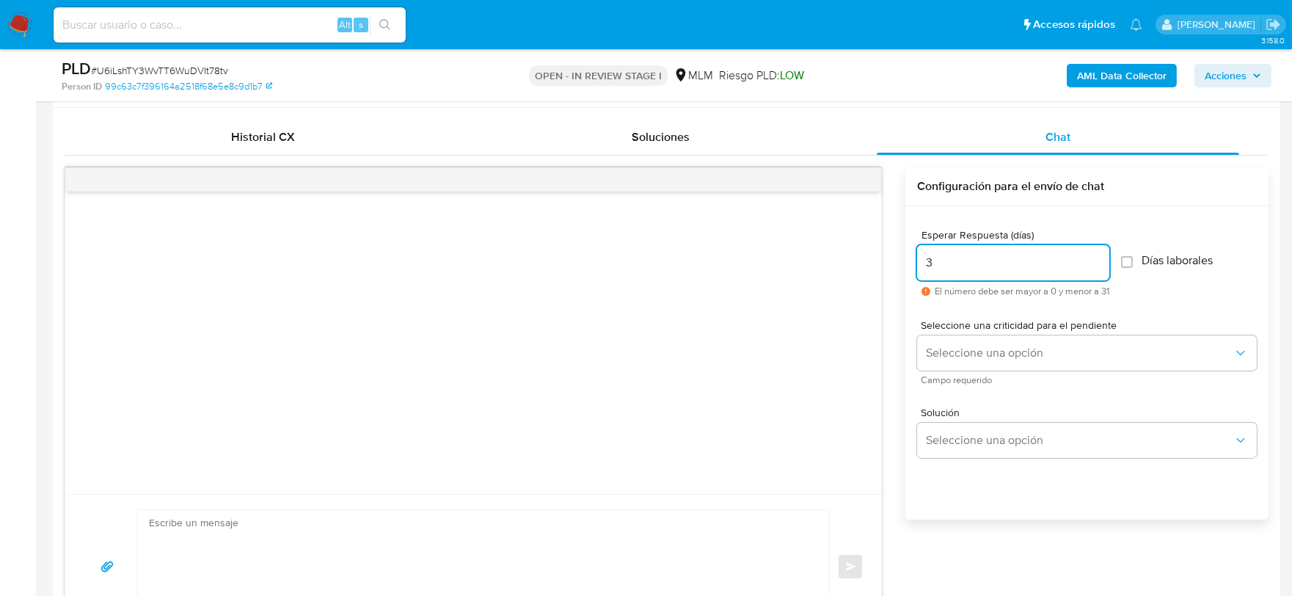
scroll to position [734, 0]
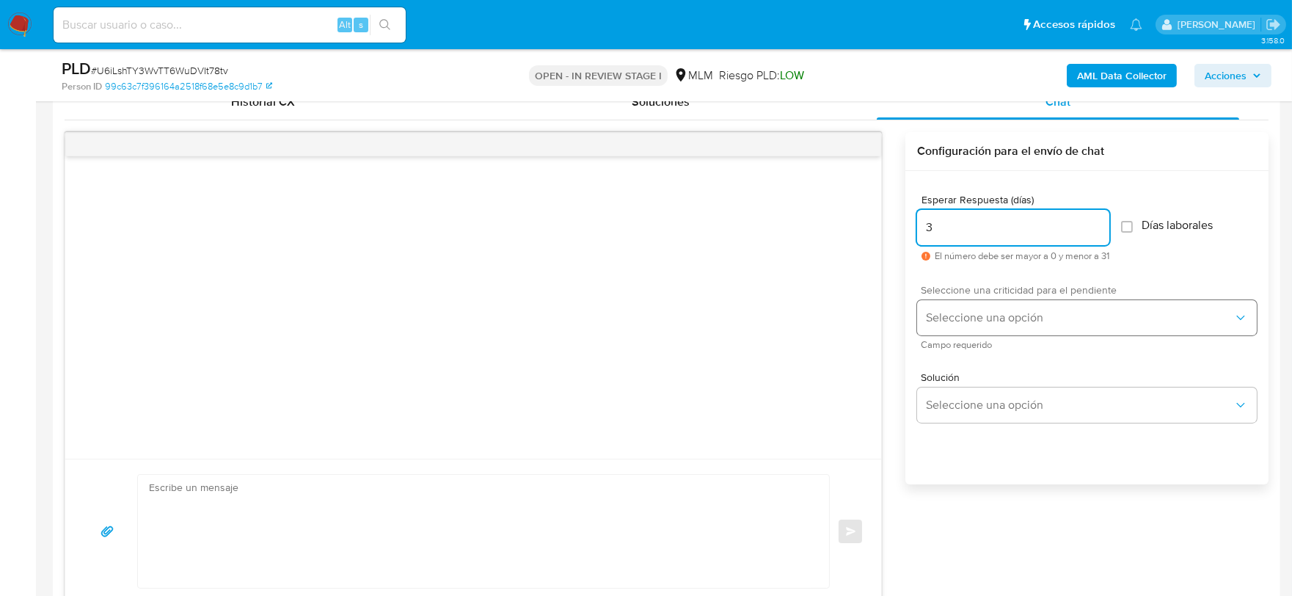
type input "3"
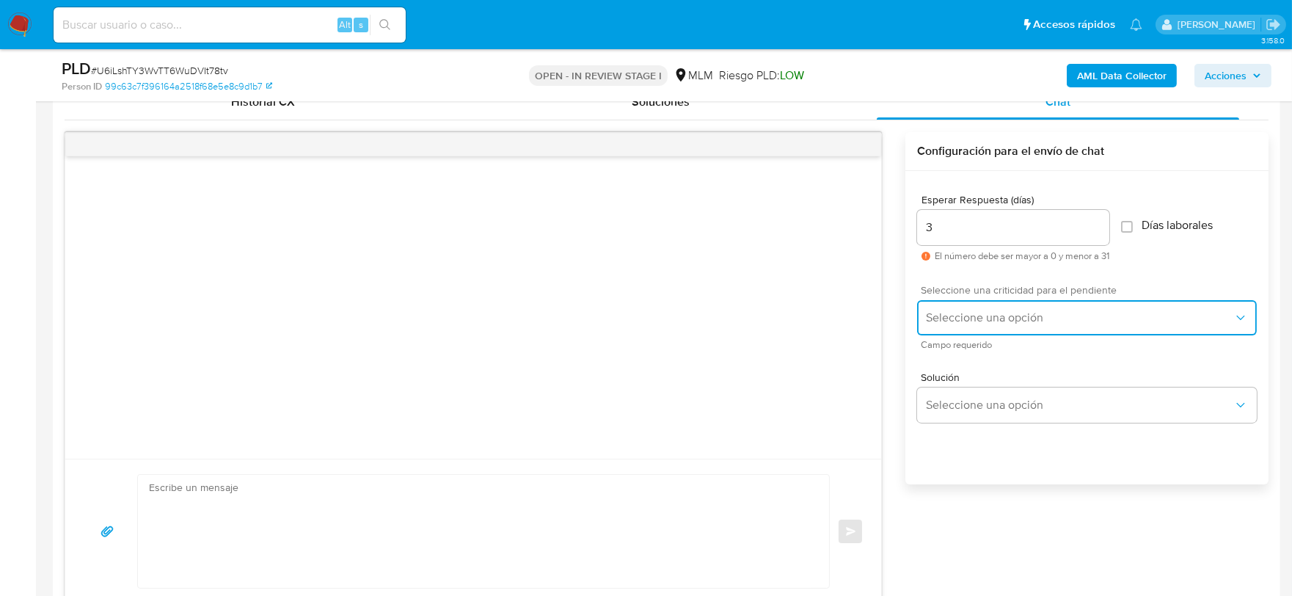
click at [939, 324] on span "Seleccione una opción" at bounding box center [1079, 317] width 307 height 15
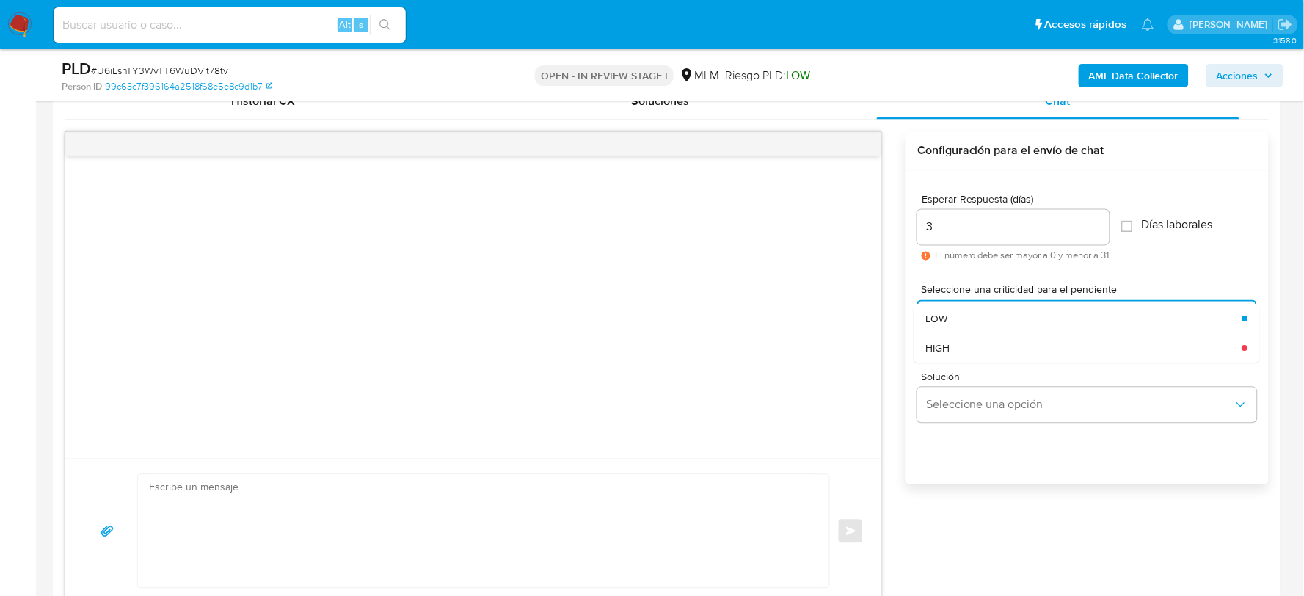
click at [957, 229] on input "3" at bounding box center [1013, 227] width 192 height 19
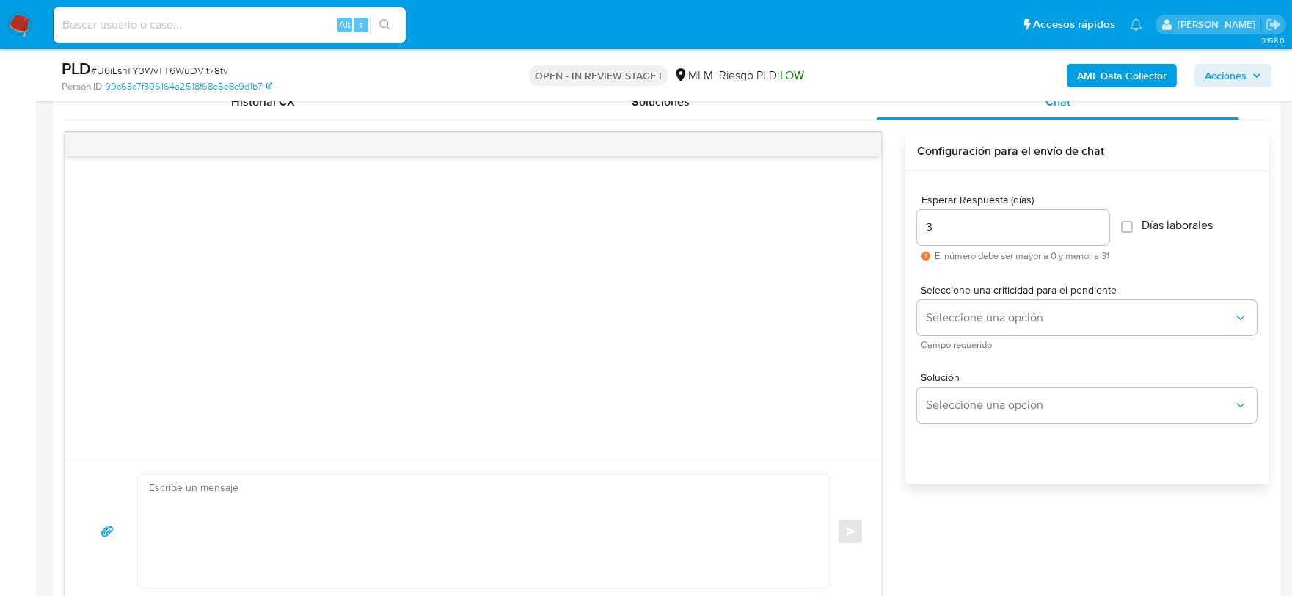
click at [957, 229] on input "3" at bounding box center [1013, 227] width 192 height 19
type input "5"
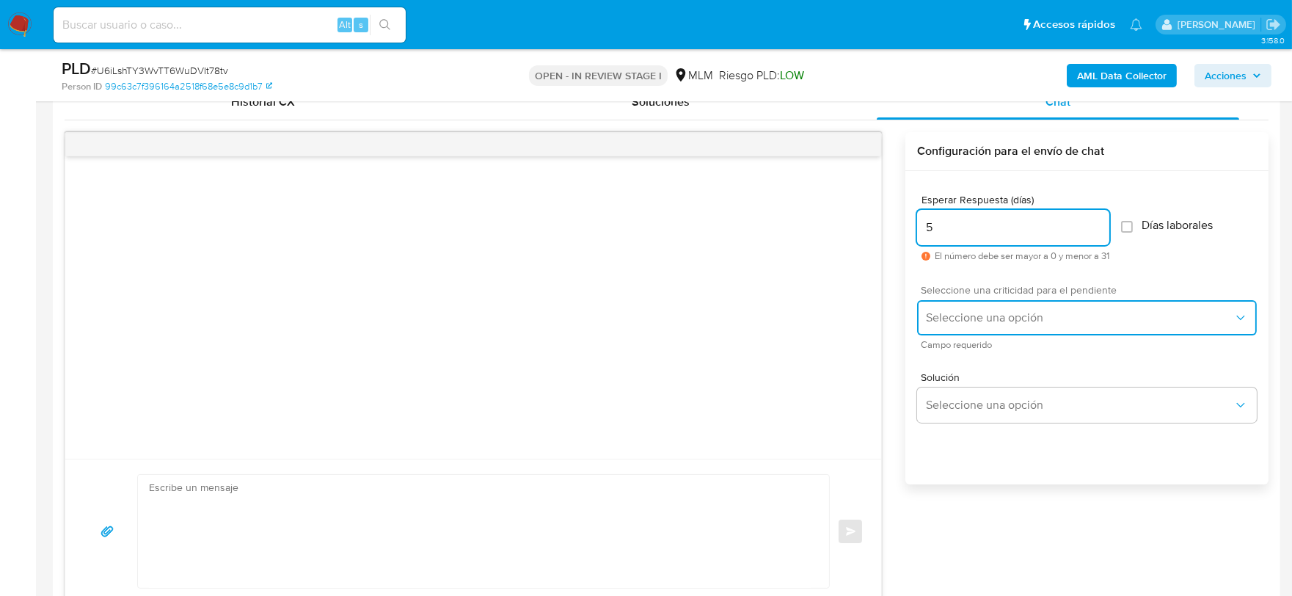
click at [988, 311] on span "Seleccione una opción" at bounding box center [1079, 317] width 307 height 15
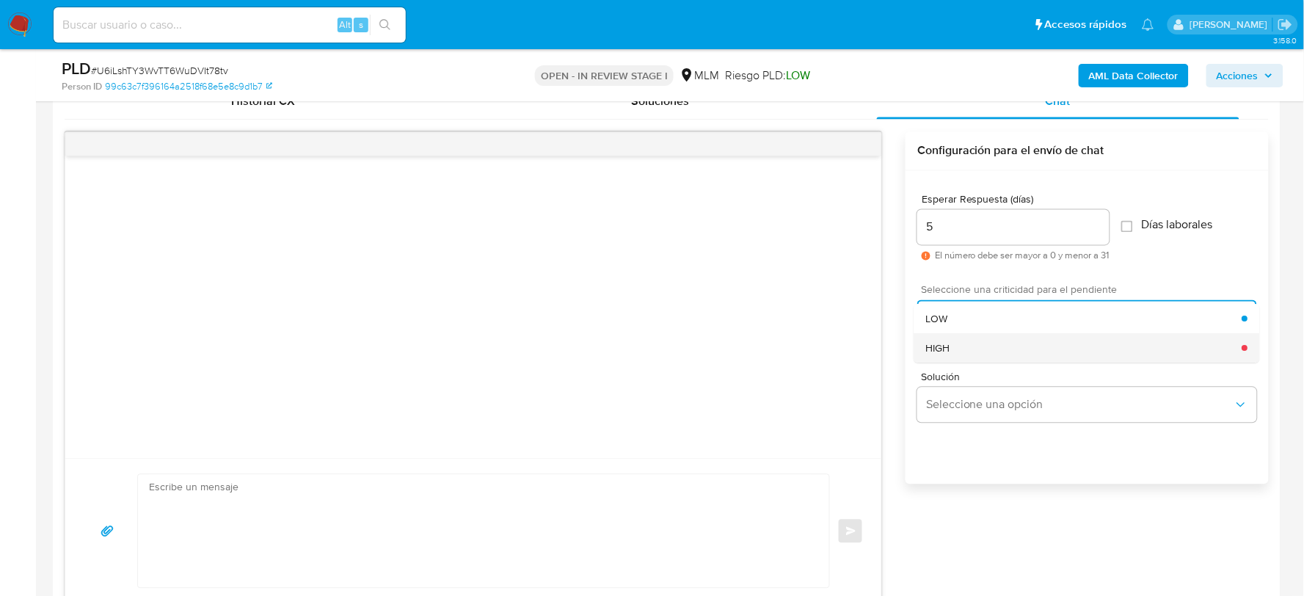
click at [934, 355] on div "HIGH" at bounding box center [1084, 347] width 316 height 29
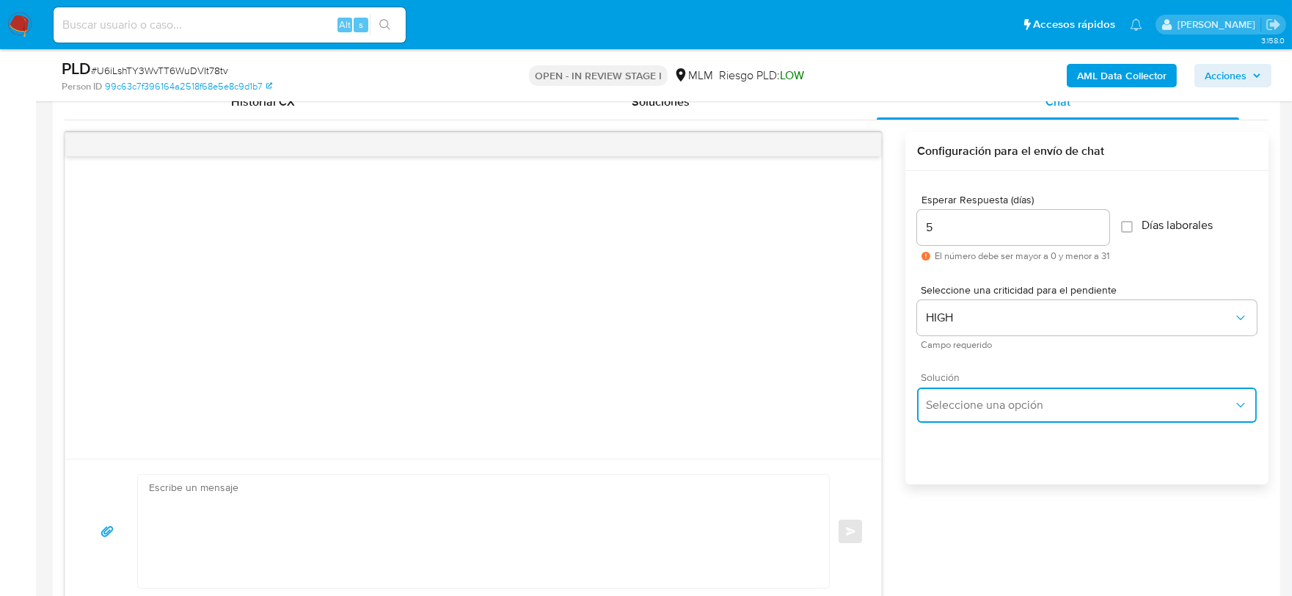
click at [951, 392] on button "Seleccione una opción" at bounding box center [1087, 404] width 340 height 35
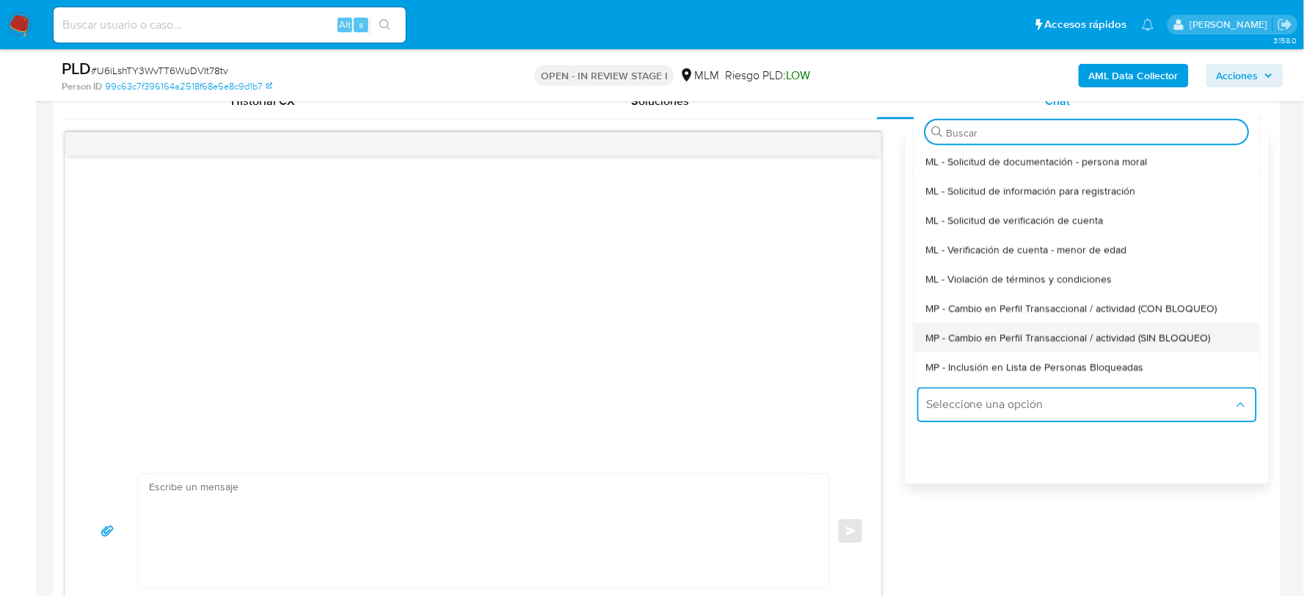
click at [1016, 332] on span "MP - Cambio en Perfil Transaccional / actividad (SIN BLOQUEO)" at bounding box center [1068, 337] width 285 height 13
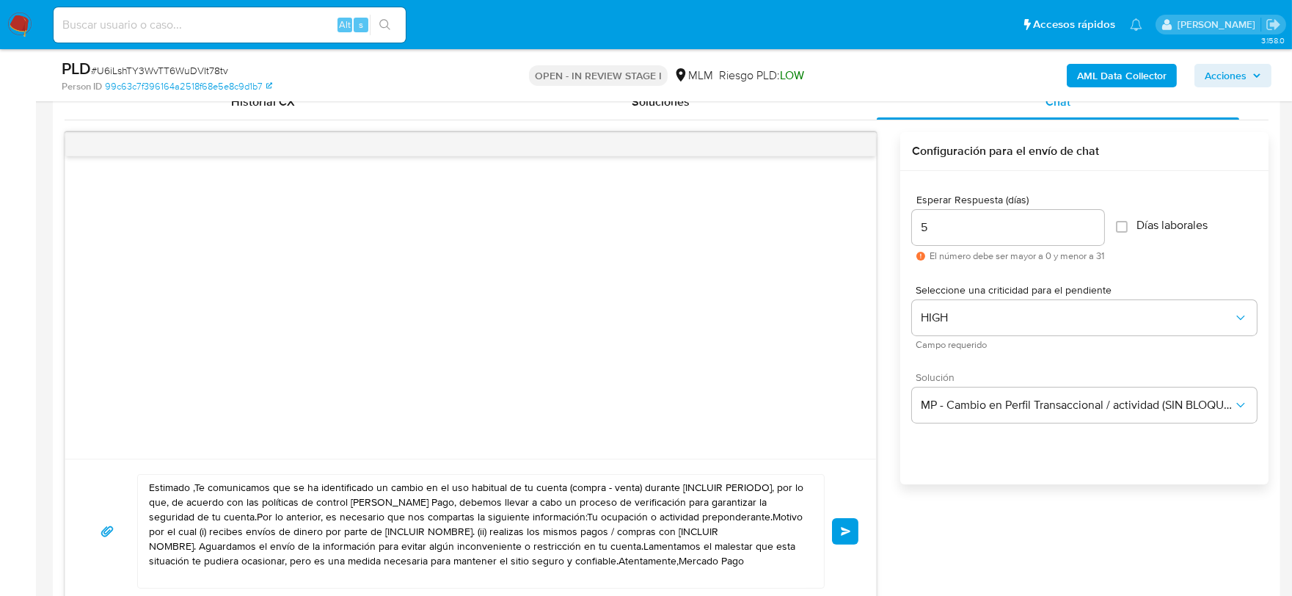
click at [517, 547] on textarea "Estimado ,Te comunicamos que se ha identificado un cambio en el uso habitual de…" at bounding box center [477, 531] width 657 height 113
paste textarea "a Melany De acuerdo con las políticas de control de Mercado Pago, debemos lleva…"
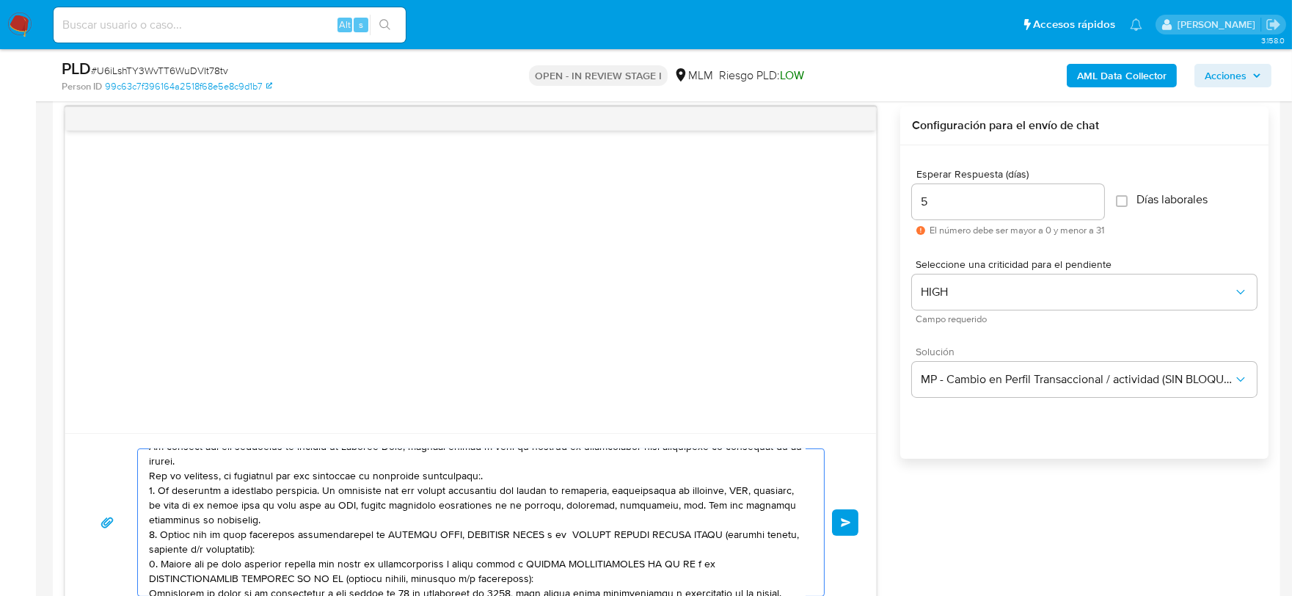
scroll to position [0, 0]
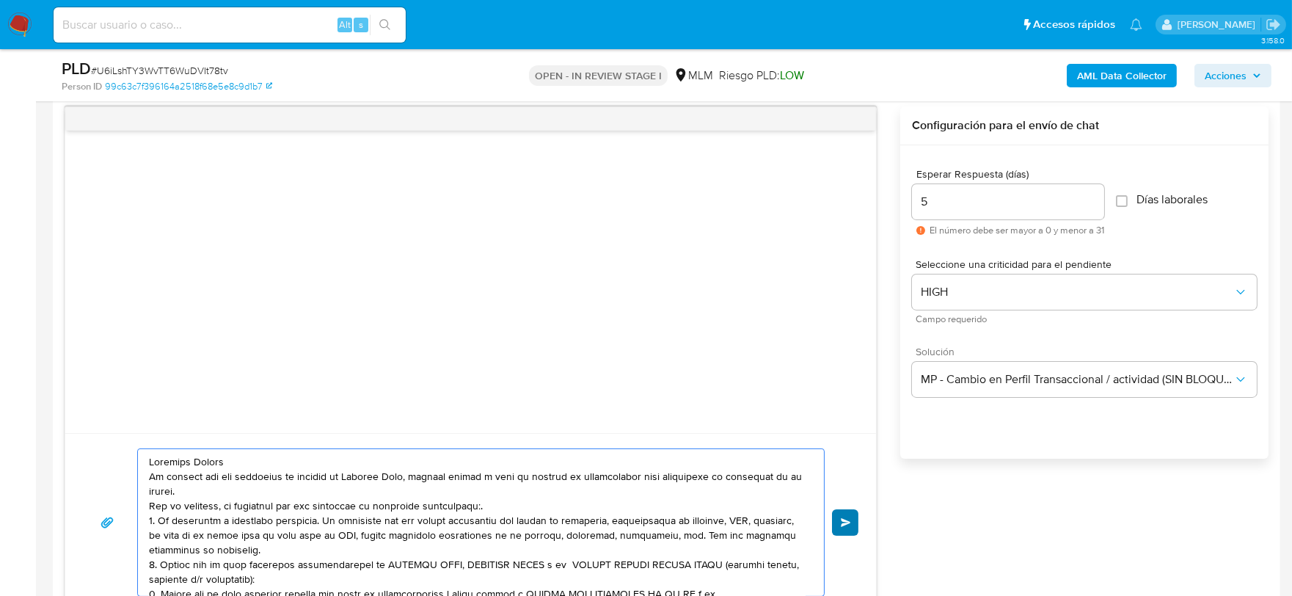
type textarea "Estimada Melany De acuerdo con las políticas de control de Mercado Pago, debemo…"
click at [841, 522] on span "Enviar" at bounding box center [846, 522] width 10 height 9
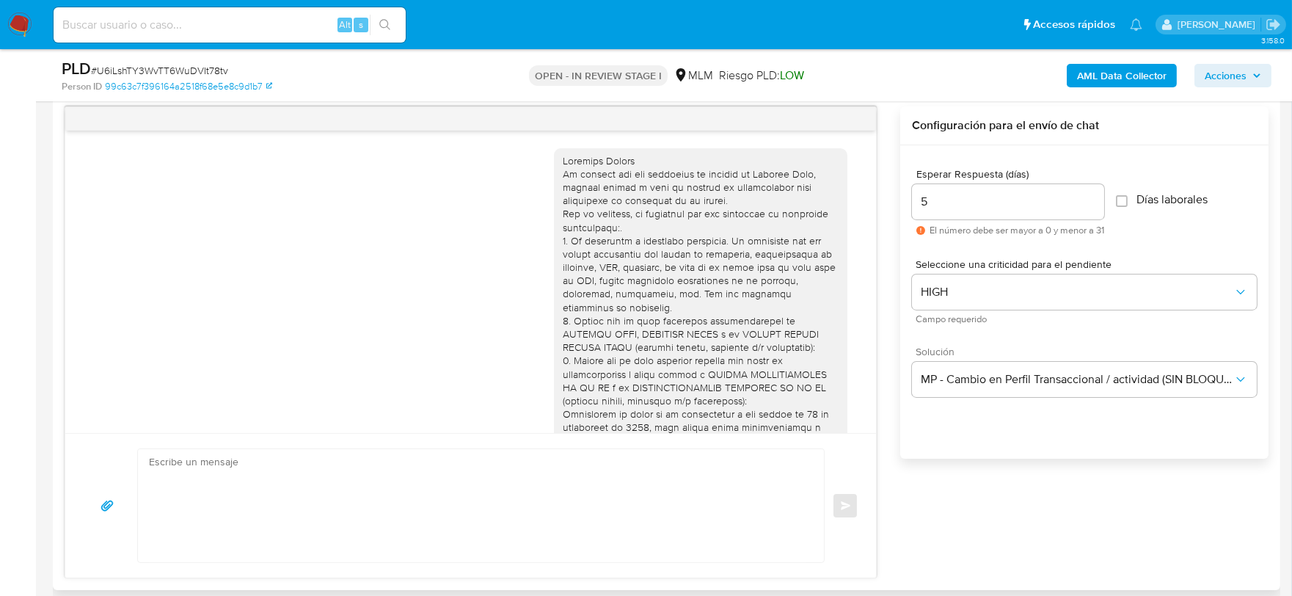
scroll to position [155, 0]
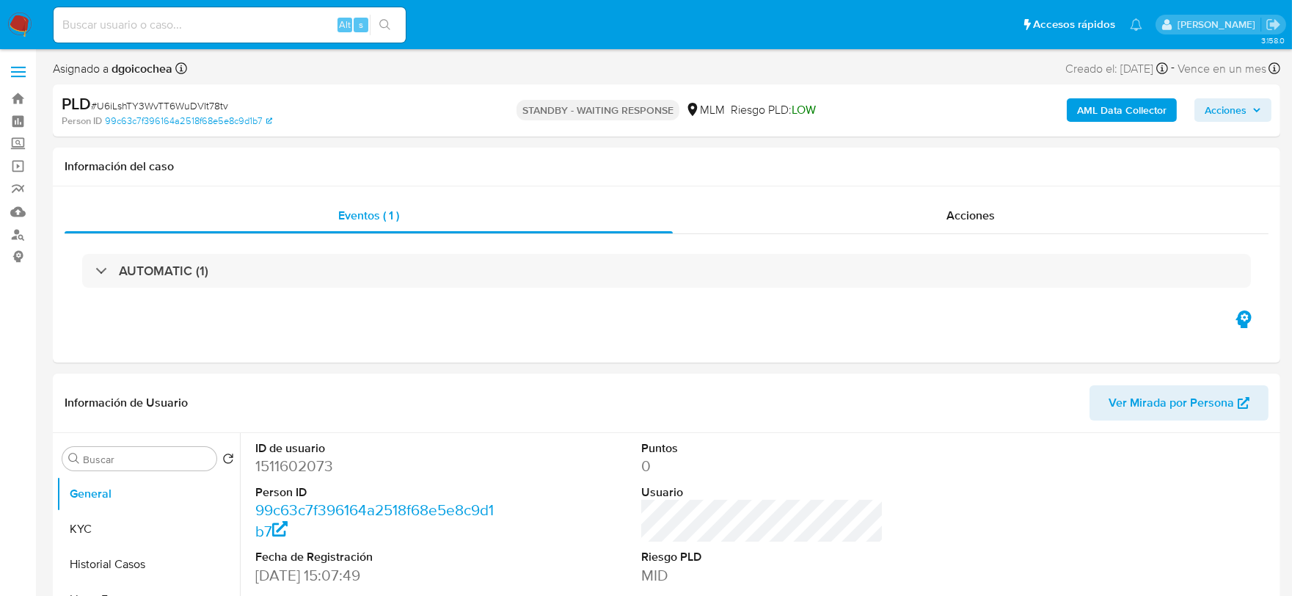
select select "10"
